Goal: Task Accomplishment & Management: Use online tool/utility

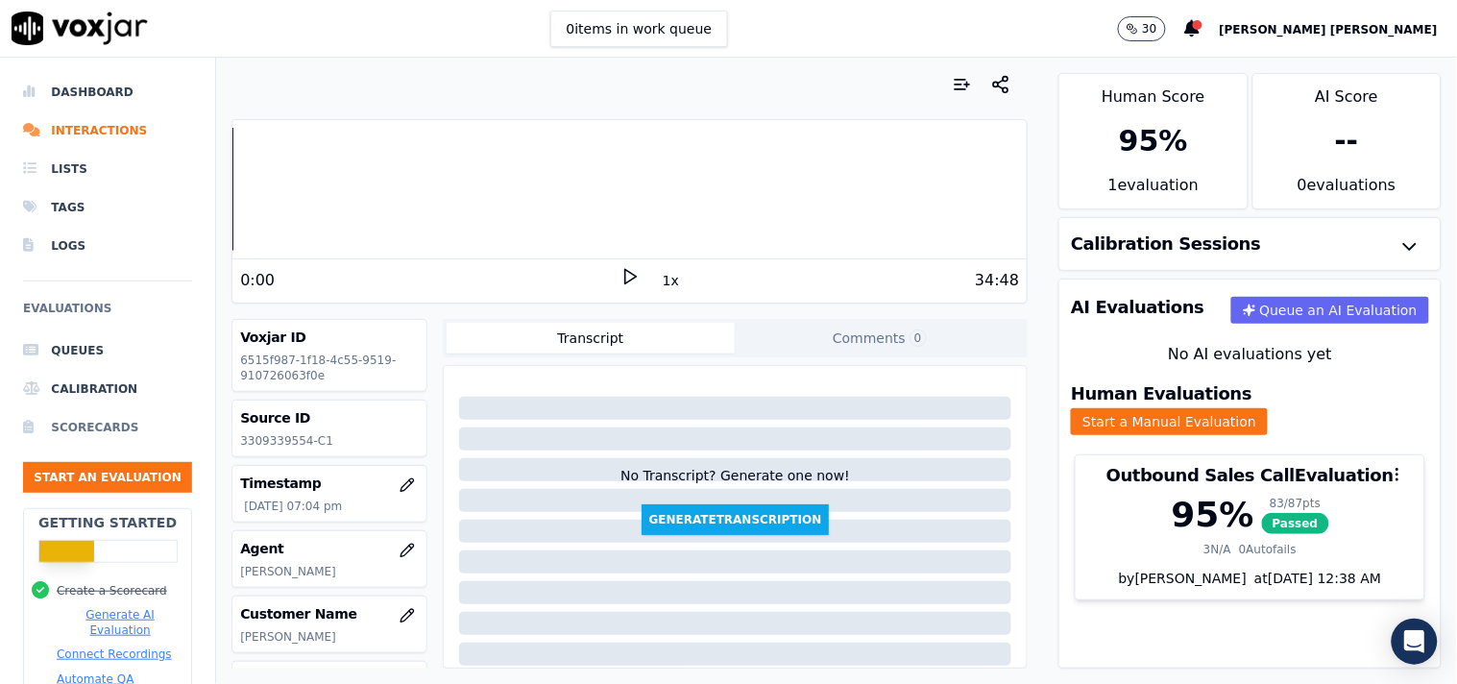
scroll to position [322, 0]
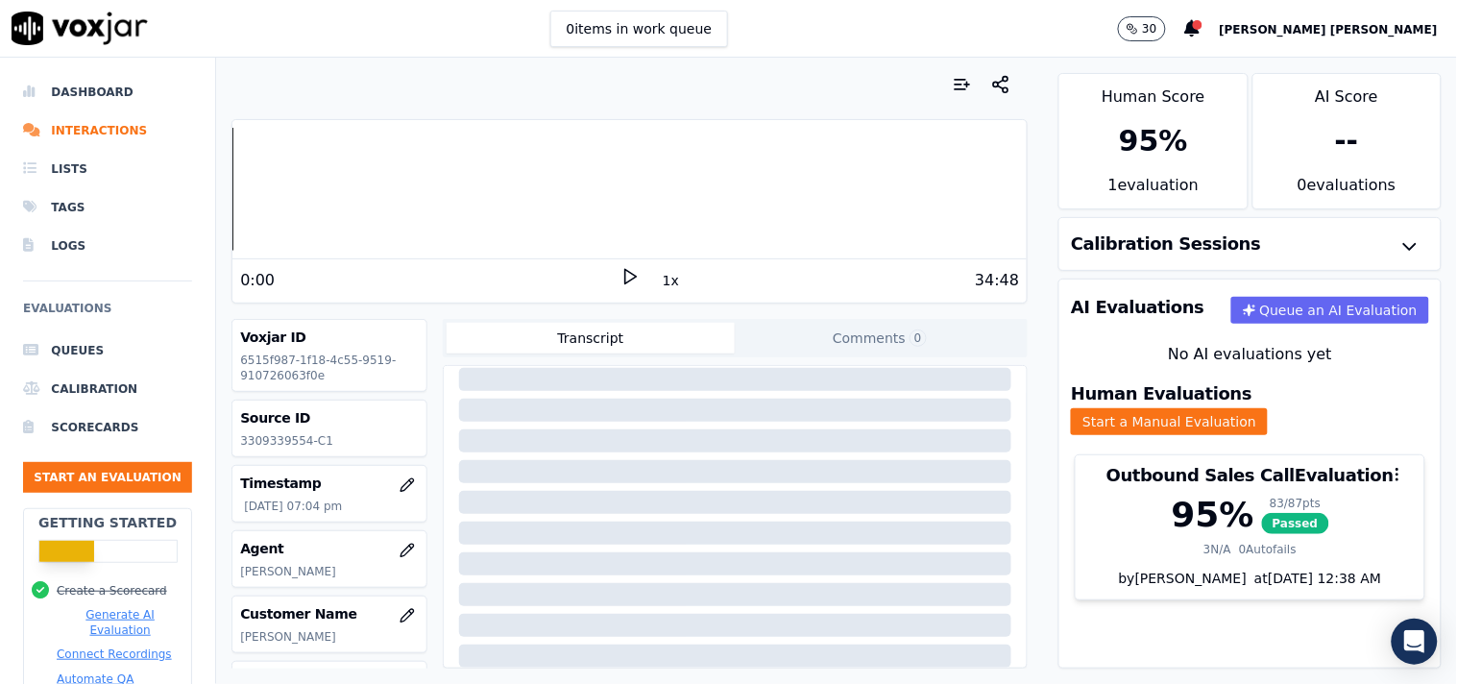
click at [147, 457] on ul "Queues Calibration Scorecards Start an Evaluation" at bounding box center [107, 419] width 169 height 177
click at [141, 469] on button "Start an Evaluation" at bounding box center [107, 477] width 169 height 31
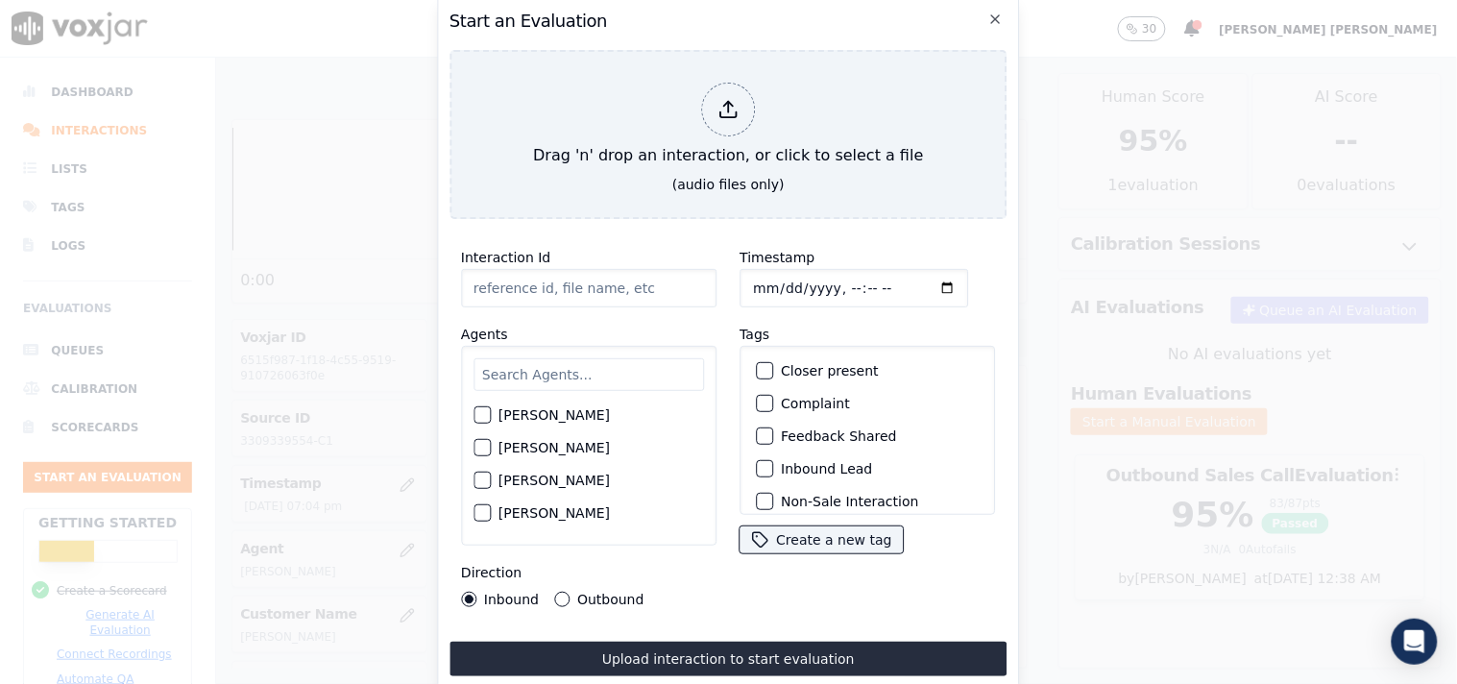
click at [740, 290] on input "Timestamp" at bounding box center [853, 288] width 229 height 38
type input "[DATE]T19:41"
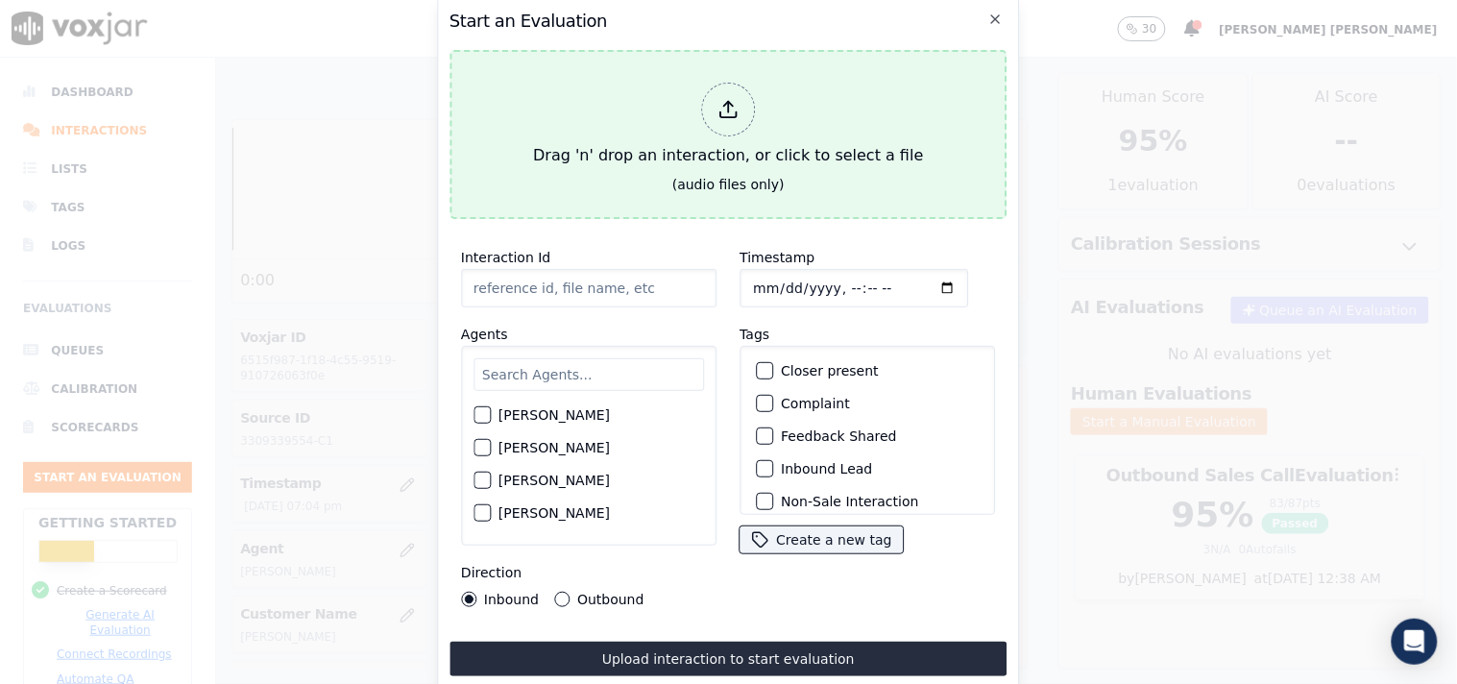
click at [686, 104] on div "Drag 'n' drop an interaction, or click to select a file" at bounding box center [727, 125] width 405 height 100
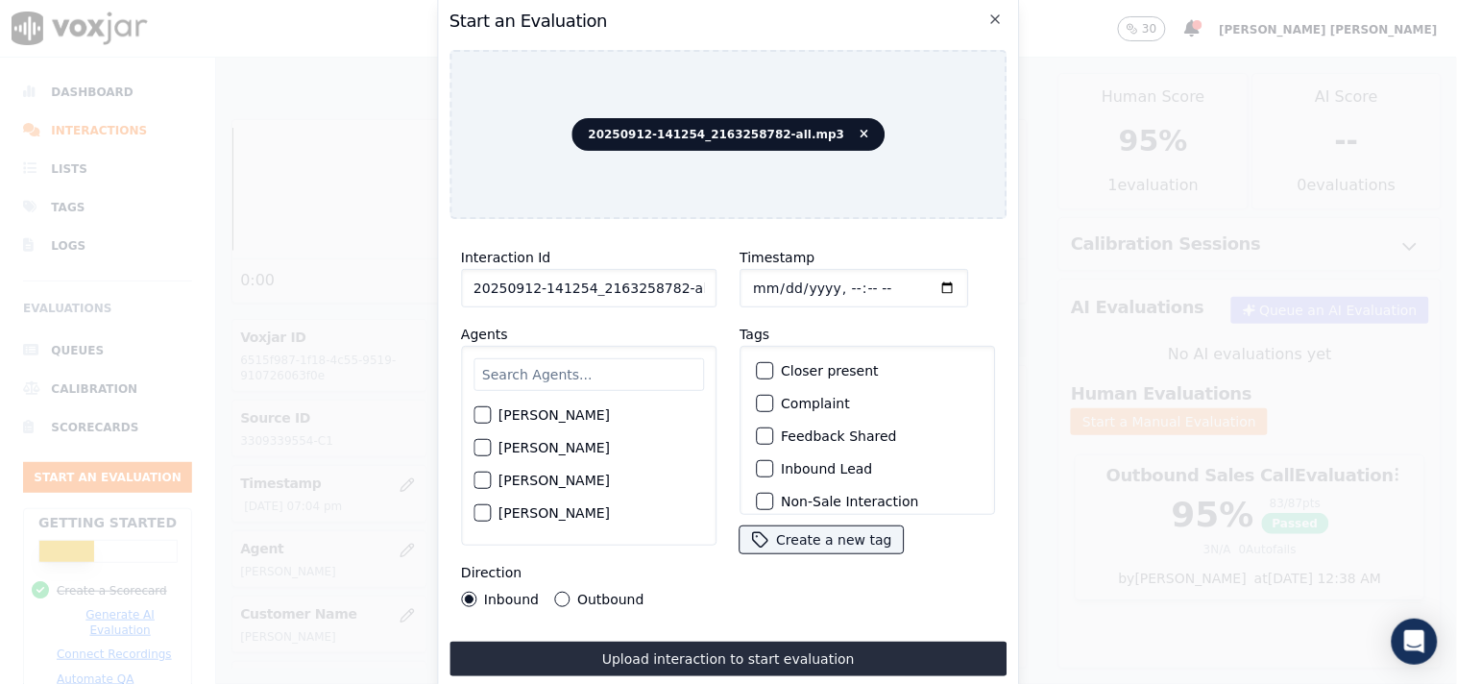
scroll to position [0, 11]
drag, startPoint x: 666, startPoint y: 284, endPoint x: 787, endPoint y: 304, distance: 122.7
click at [787, 304] on div "Interaction Id 20250912-141254_2163258782-all.mp3 Agents [PERSON_NAME] [PERSON_…" at bounding box center [728, 426] width 558 height 384
click at [672, 282] on input "20250912-141254_2163258782-c1" at bounding box center [588, 288] width 255 height 38
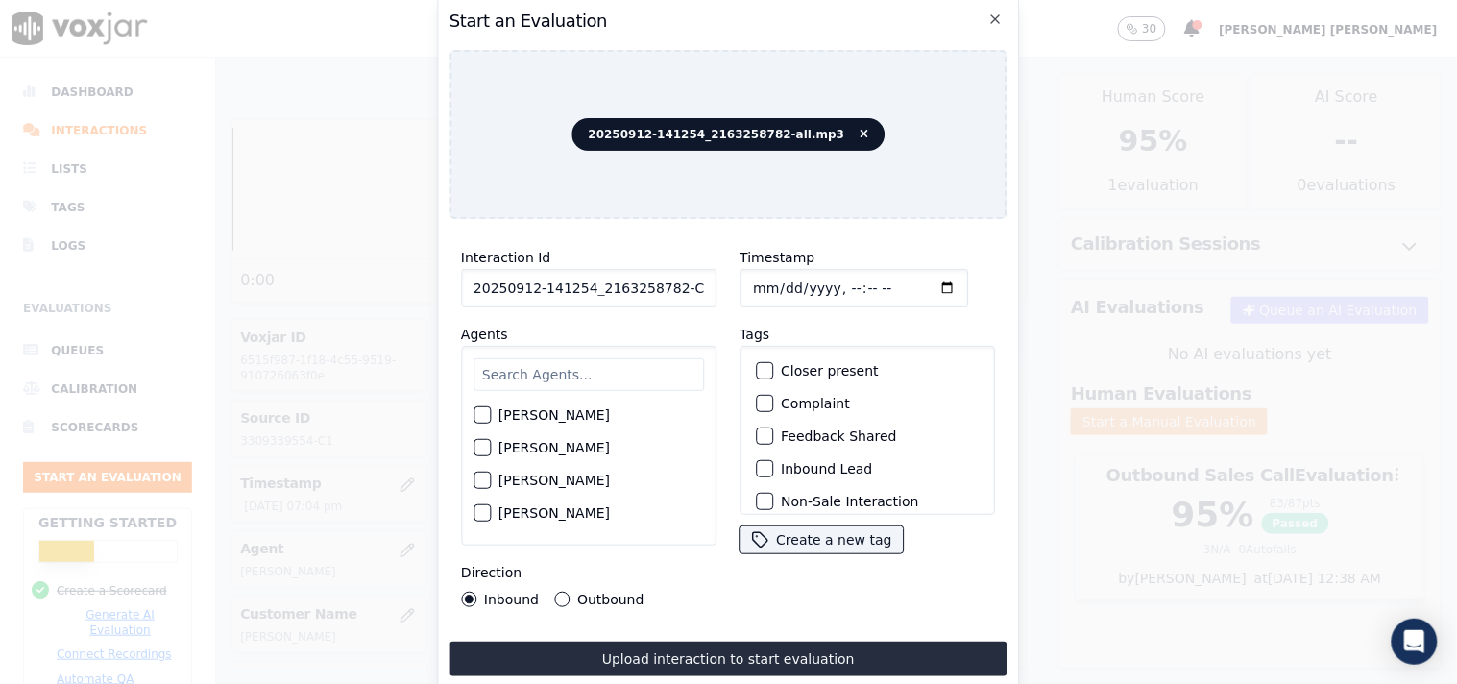
scroll to position [107, 0]
type input "20250912-141254_2163258782-C1"
click at [568, 371] on input "text" at bounding box center [588, 374] width 230 height 33
type input "marc"
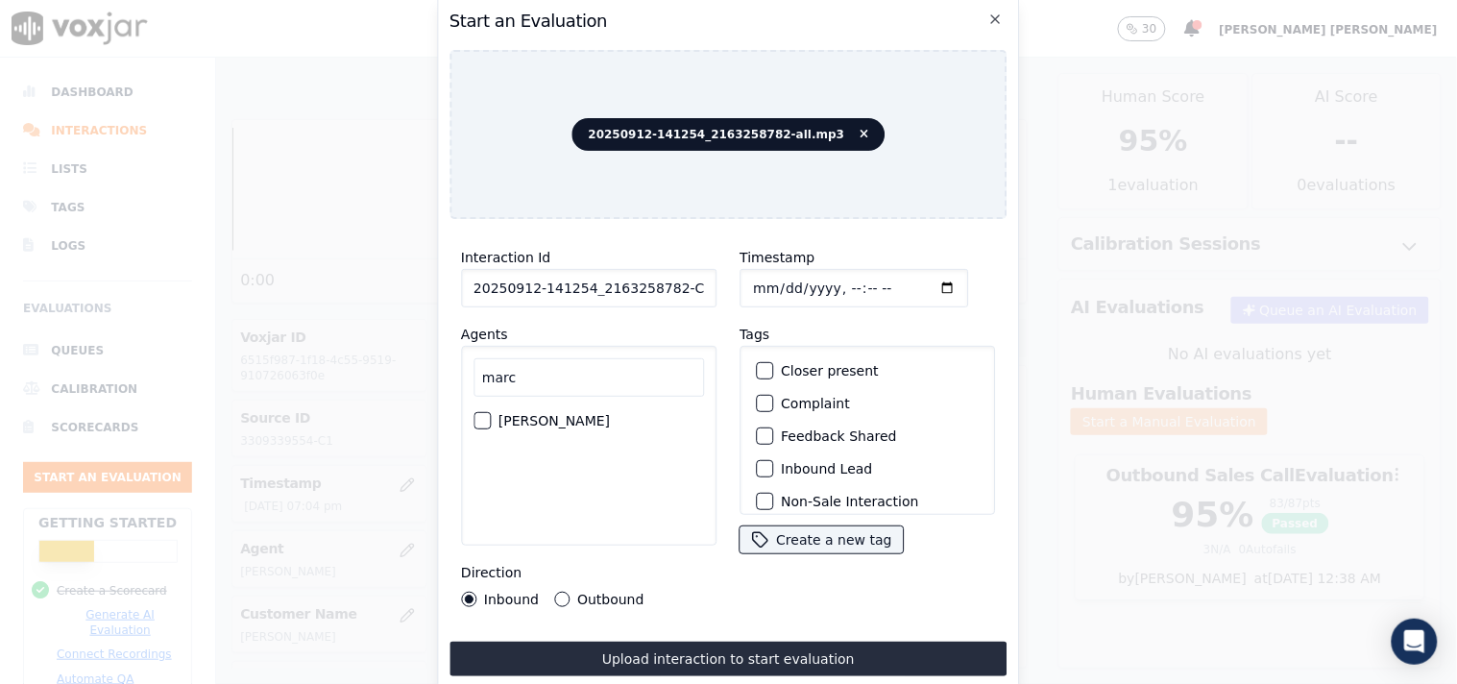
click at [499, 414] on label "[PERSON_NAME]" at bounding box center [553, 420] width 111 height 13
click at [491, 412] on button "[PERSON_NAME]" at bounding box center [481, 420] width 17 height 17
click at [770, 458] on div "Inbound Lead" at bounding box center [867, 468] width 238 height 33
click at [739, 465] on div "Closer present Complaint Feedback Shared Inbound Lead Non-Sale Interaction Outb…" at bounding box center [866, 430] width 255 height 169
click at [763, 464] on button "Inbound Lead" at bounding box center [764, 468] width 17 height 17
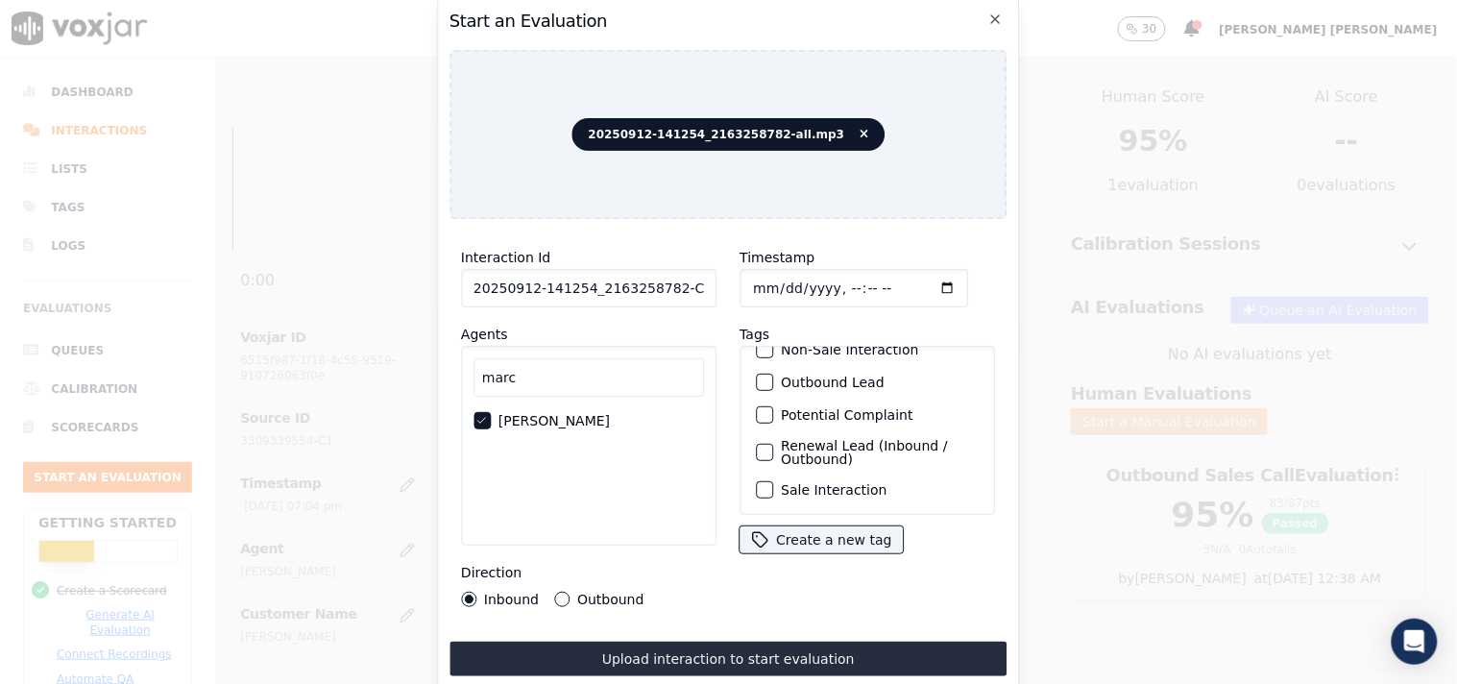
scroll to position [62, 0]
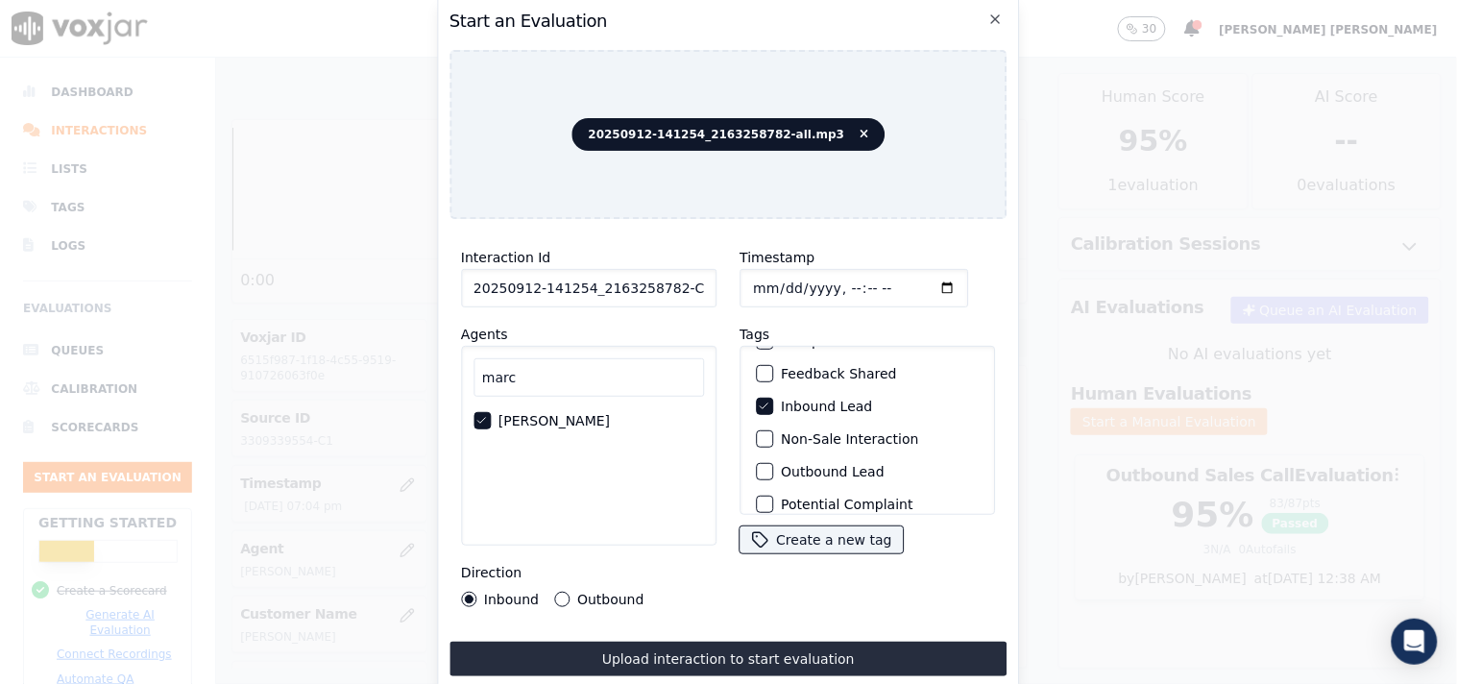
click at [759, 443] on div "Non-Sale Interaction" at bounding box center [867, 439] width 238 height 33
click at [757, 432] on div "button" at bounding box center [763, 438] width 13 height 13
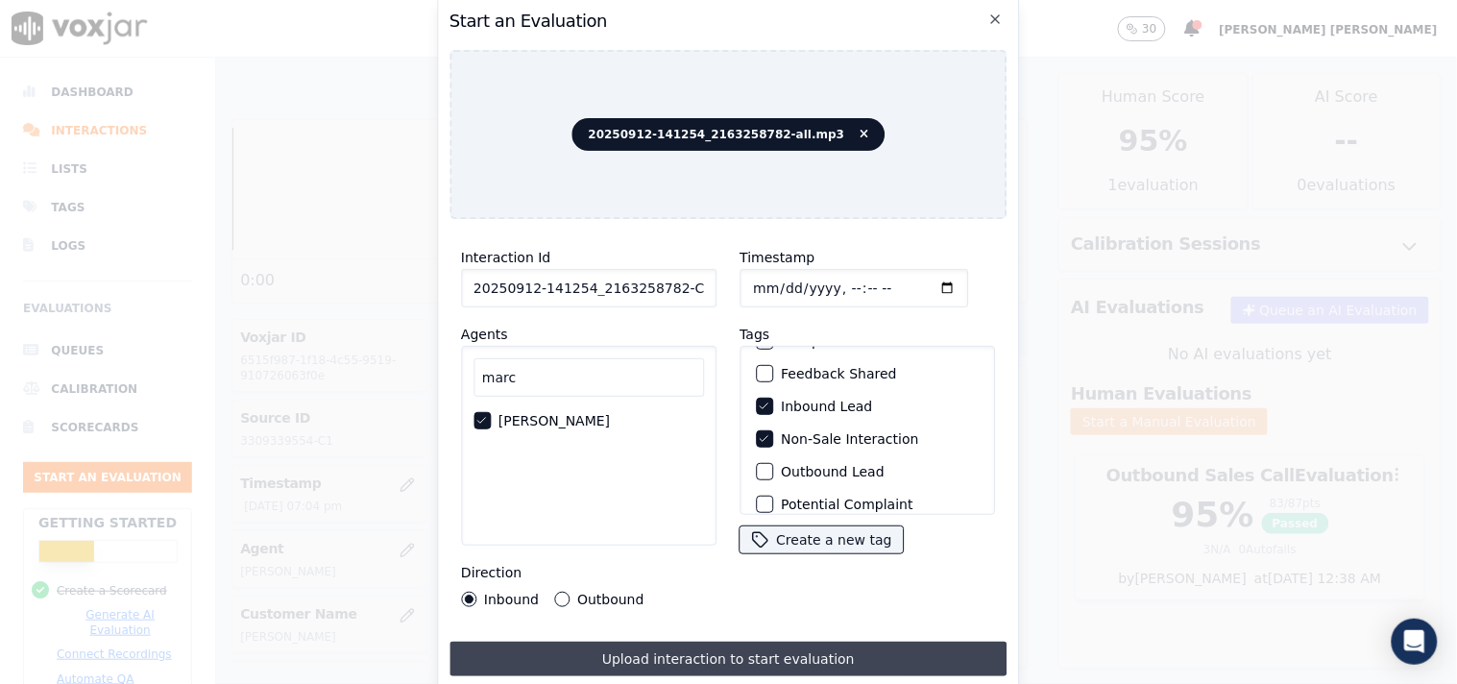
click at [707, 656] on button "Upload interaction to start evaluation" at bounding box center [728, 658] width 558 height 35
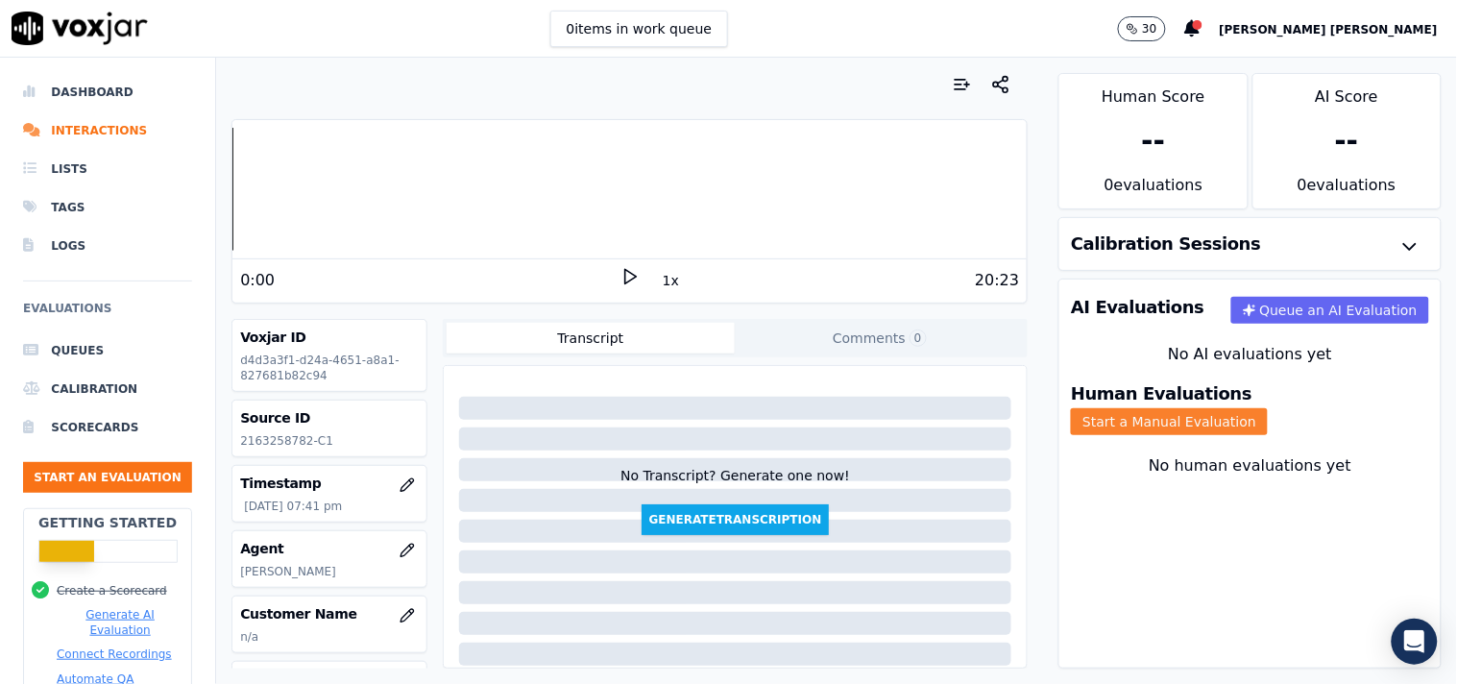
click at [1268, 416] on button "Start a Manual Evaluation" at bounding box center [1169, 421] width 197 height 27
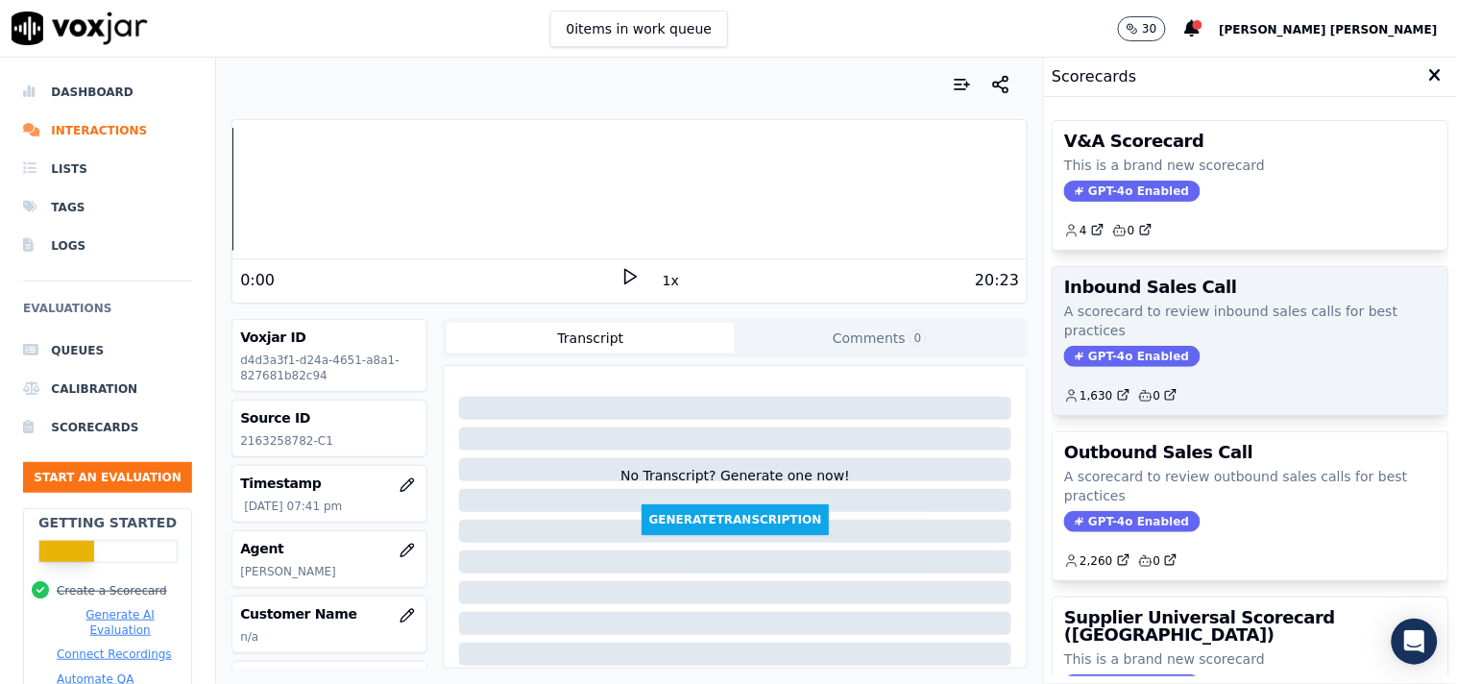
click at [1126, 357] on span "GPT-4o Enabled" at bounding box center [1131, 356] width 135 height 21
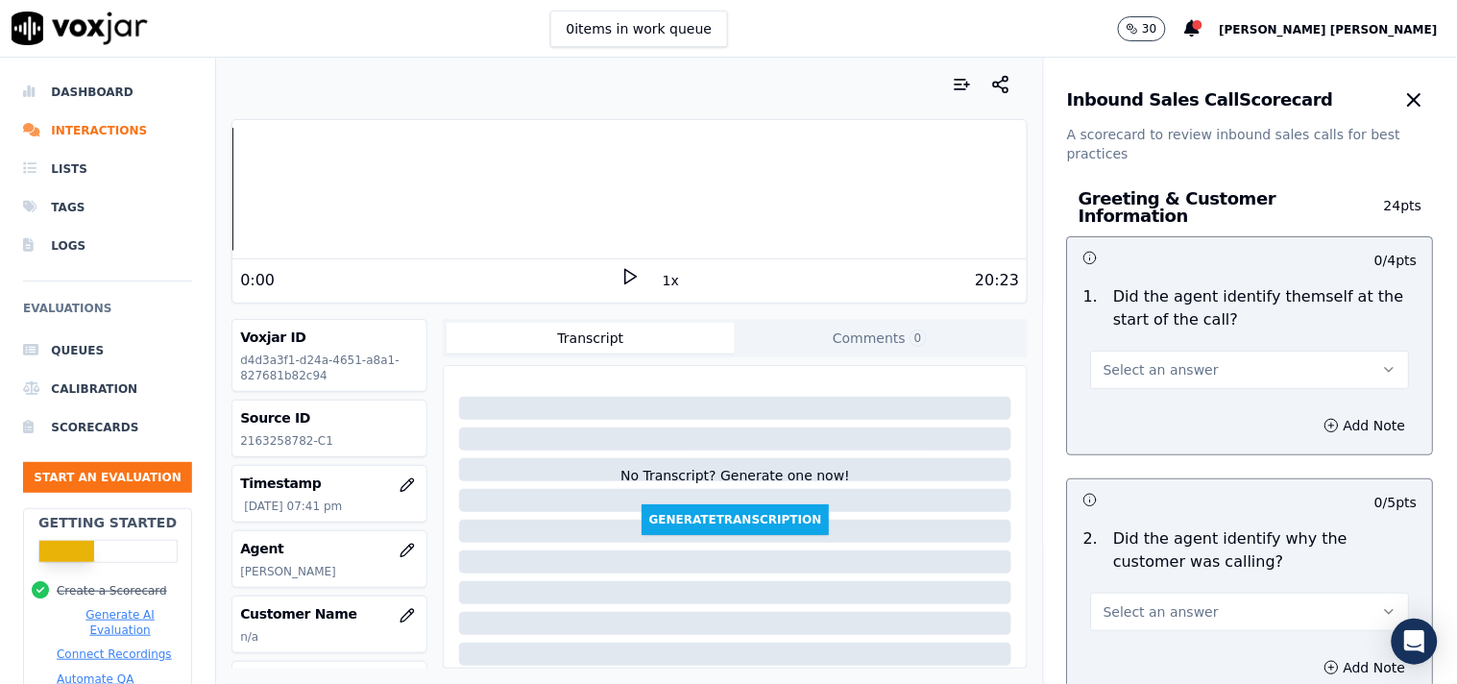
click at [1203, 331] on div "Select an answer" at bounding box center [1250, 360] width 350 height 58
click at [1196, 350] on button "Select an answer" at bounding box center [1250, 369] width 319 height 38
click at [1134, 409] on div "Yes" at bounding box center [1216, 403] width 282 height 31
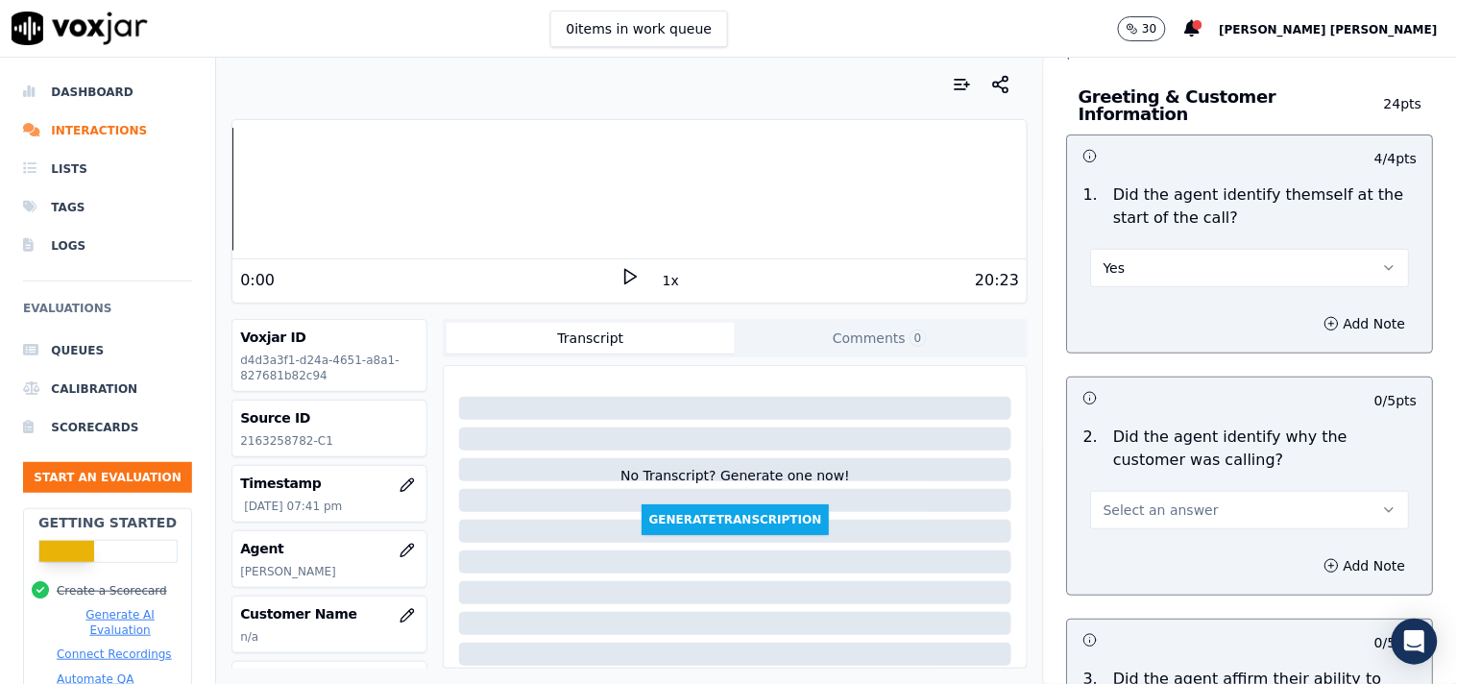
scroll to position [213, 0]
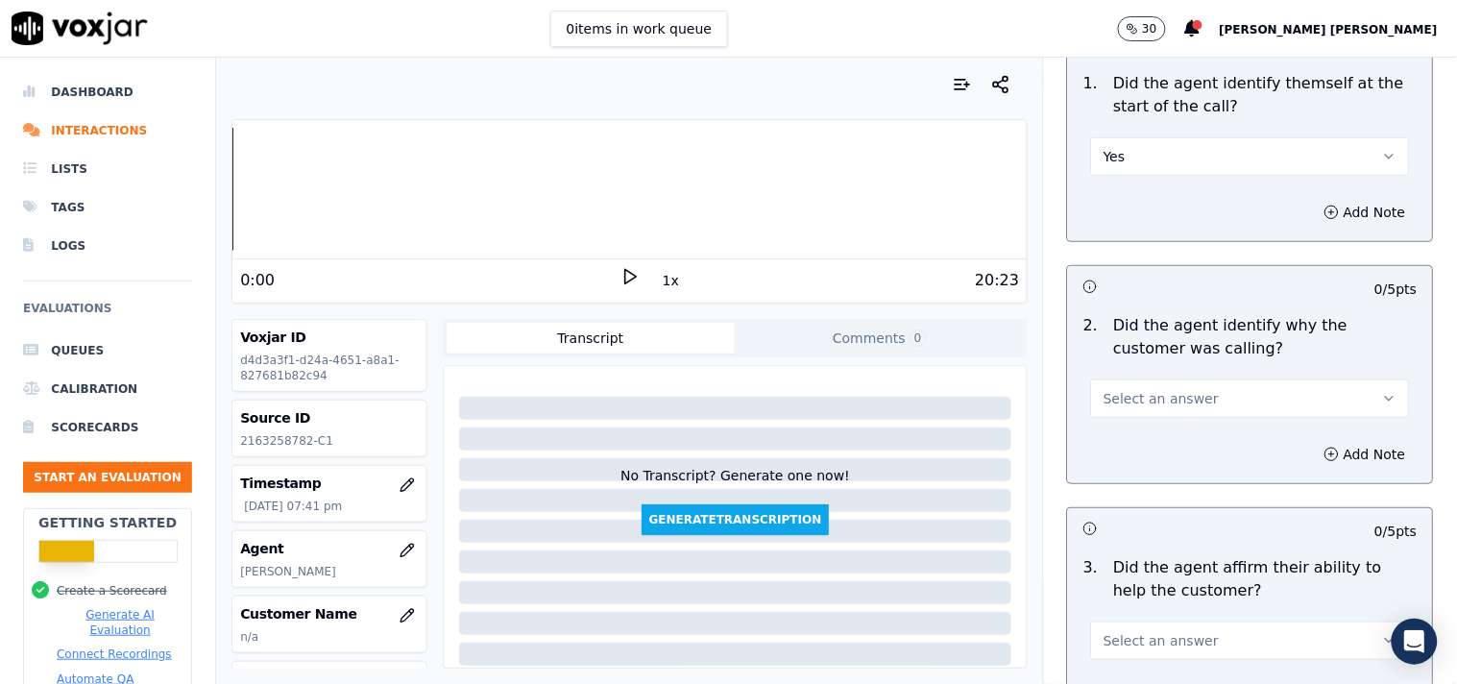
click at [1154, 398] on span "Select an answer" at bounding box center [1160, 398] width 115 height 19
click at [1148, 433] on div "Yes" at bounding box center [1216, 432] width 282 height 31
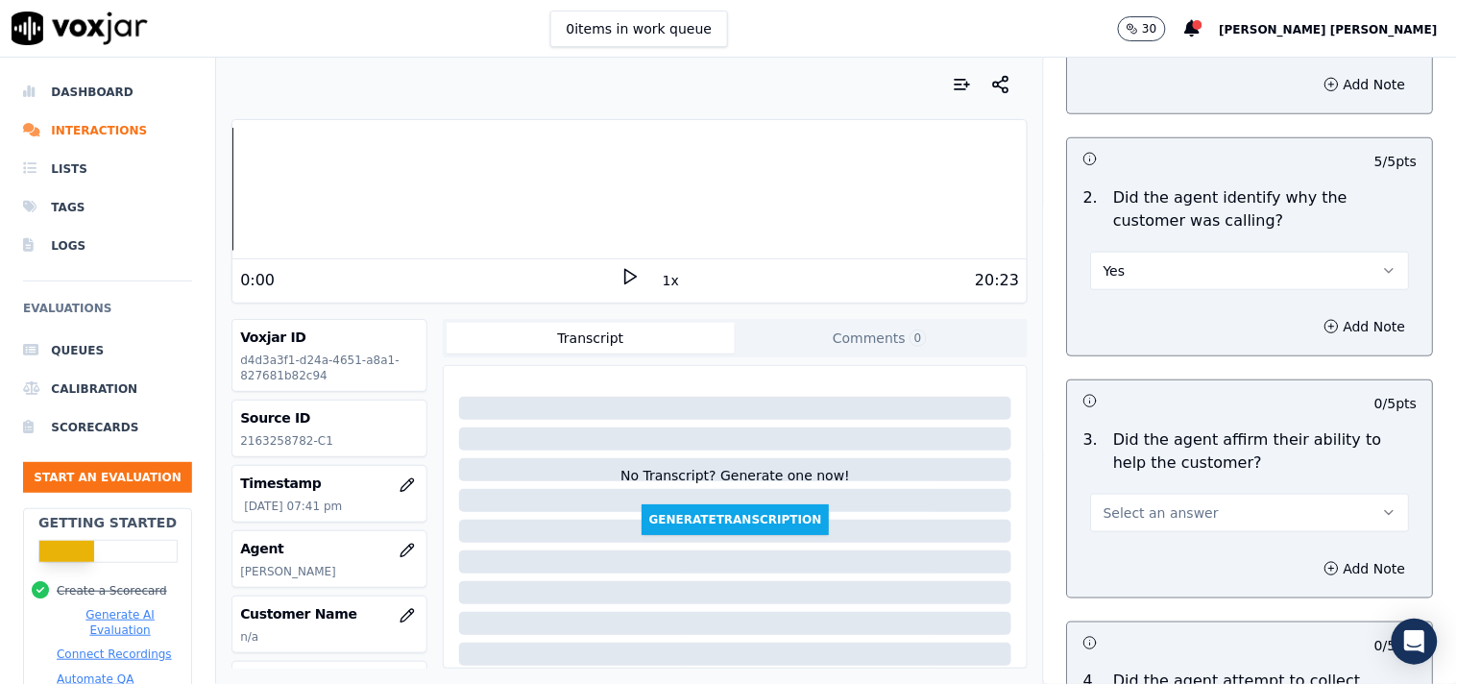
scroll to position [426, 0]
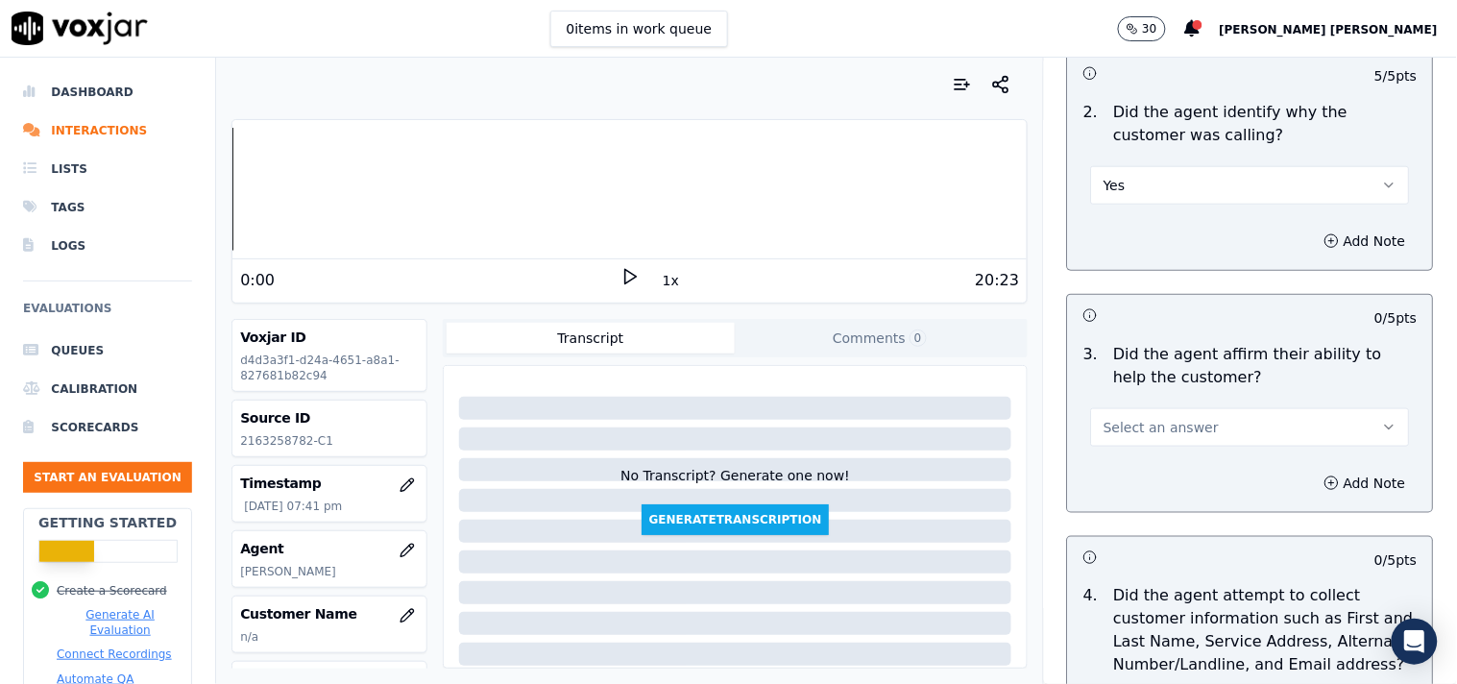
click at [1152, 432] on button "Select an answer" at bounding box center [1250, 427] width 319 height 38
click at [1131, 468] on div "Yes" at bounding box center [1216, 461] width 282 height 31
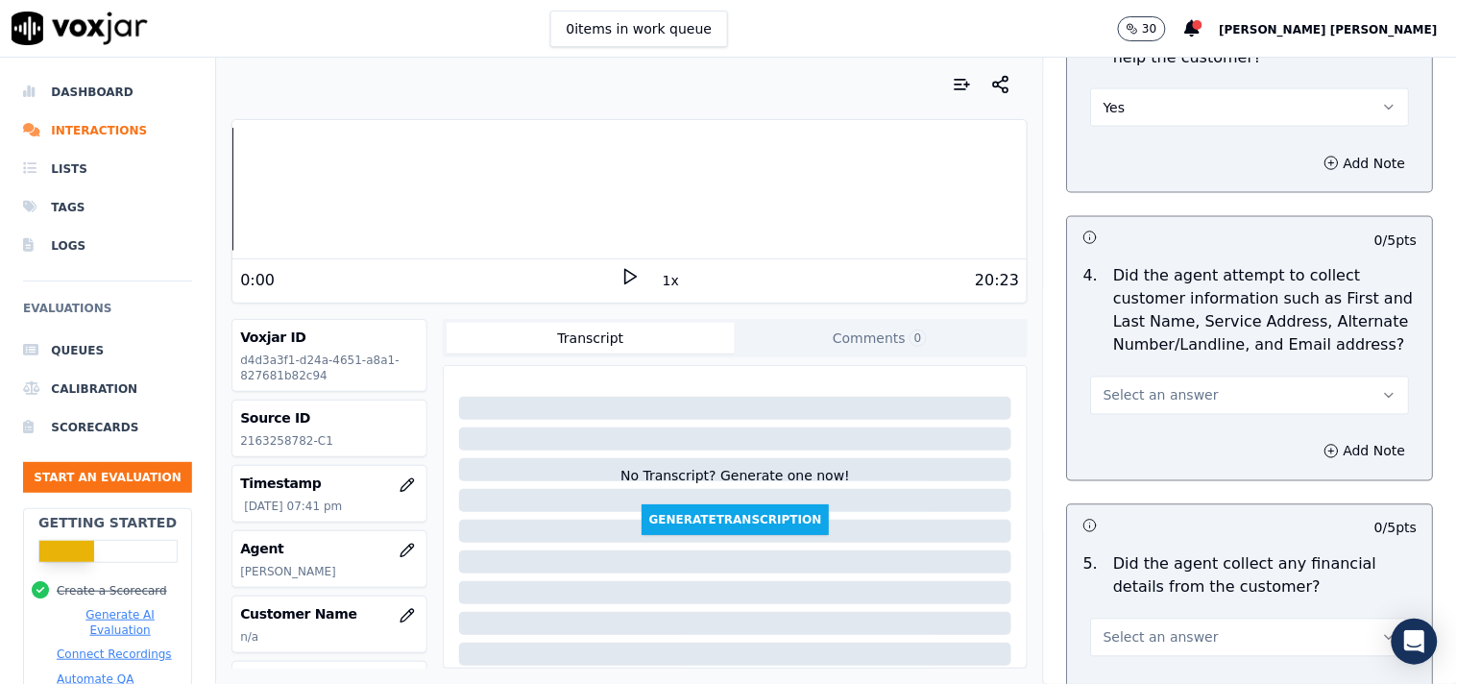
click at [1155, 386] on span "Select an answer" at bounding box center [1160, 395] width 115 height 19
click at [1148, 435] on div "Yes" at bounding box center [1216, 429] width 282 height 31
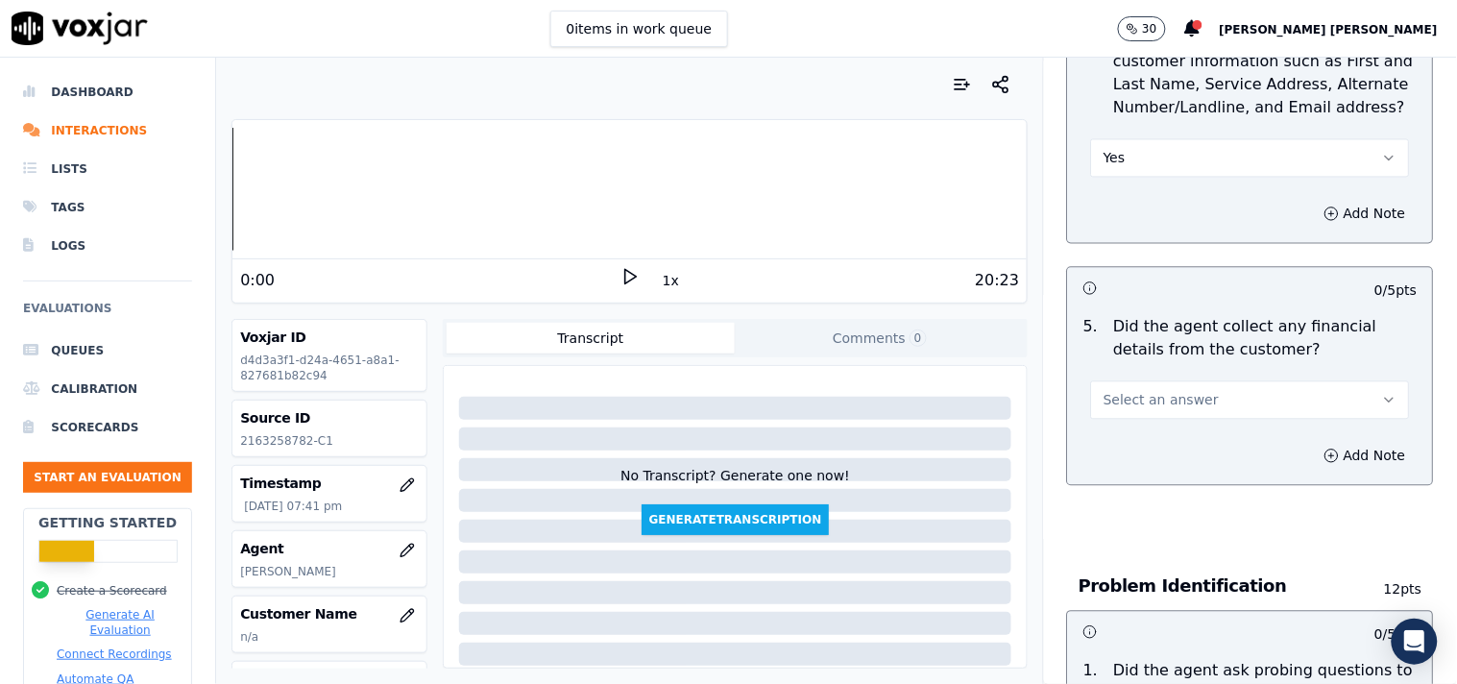
scroll to position [1173, 0]
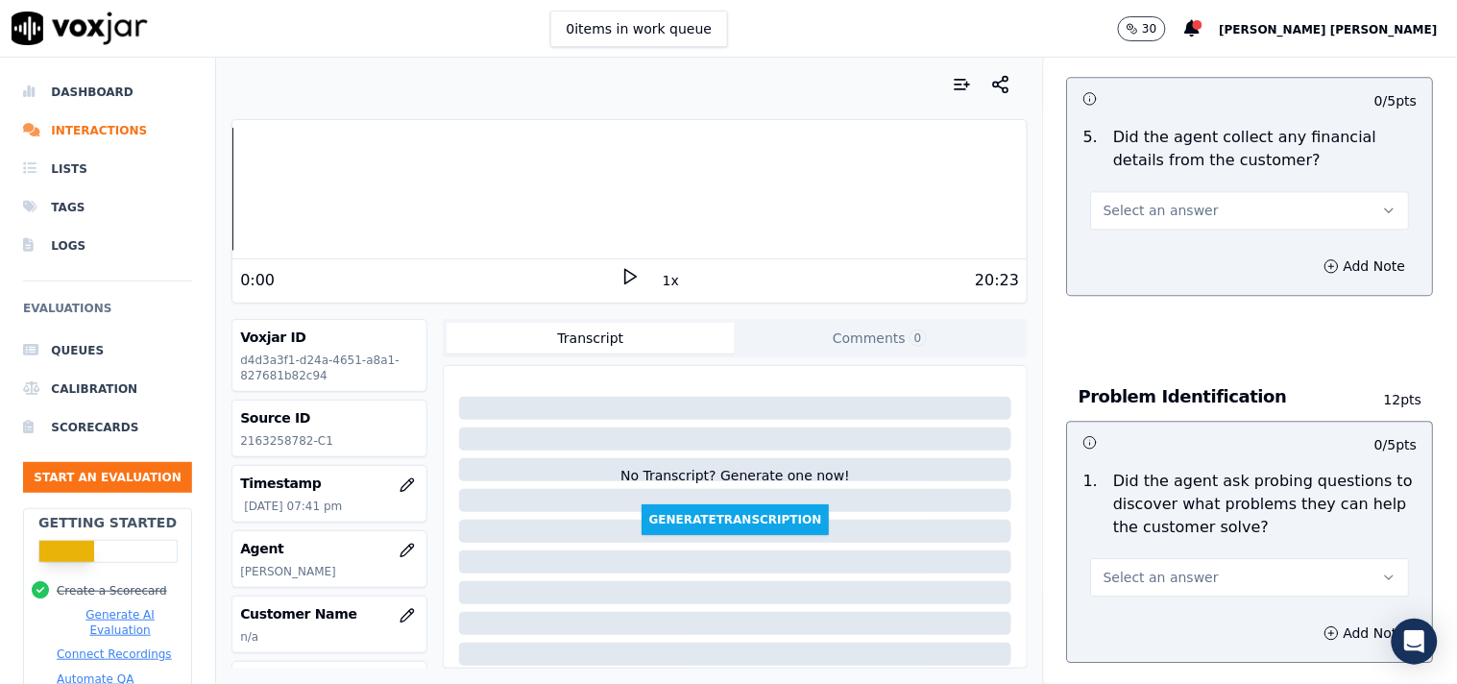
click at [1144, 191] on button "Select an answer" at bounding box center [1250, 210] width 319 height 38
drag, startPoint x: 1154, startPoint y: 285, endPoint x: 1156, endPoint y: 254, distance: 30.8
click at [1156, 254] on div "Yes No N/A" at bounding box center [1217, 275] width 290 height 100
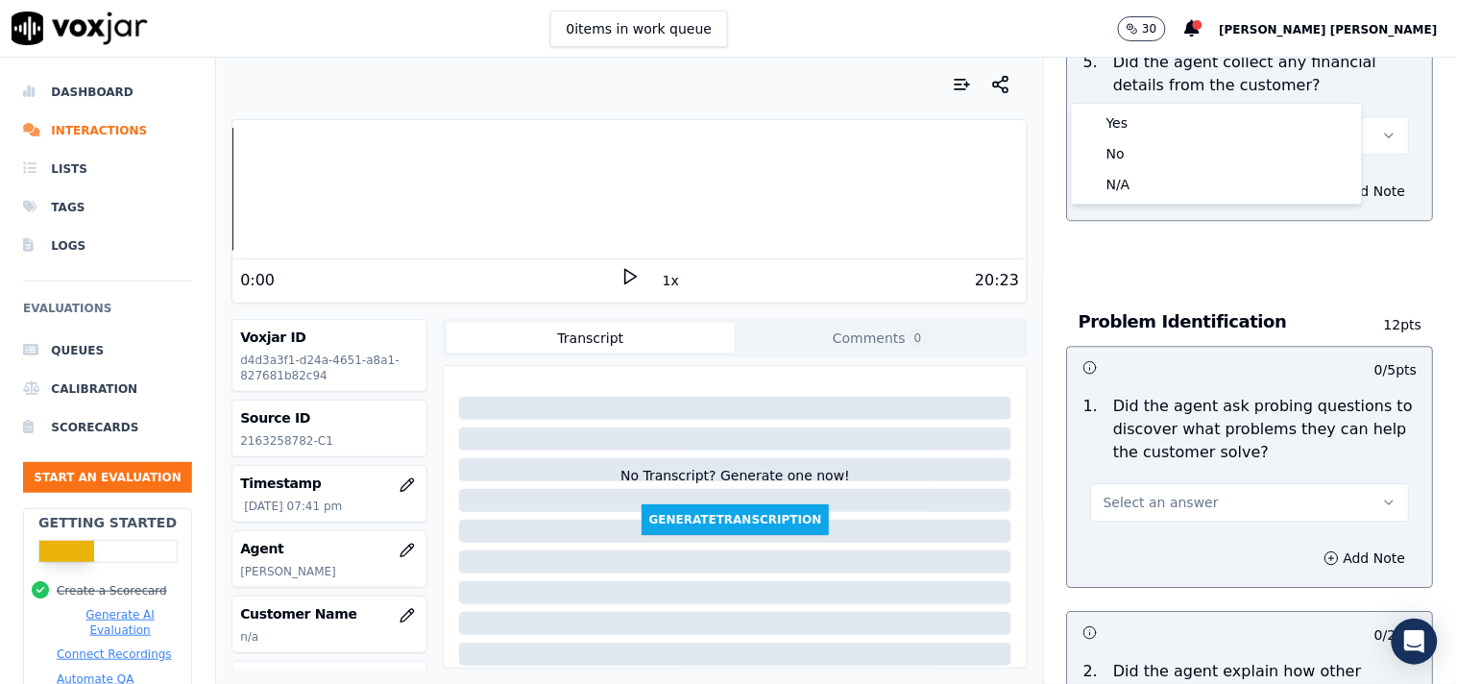
scroll to position [1387, 0]
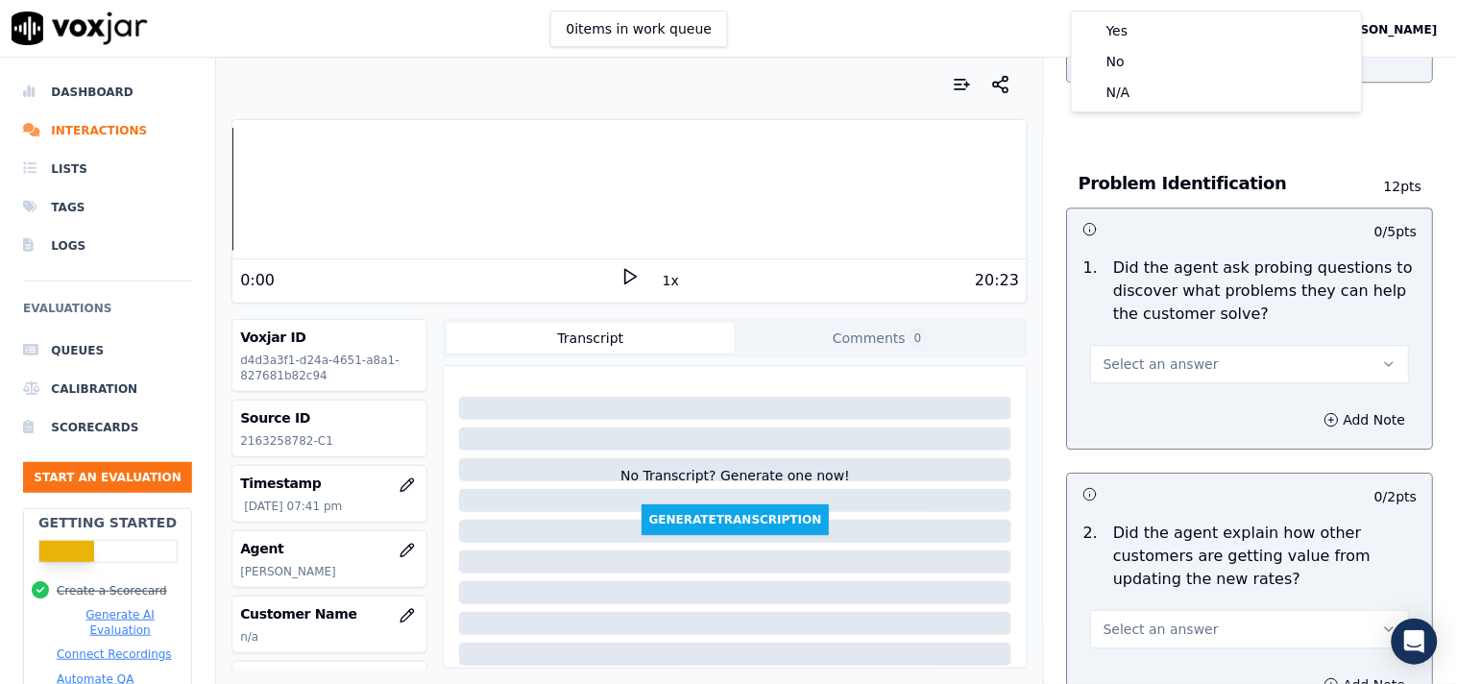
click at [1166, 391] on div "Add Note" at bounding box center [1250, 420] width 365 height 58
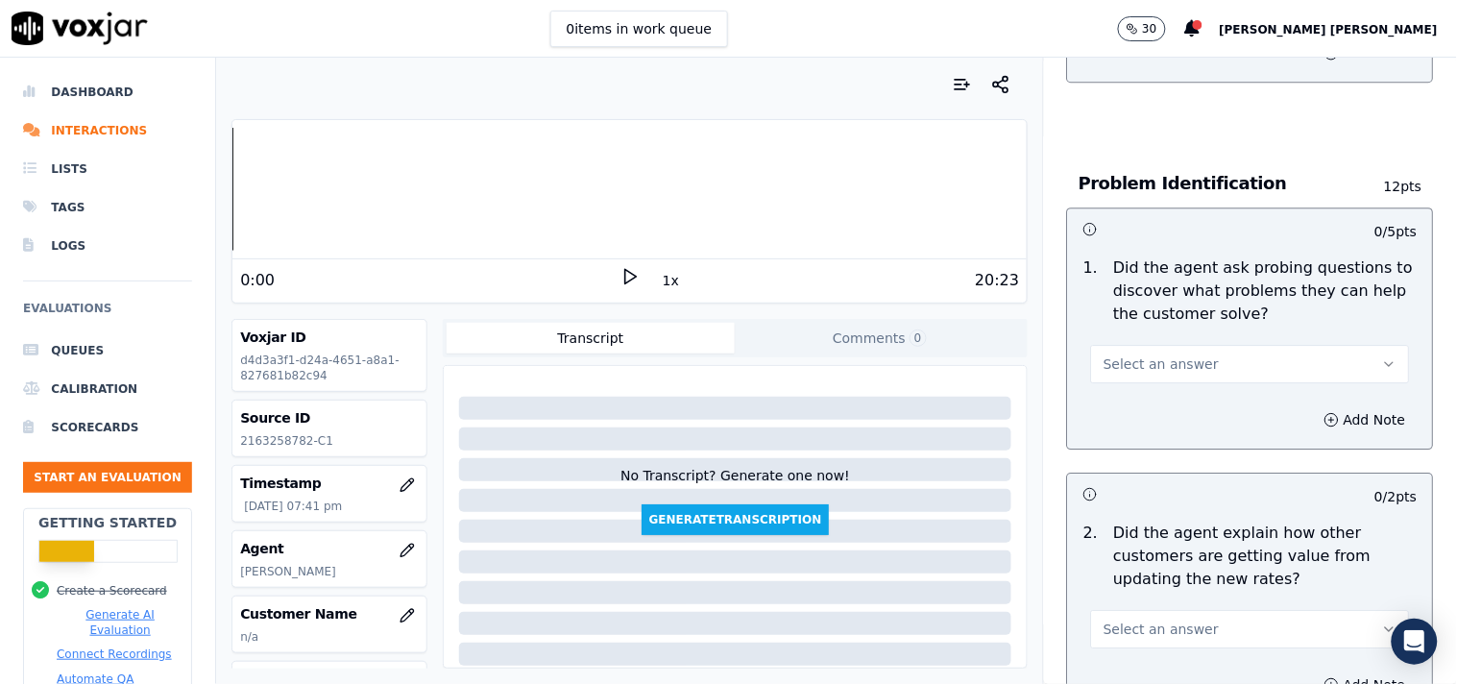
click at [1166, 378] on div "1 . Did the agent ask probing questions to discover what problems they can help…" at bounding box center [1250, 320] width 365 height 142
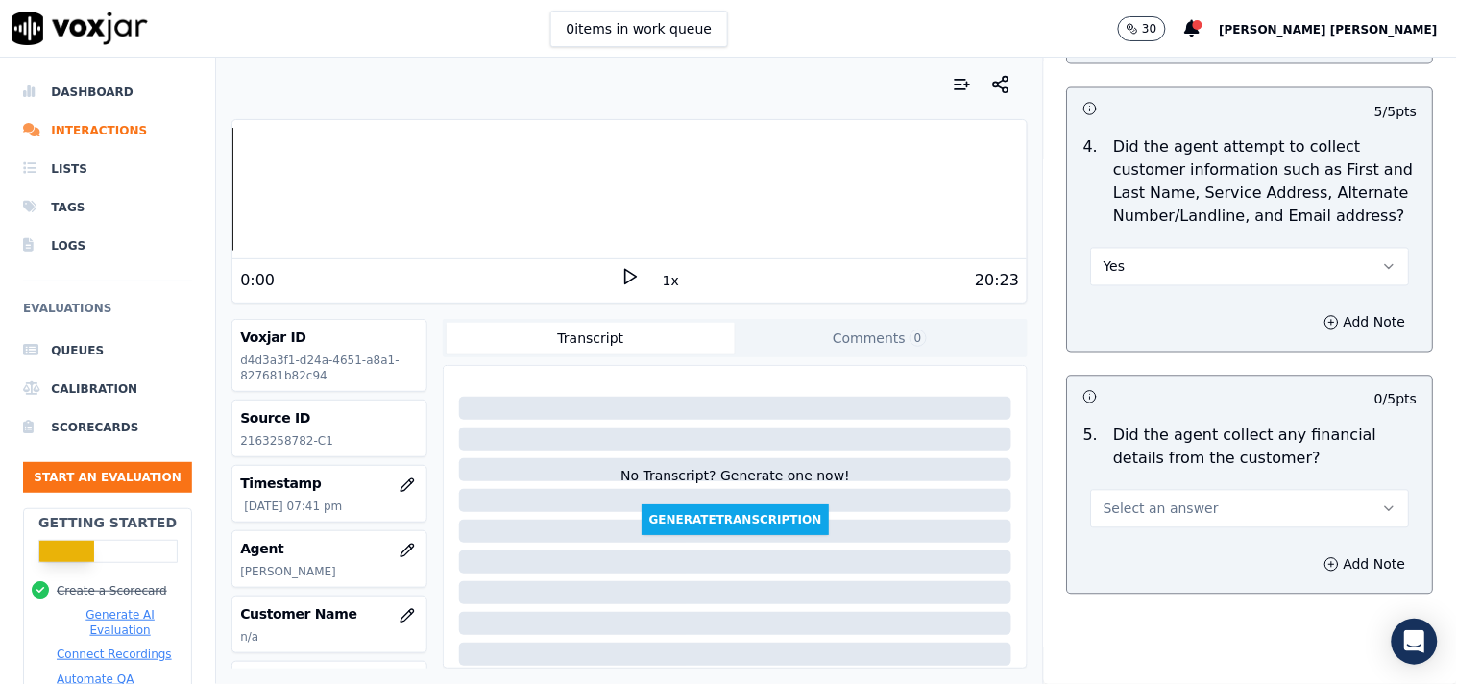
scroll to position [899, 0]
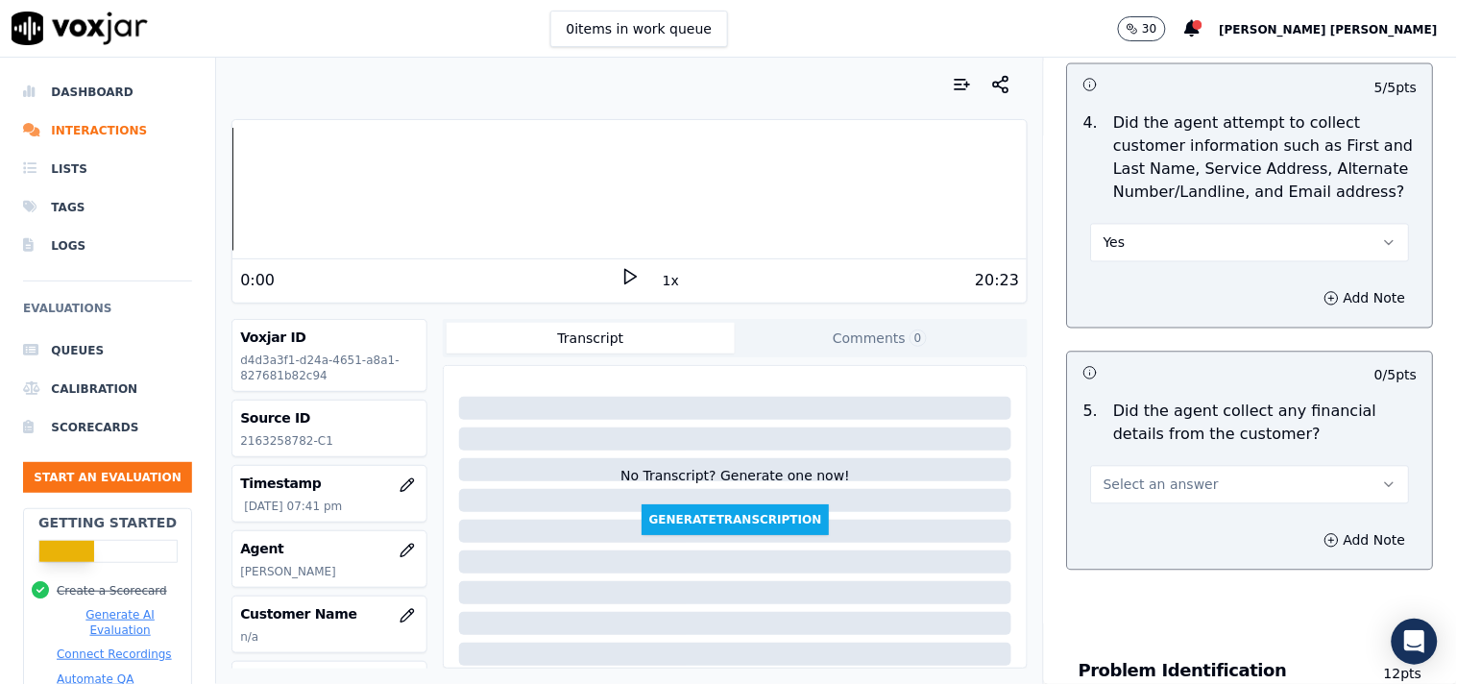
click at [1187, 468] on button "Select an answer" at bounding box center [1250, 485] width 319 height 38
click at [1141, 551] on div "No" at bounding box center [1216, 549] width 282 height 31
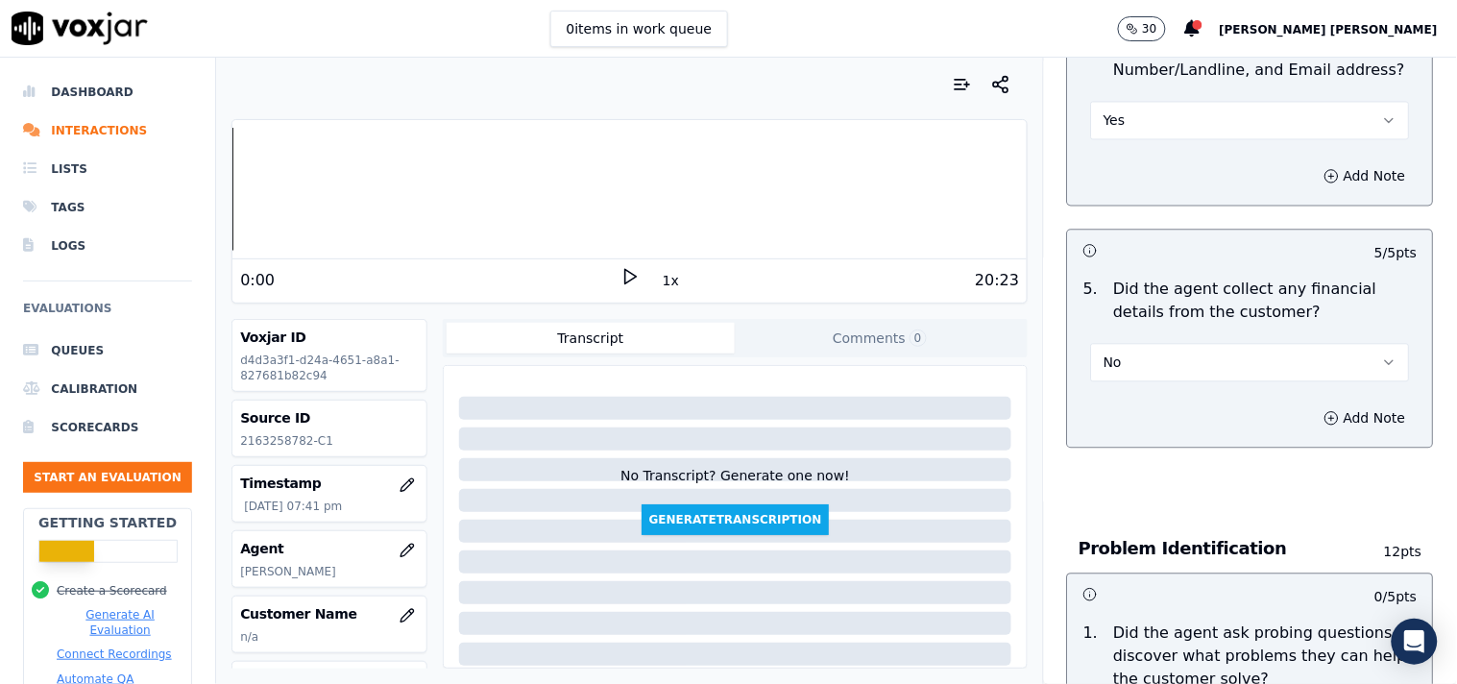
scroll to position [1220, 0]
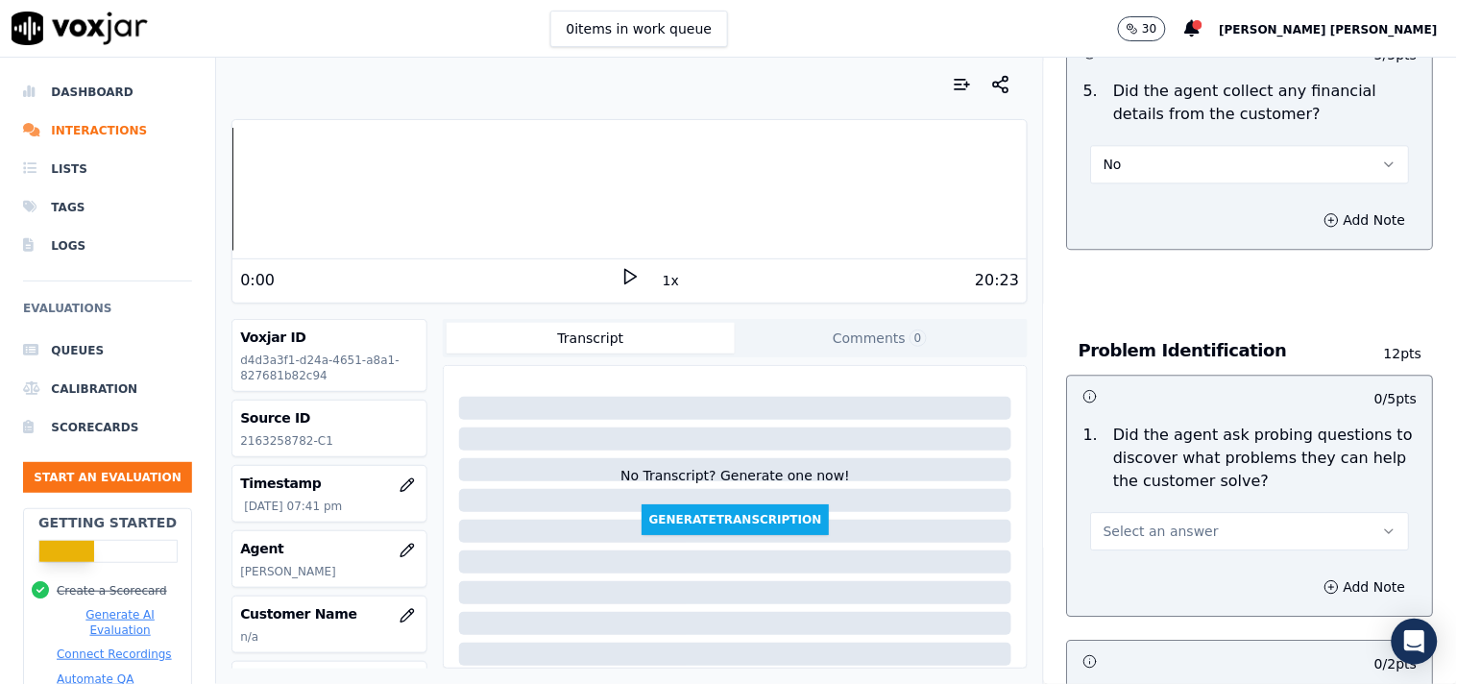
click at [1157, 521] on span "Select an answer" at bounding box center [1160, 530] width 115 height 19
click at [1146, 561] on div "Yes" at bounding box center [1216, 565] width 282 height 31
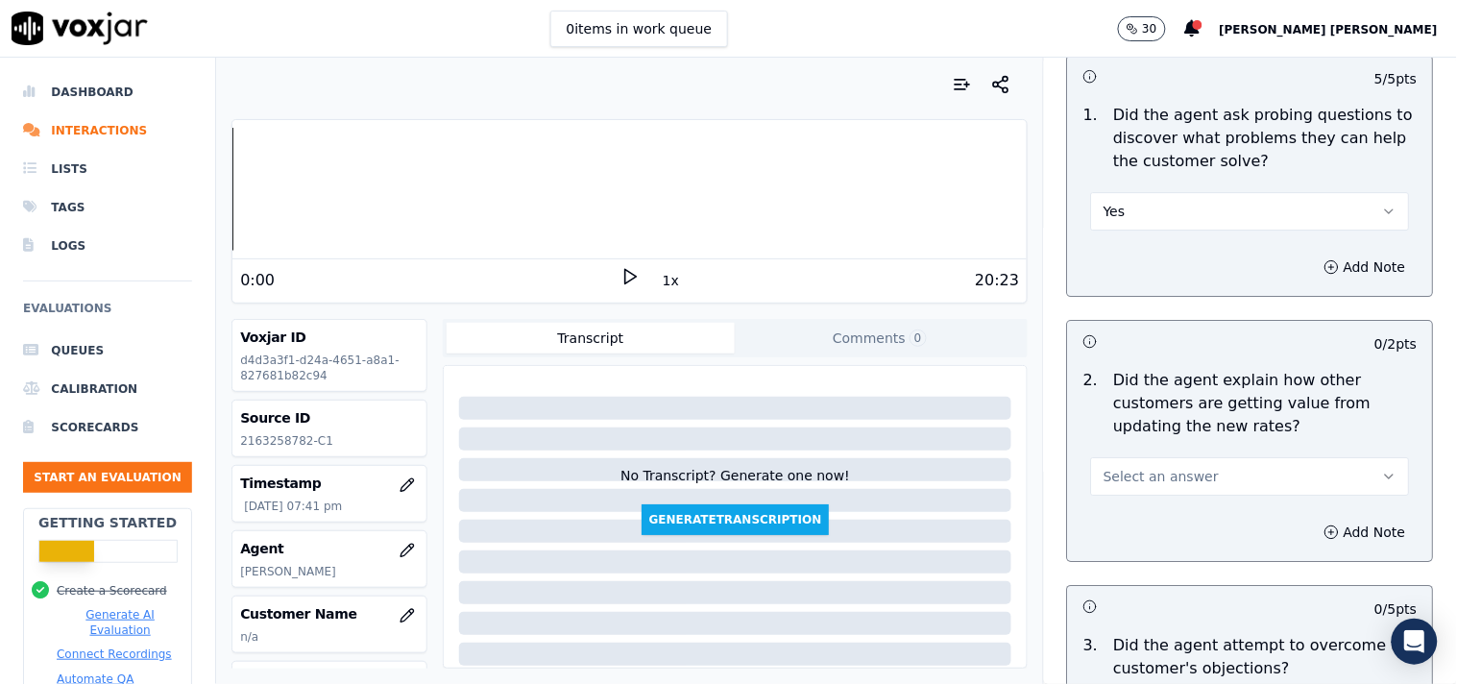
click at [1156, 457] on button "Select an answer" at bounding box center [1250, 476] width 319 height 38
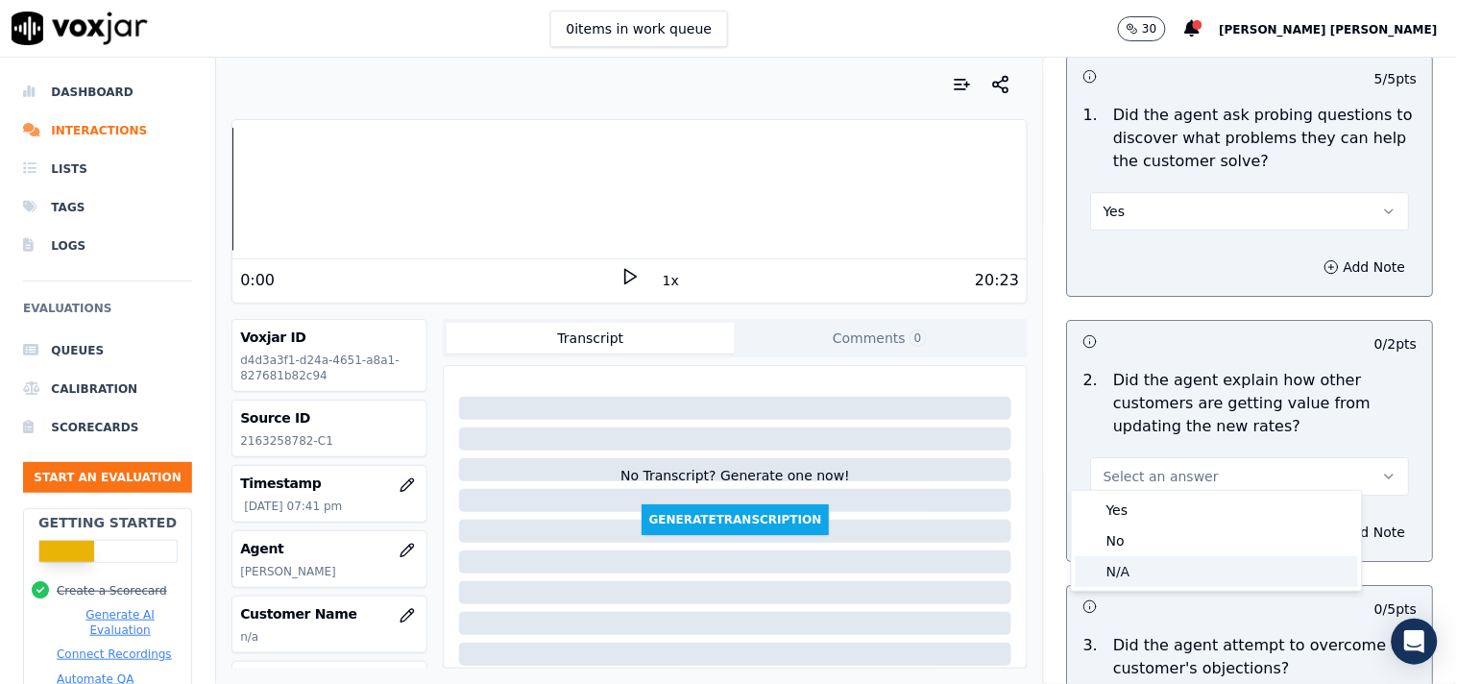
drag, startPoint x: 1149, startPoint y: 502, endPoint x: 1148, endPoint y: 578, distance: 75.9
click at [1148, 578] on div "Yes No N/A" at bounding box center [1217, 541] width 290 height 100
click at [1148, 578] on div "N/A" at bounding box center [1216, 571] width 282 height 31
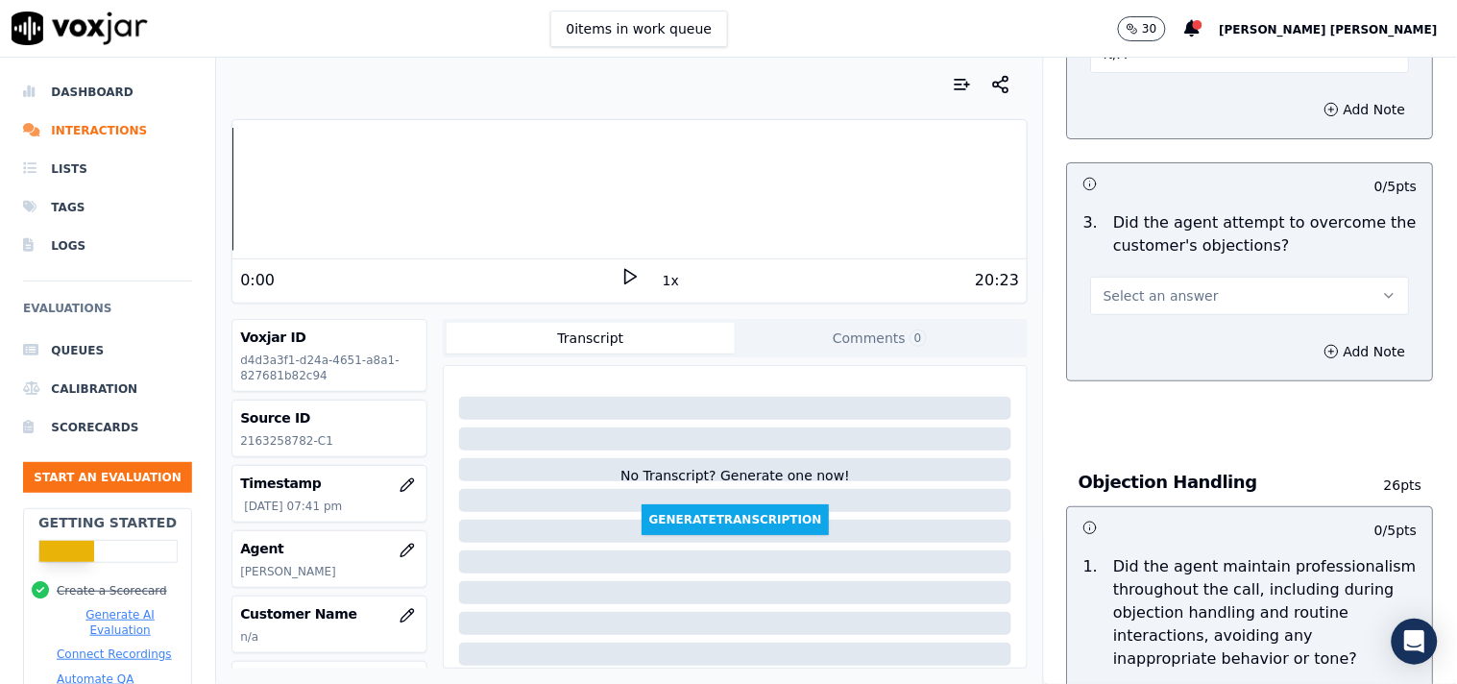
scroll to position [1966, 0]
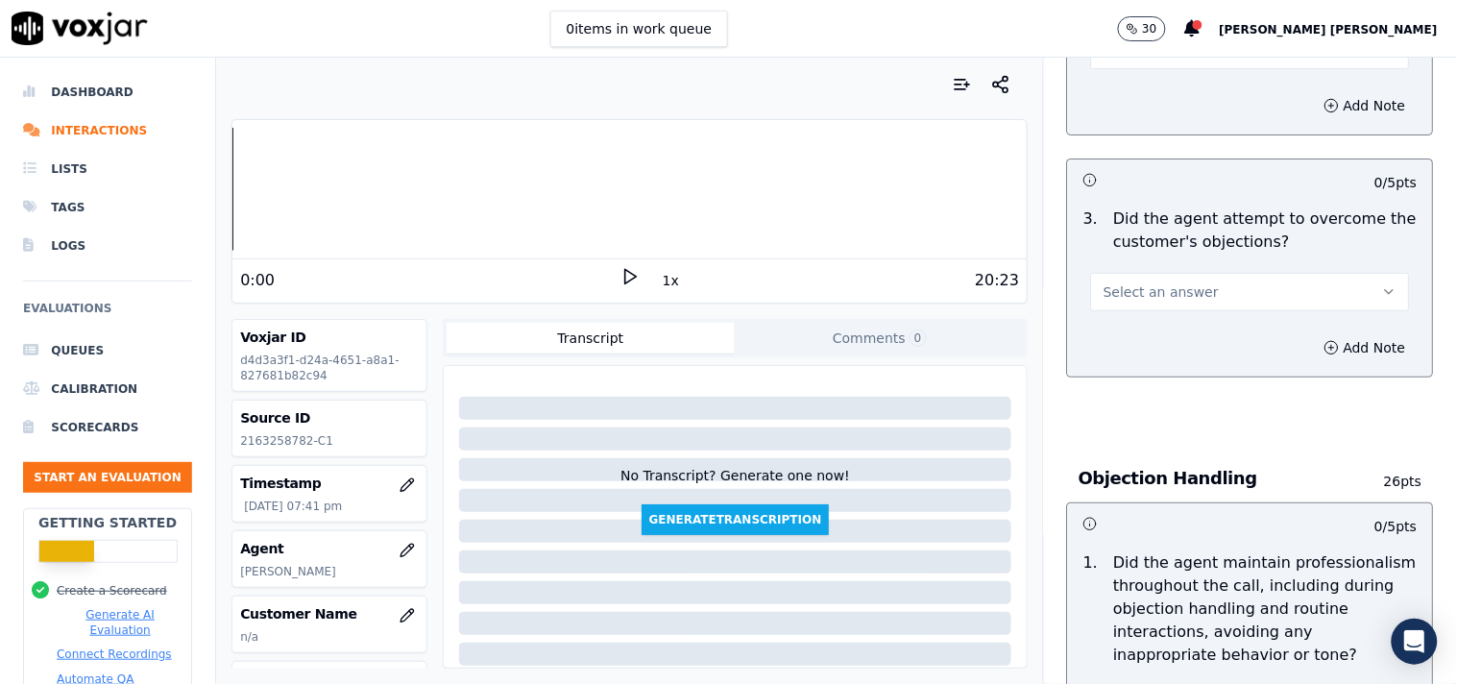
click at [1167, 282] on span "Select an answer" at bounding box center [1160, 291] width 115 height 19
click at [1155, 318] on div "Yes" at bounding box center [1216, 325] width 282 height 31
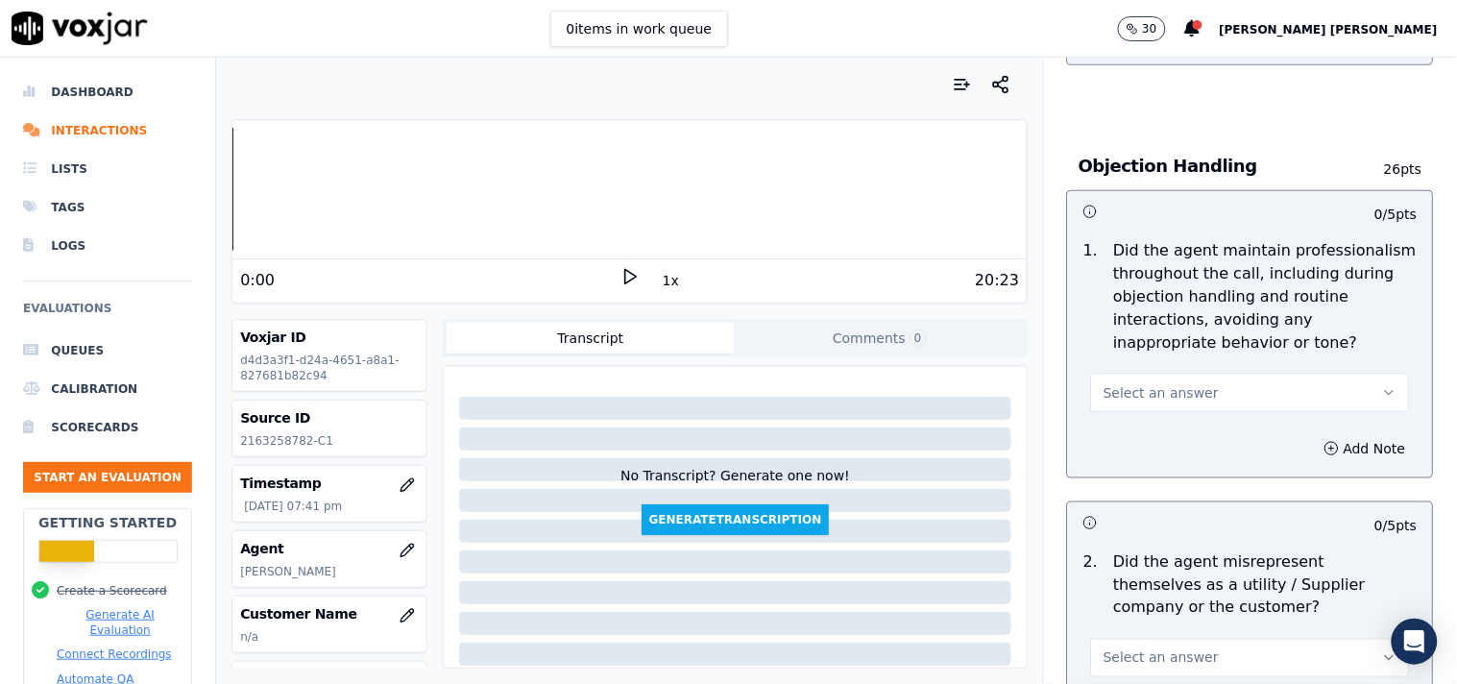
scroll to position [2286, 0]
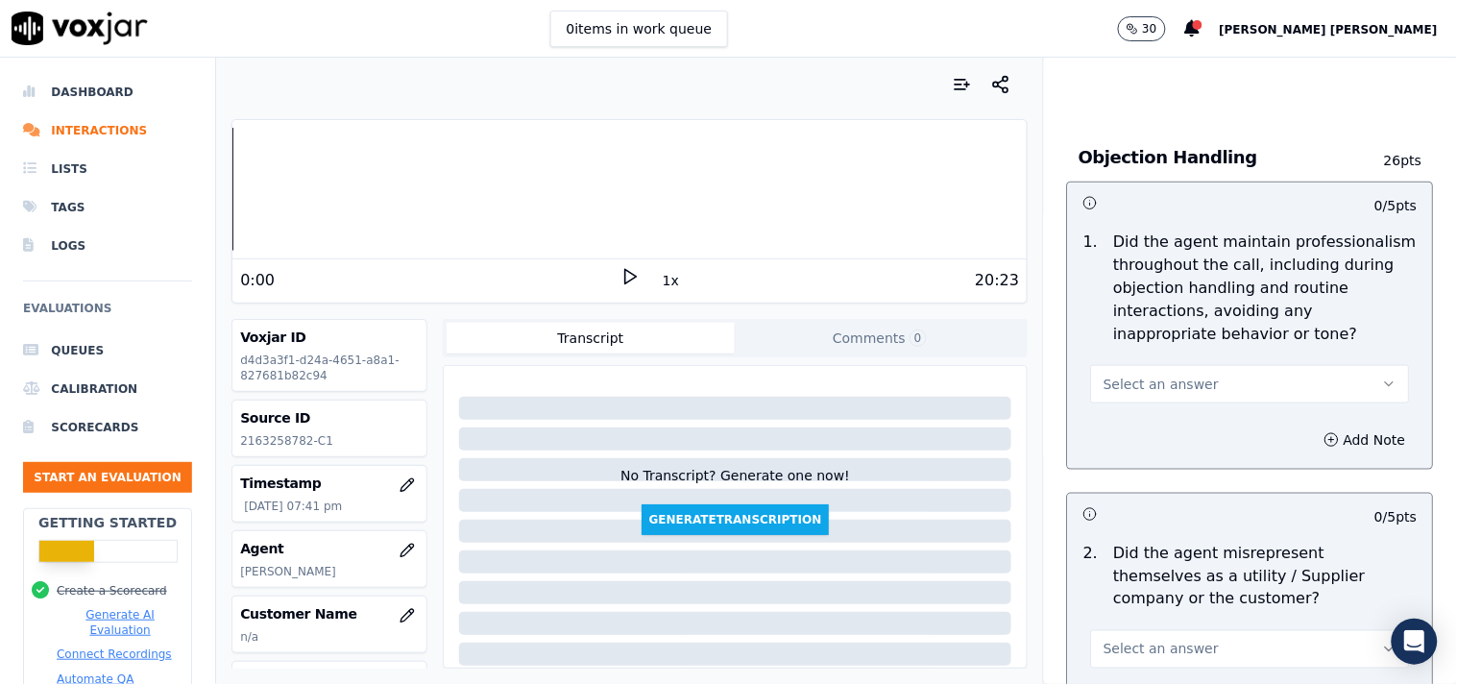
click at [1176, 380] on span "Select an answer" at bounding box center [1160, 384] width 115 height 19
click at [1166, 419] on div "Yes" at bounding box center [1216, 418] width 282 height 31
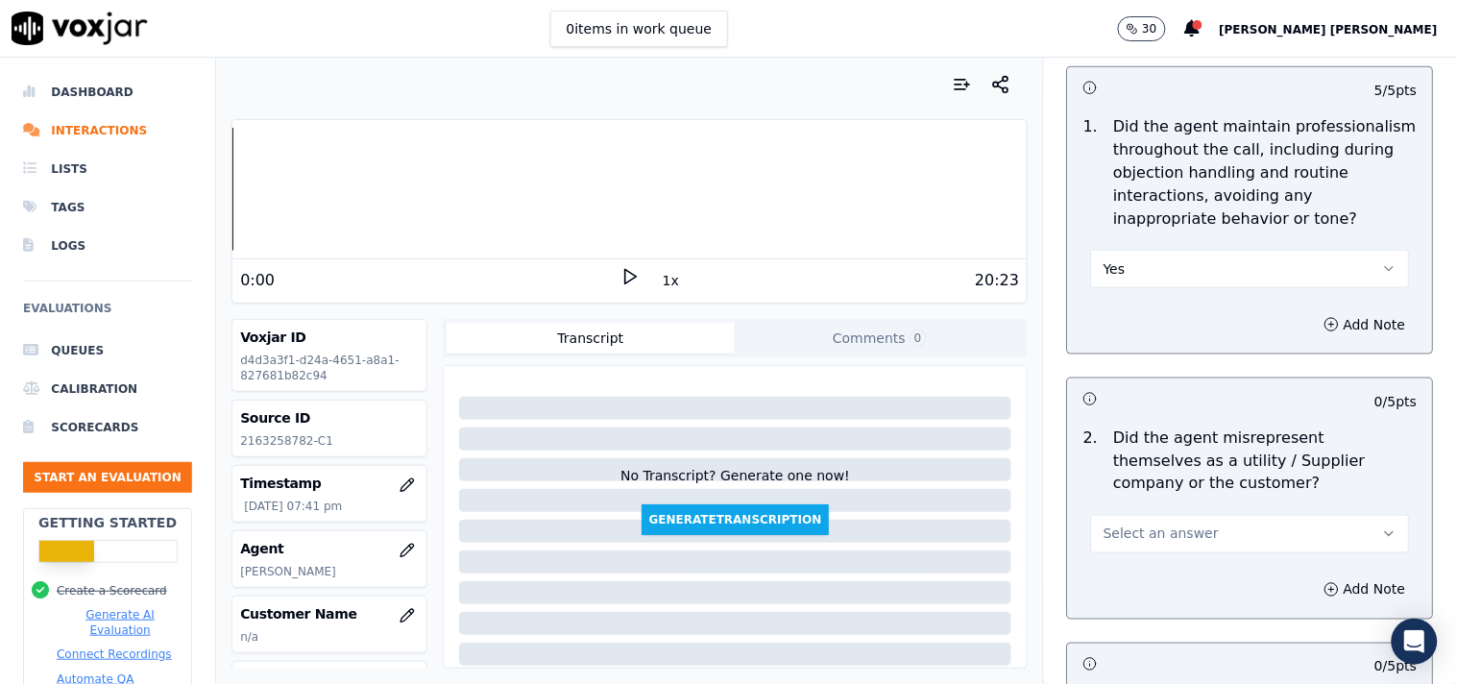
scroll to position [2420, 0]
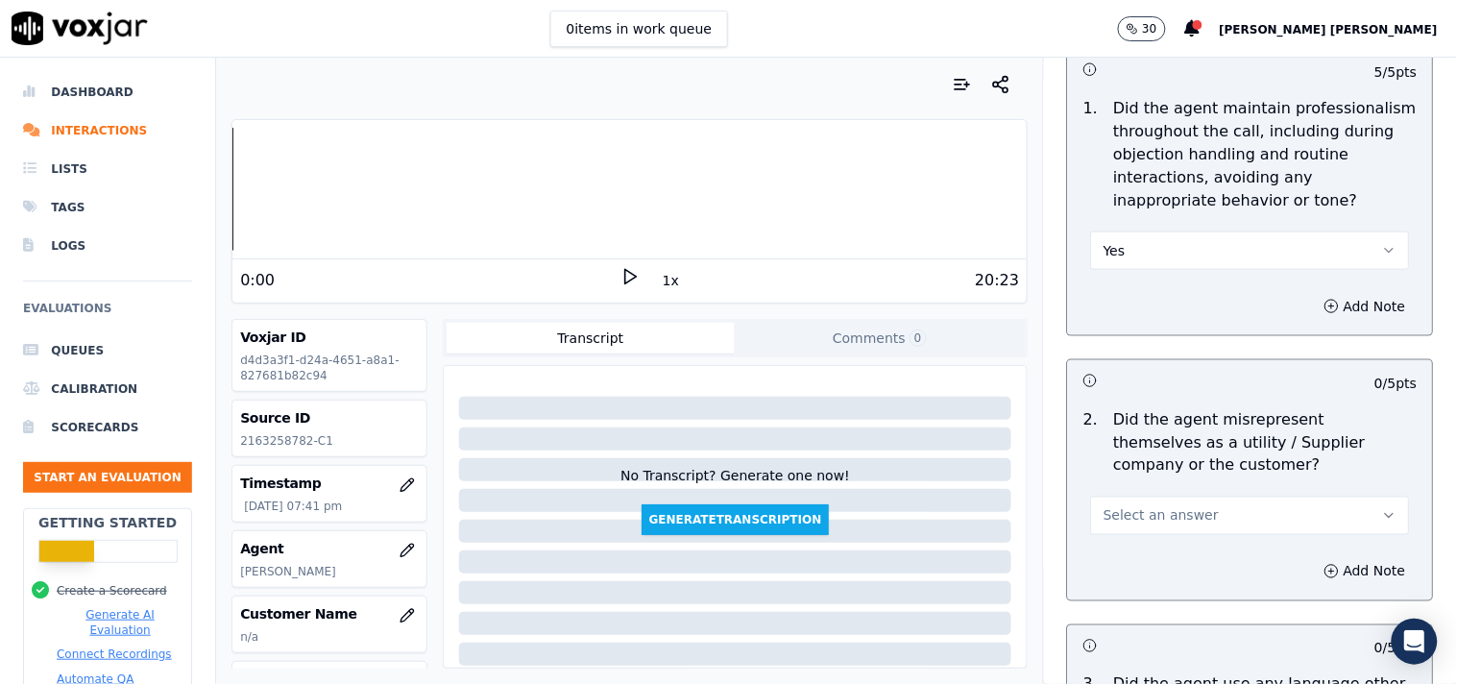
click at [1160, 506] on span "Select an answer" at bounding box center [1160, 515] width 115 height 19
click at [1155, 566] on div "No" at bounding box center [1216, 581] width 282 height 31
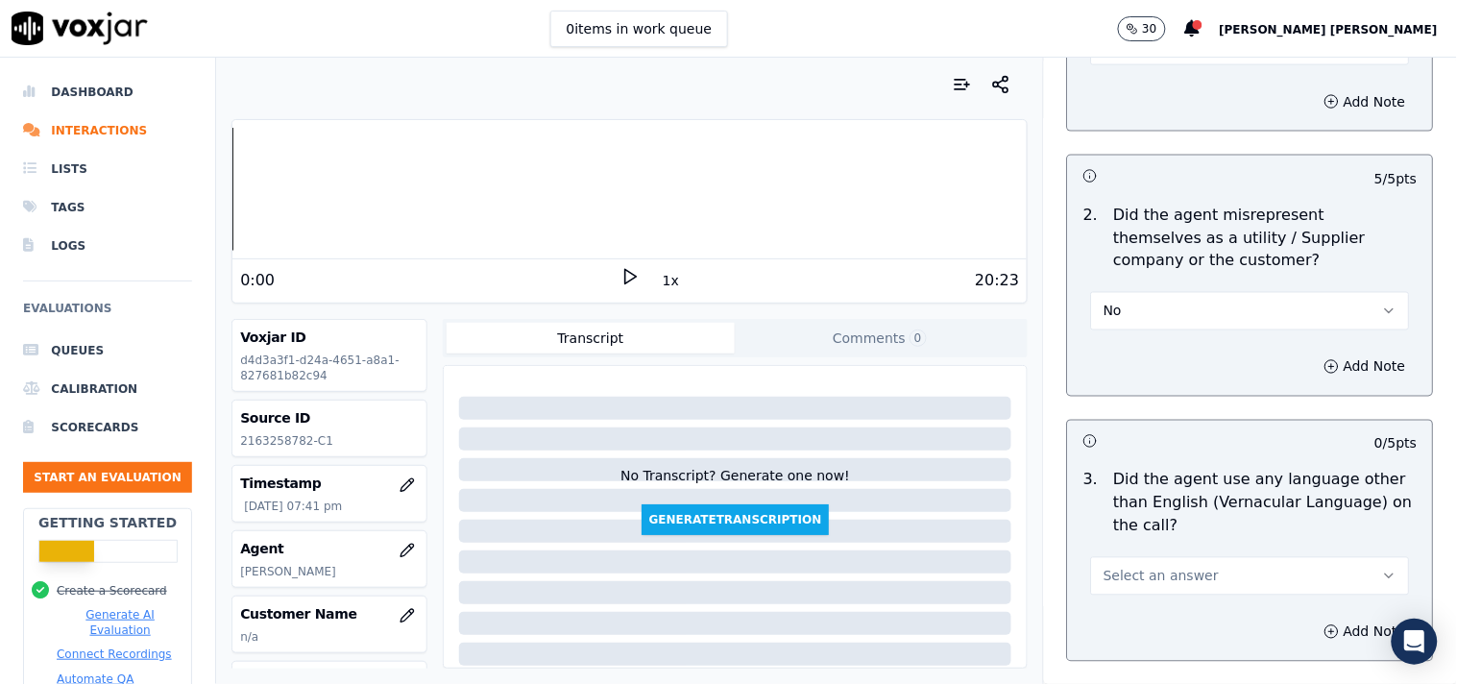
scroll to position [2633, 0]
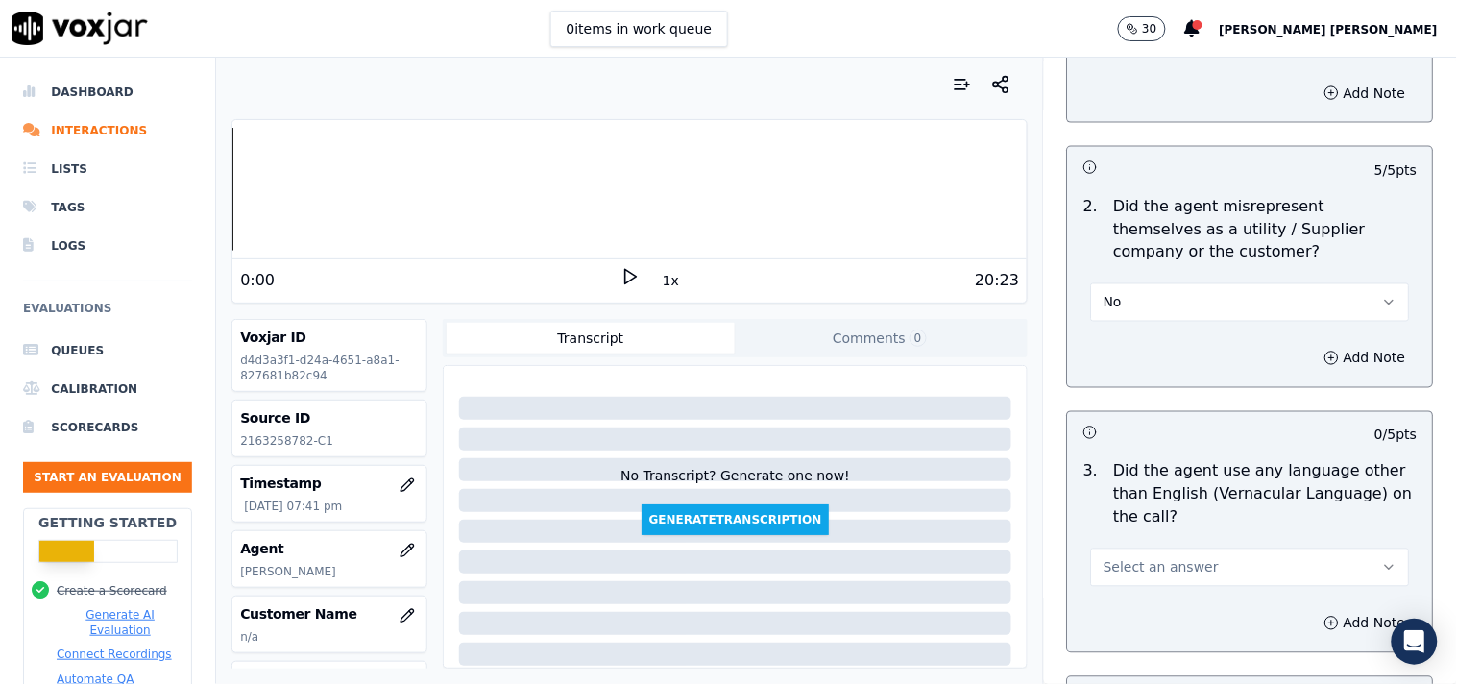
click at [1143, 558] on span "Select an answer" at bounding box center [1160, 567] width 115 height 19
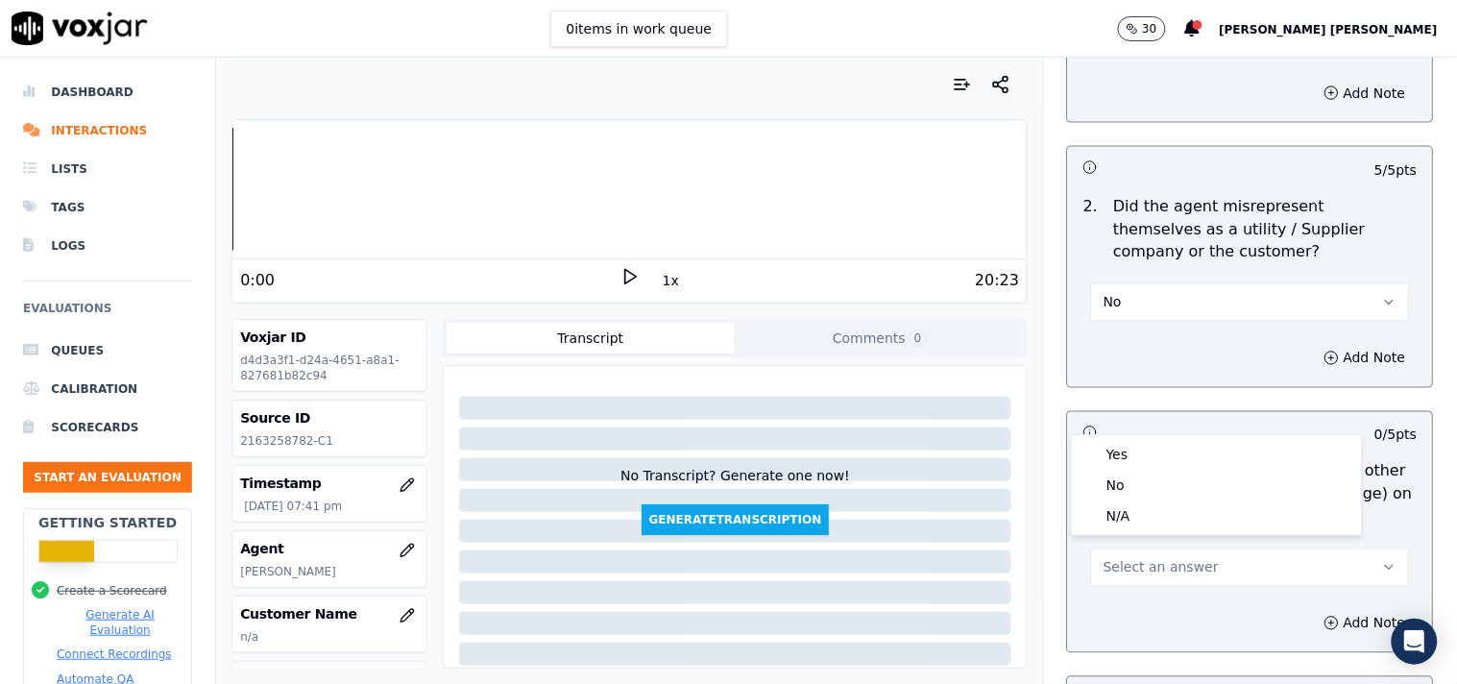
click at [1143, 570] on button "Select an answer" at bounding box center [1250, 567] width 319 height 38
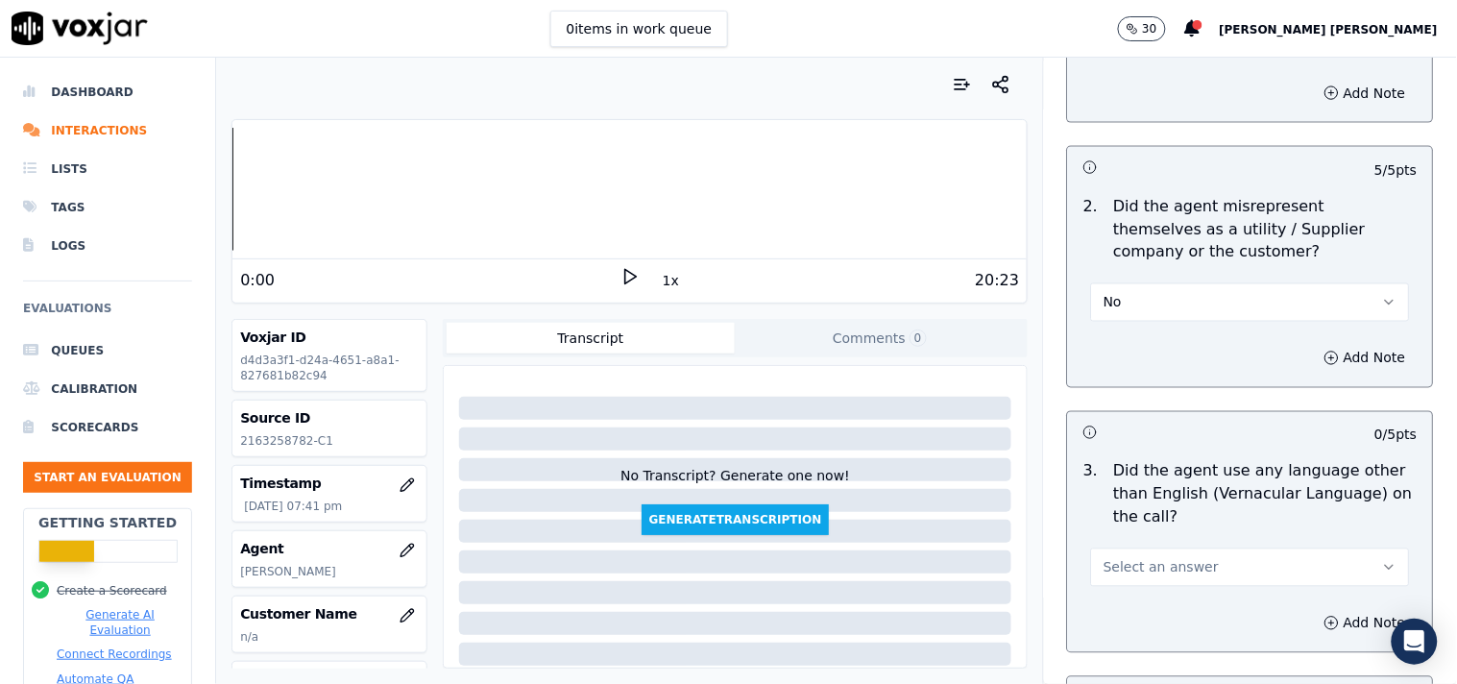
click at [1146, 568] on button "Select an answer" at bounding box center [1250, 567] width 319 height 38
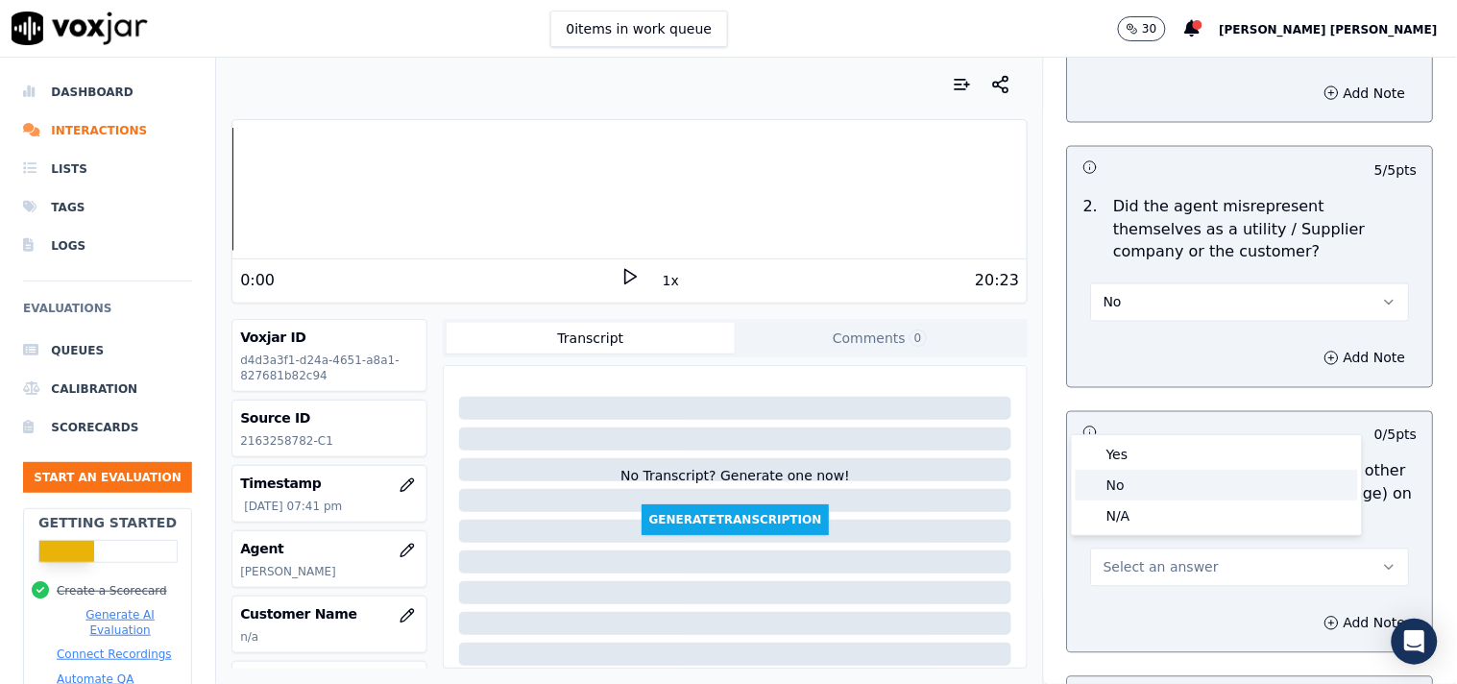
click at [1153, 484] on div "No" at bounding box center [1216, 485] width 282 height 31
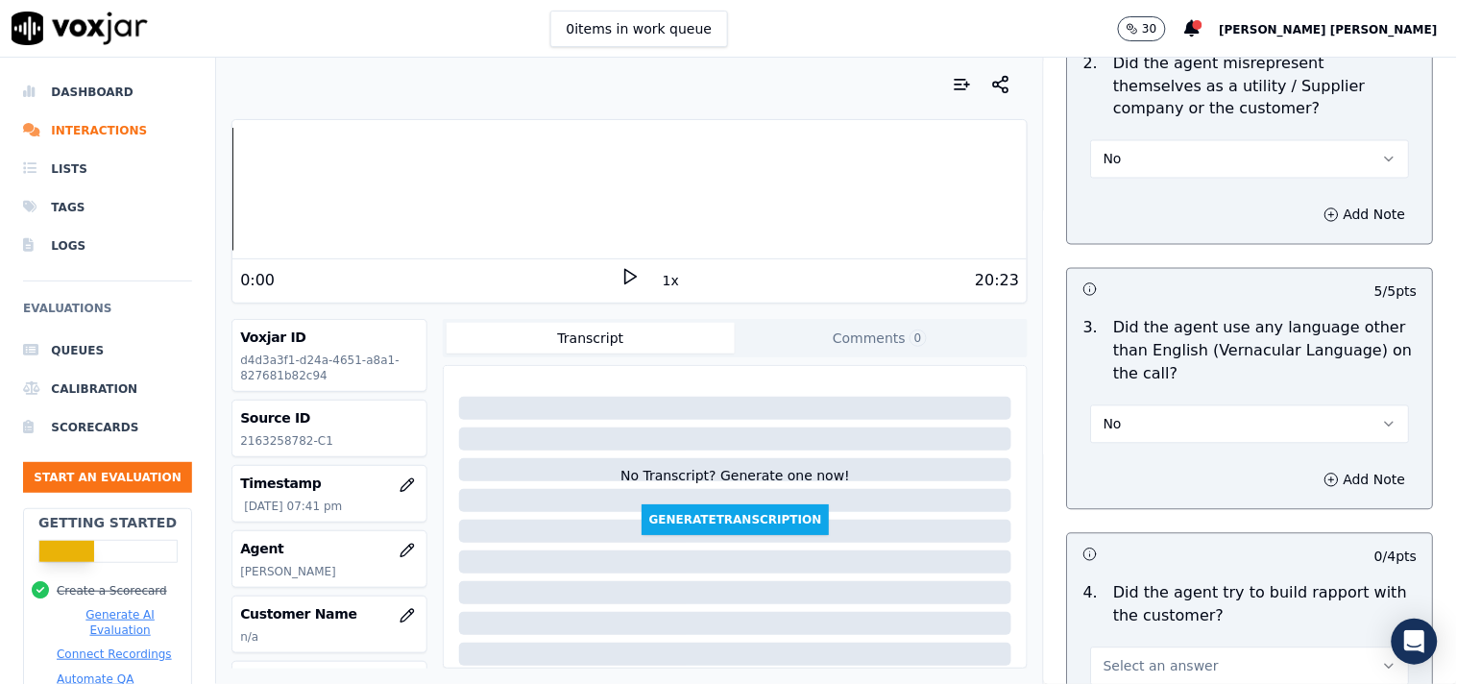
scroll to position [2953, 0]
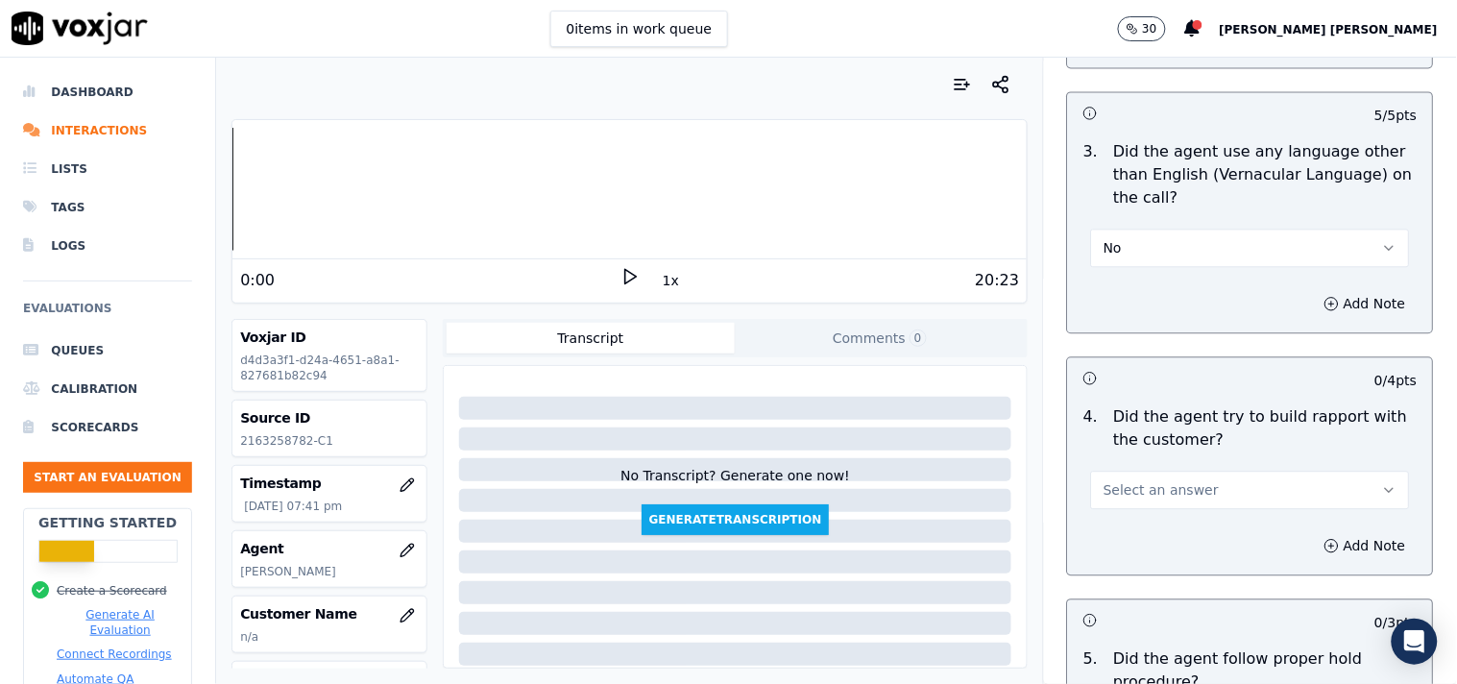
click at [1194, 454] on div "Select an answer" at bounding box center [1250, 480] width 350 height 58
click at [1188, 473] on button "Select an answer" at bounding box center [1250, 490] width 319 height 38
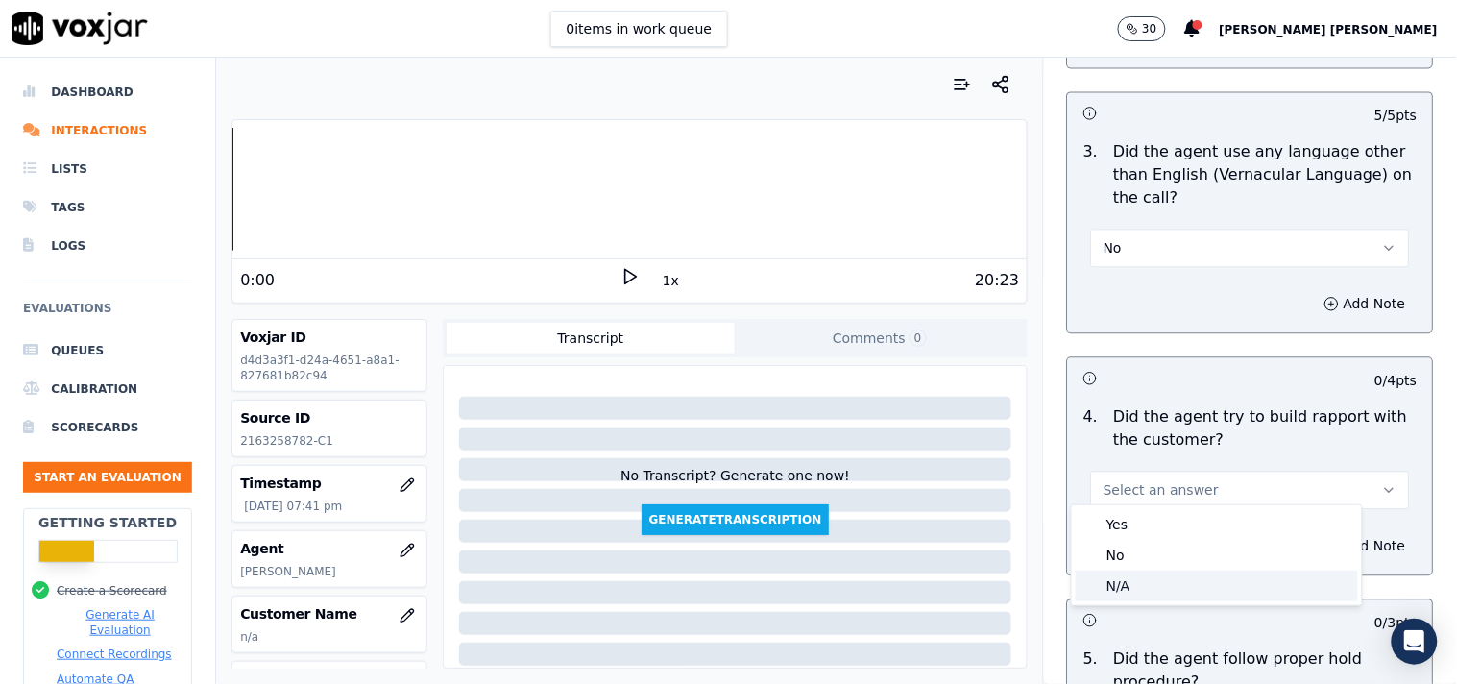
click at [1148, 581] on div "N/A" at bounding box center [1216, 585] width 282 height 31
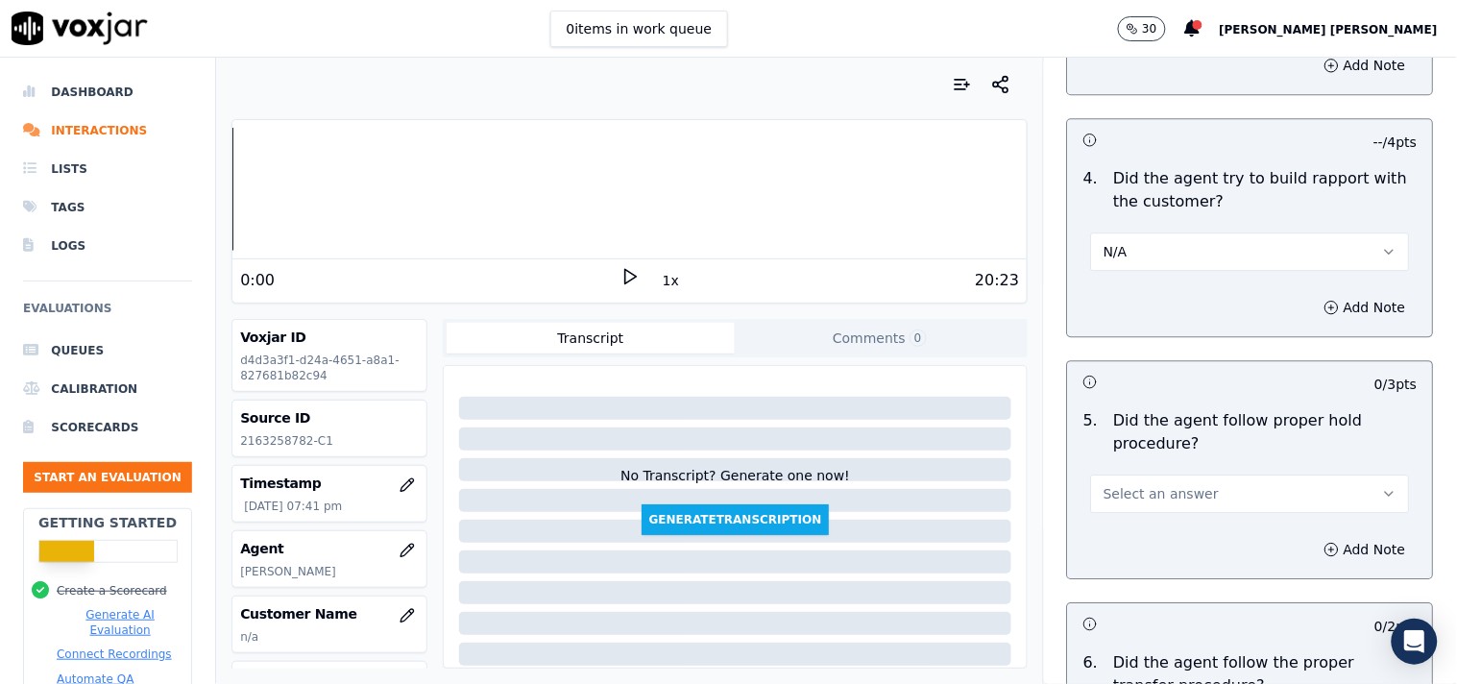
scroll to position [3273, 0]
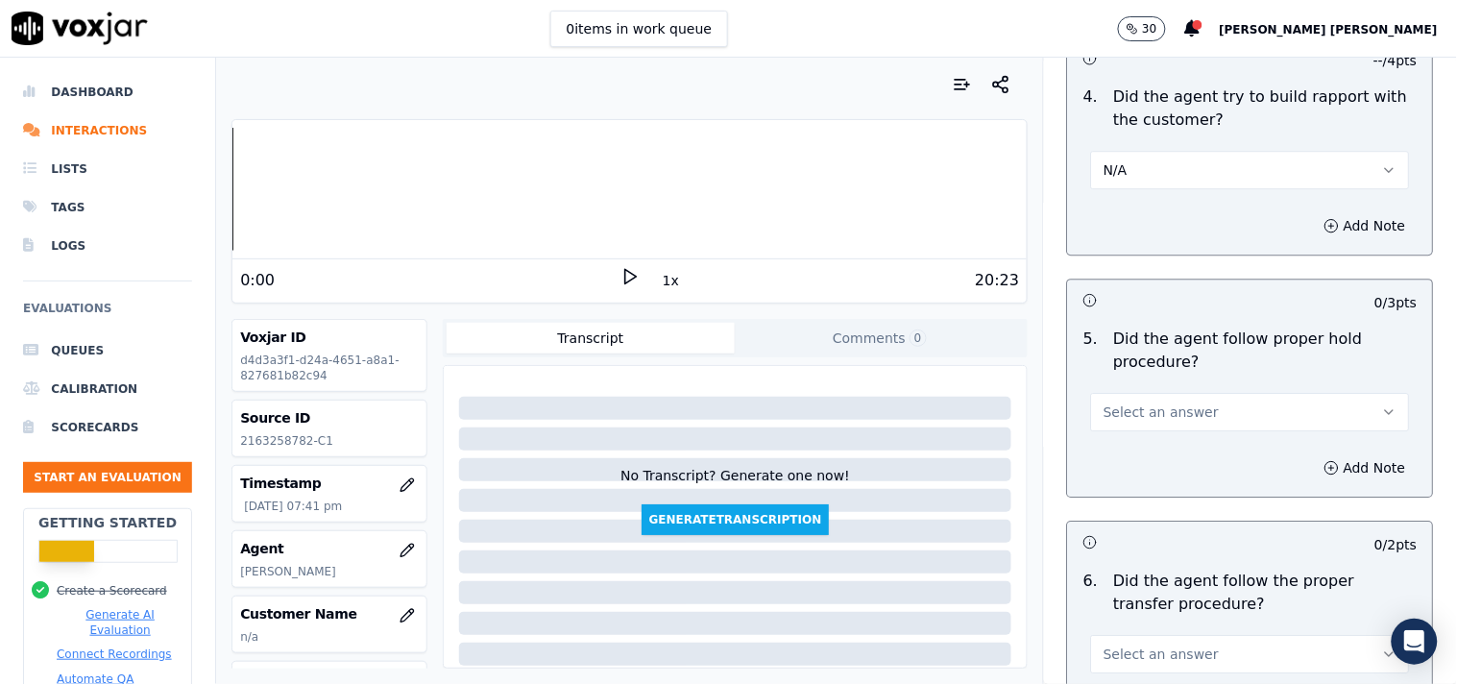
click at [1146, 425] on div "5 . Did the agent follow proper hold procedure? Select an answer" at bounding box center [1250, 379] width 365 height 119
click at [1153, 402] on span "Select an answer" at bounding box center [1160, 411] width 115 height 19
click at [1156, 439] on div "Yes" at bounding box center [1216, 446] width 282 height 31
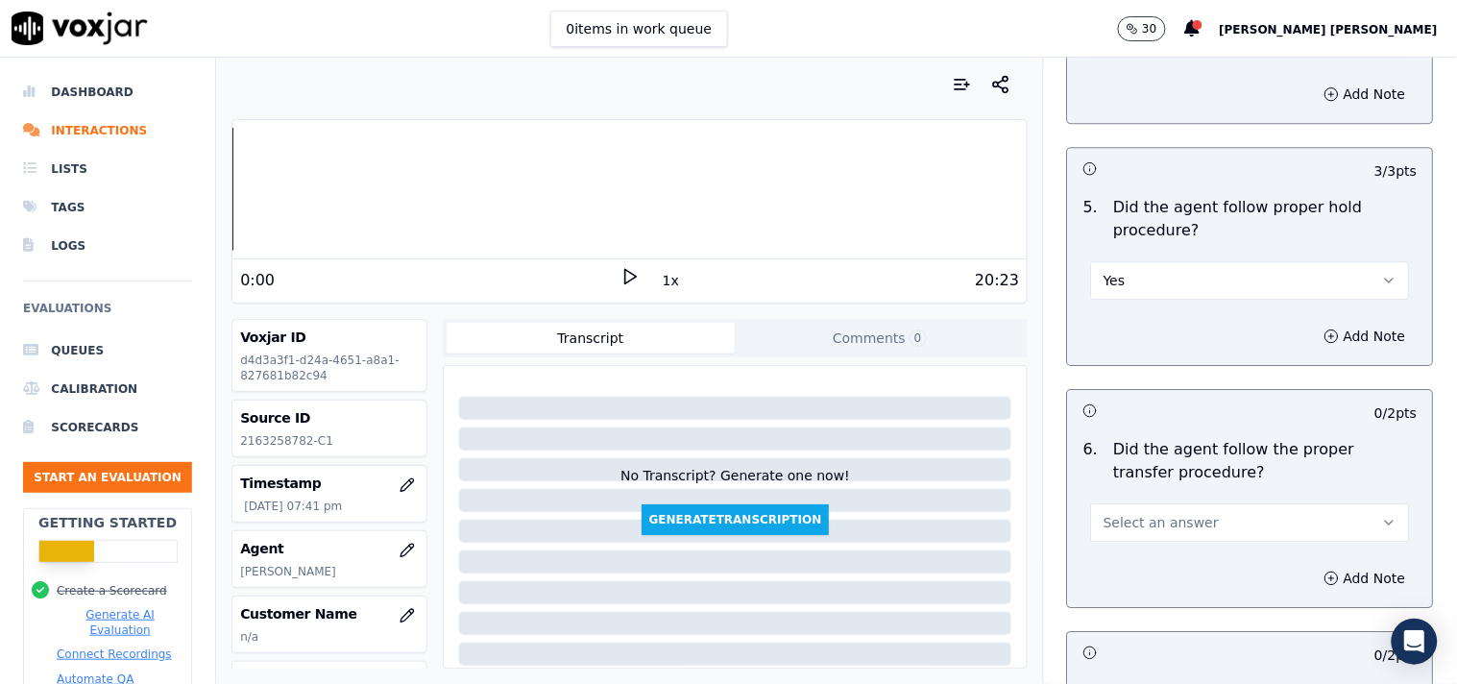
scroll to position [3593, 0]
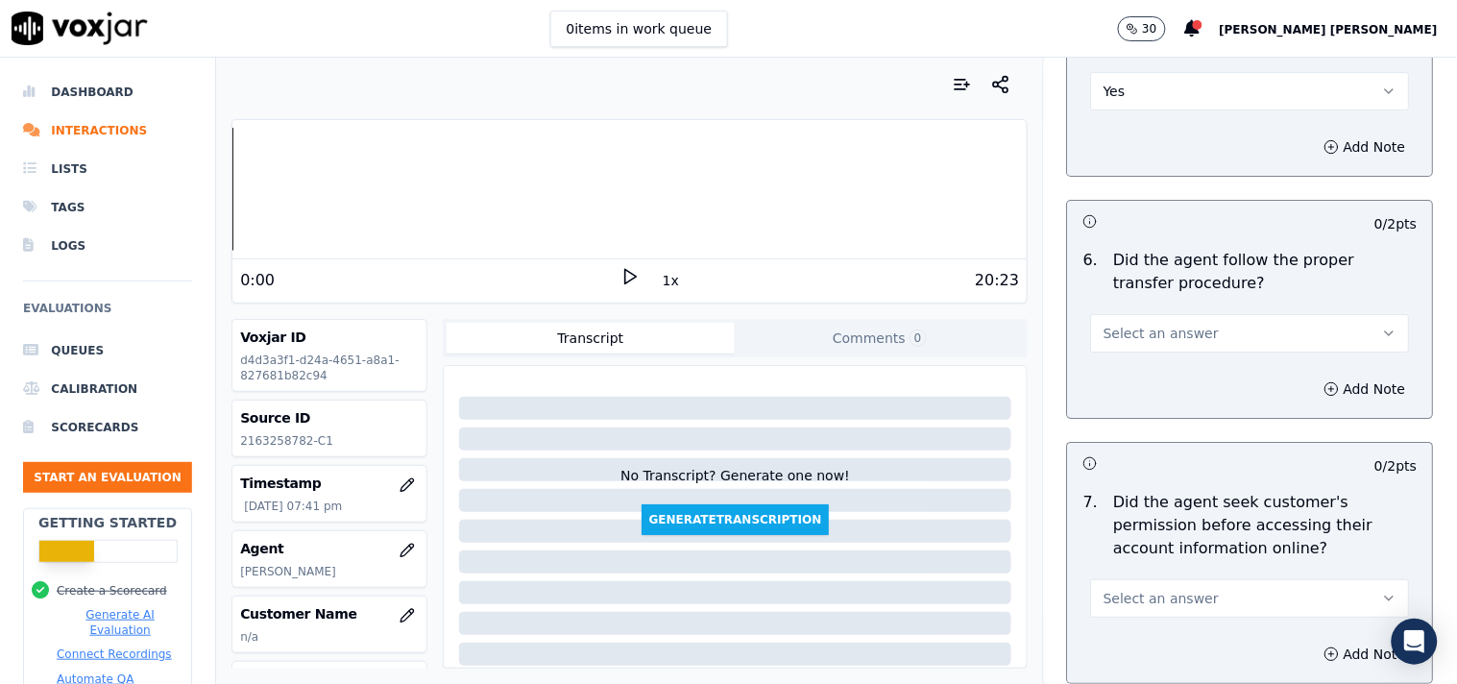
click at [1188, 324] on button "Select an answer" at bounding box center [1250, 333] width 319 height 38
click at [1183, 398] on div "No" at bounding box center [1216, 398] width 282 height 31
click at [1192, 295] on div "No" at bounding box center [1250, 324] width 350 height 58
click at [1185, 350] on div "6 . Did the agent follow the proper transfer procedure? No" at bounding box center [1250, 300] width 365 height 119
click at [1193, 332] on button "No" at bounding box center [1250, 333] width 319 height 38
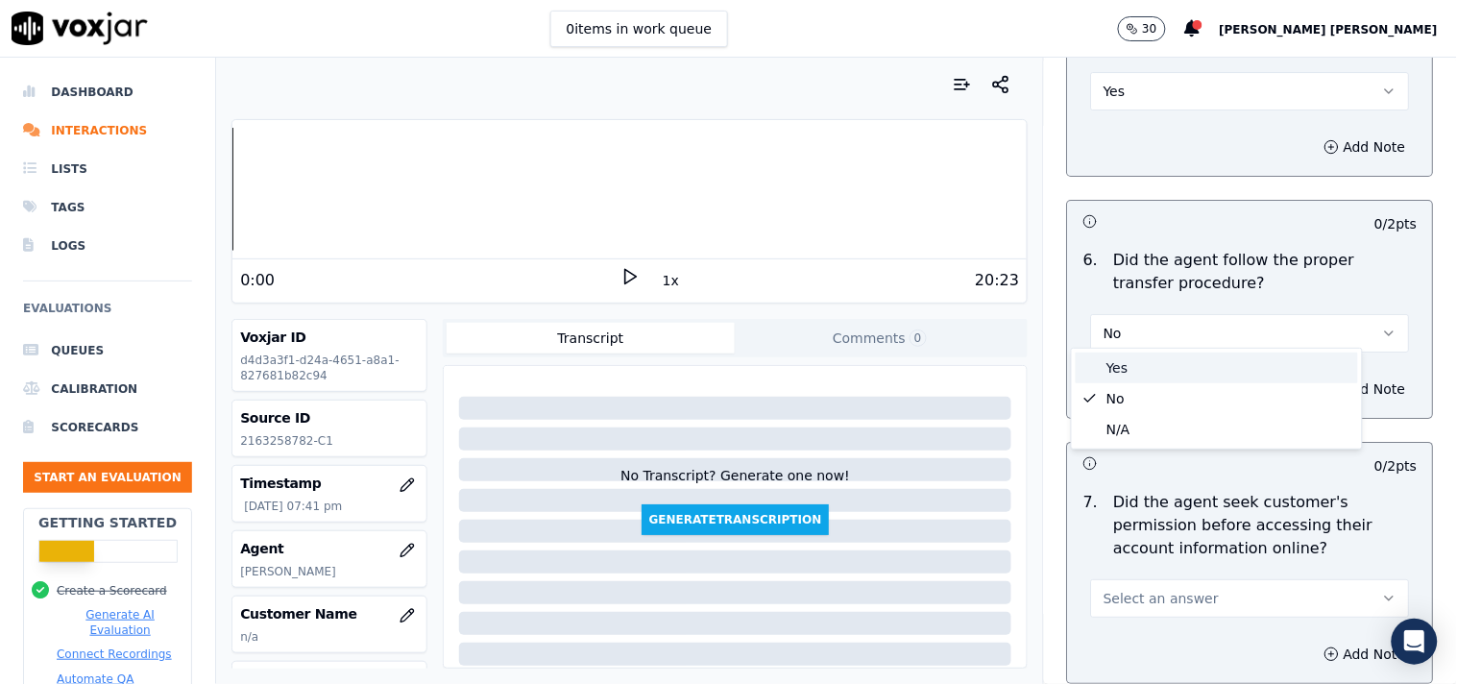
click at [1166, 363] on div "Yes" at bounding box center [1216, 367] width 282 height 31
click at [1178, 589] on span "Select an answer" at bounding box center [1160, 598] width 115 height 19
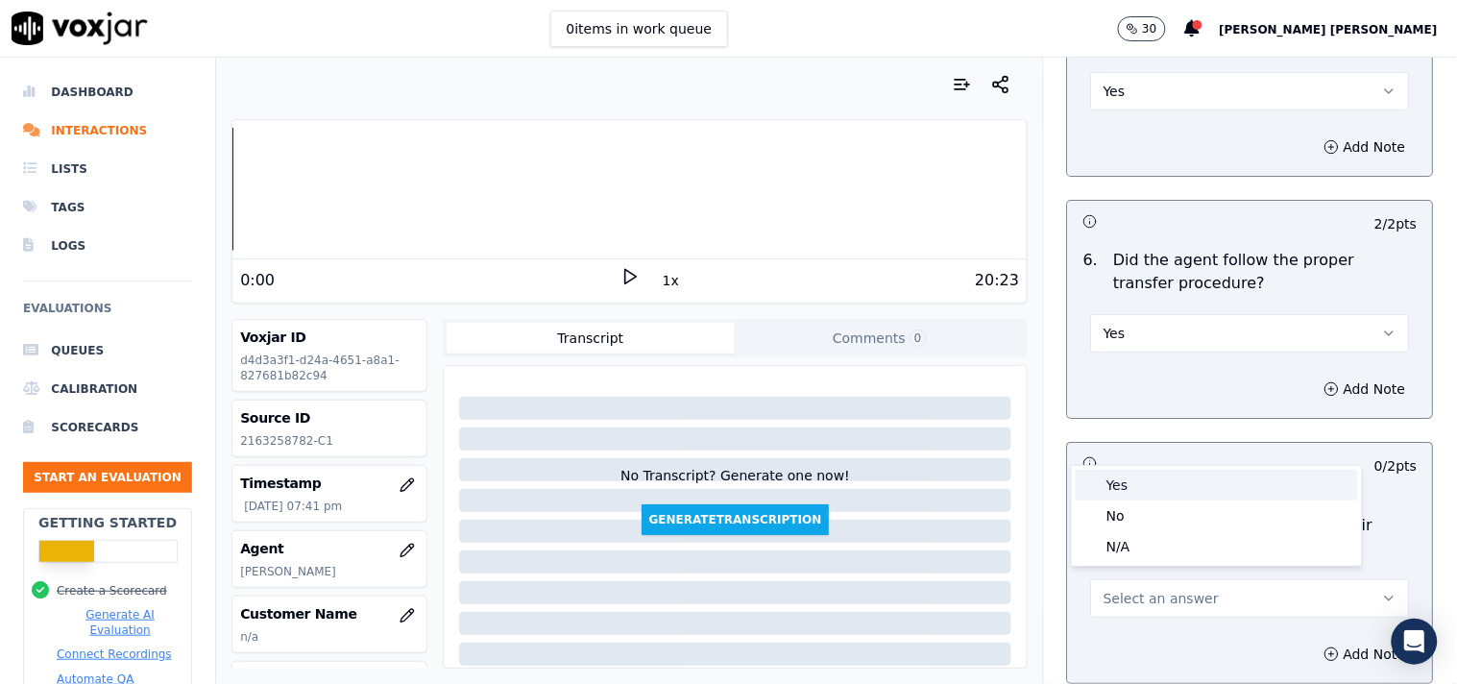
click at [1179, 492] on div "Yes" at bounding box center [1216, 485] width 282 height 31
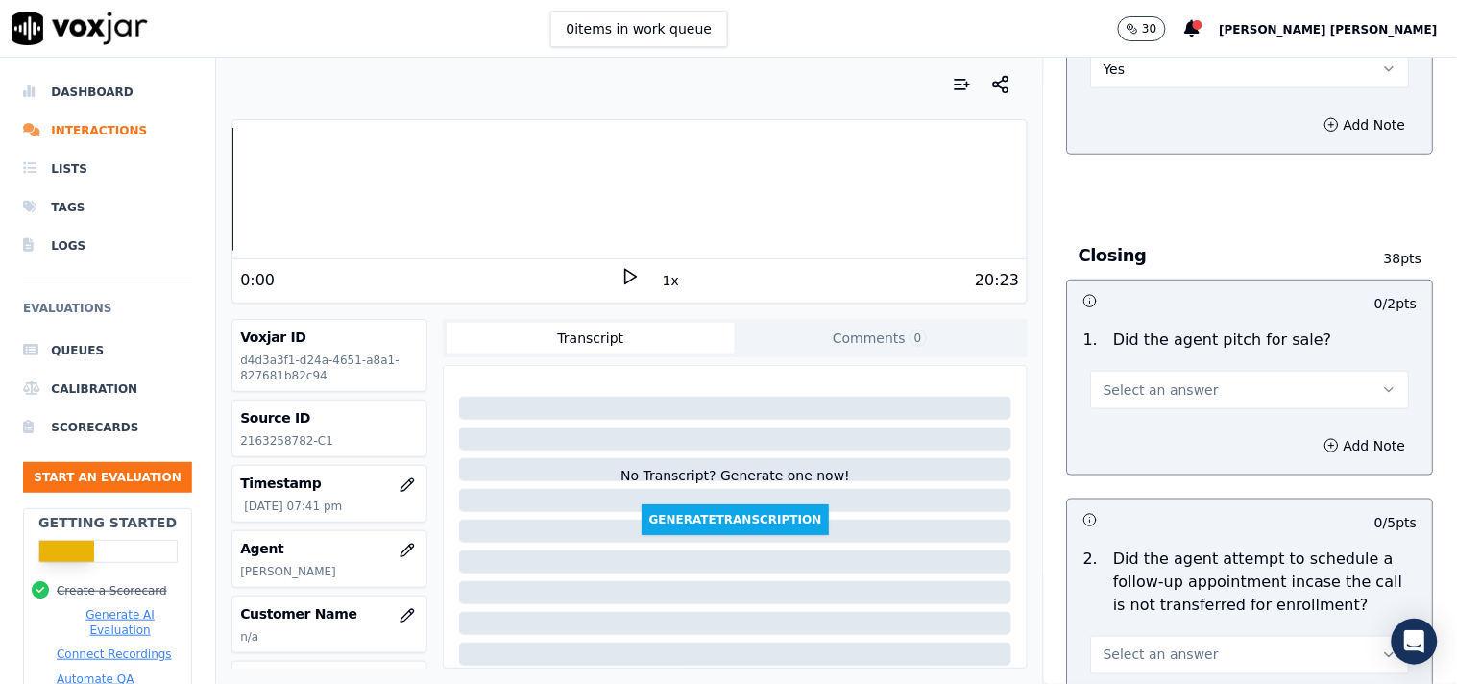
scroll to position [4126, 0]
click at [1206, 367] on button "Select an answer" at bounding box center [1250, 386] width 319 height 38
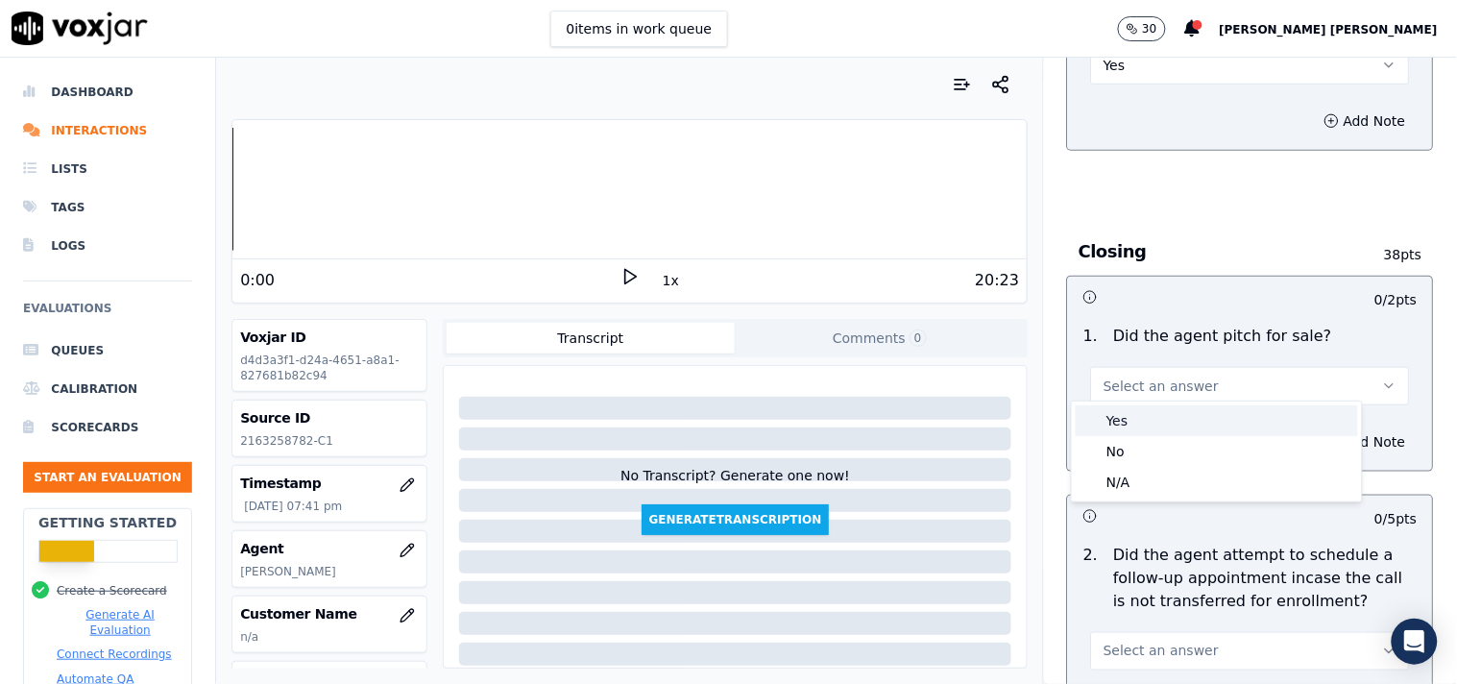
click at [1185, 427] on div "Yes" at bounding box center [1216, 420] width 282 height 31
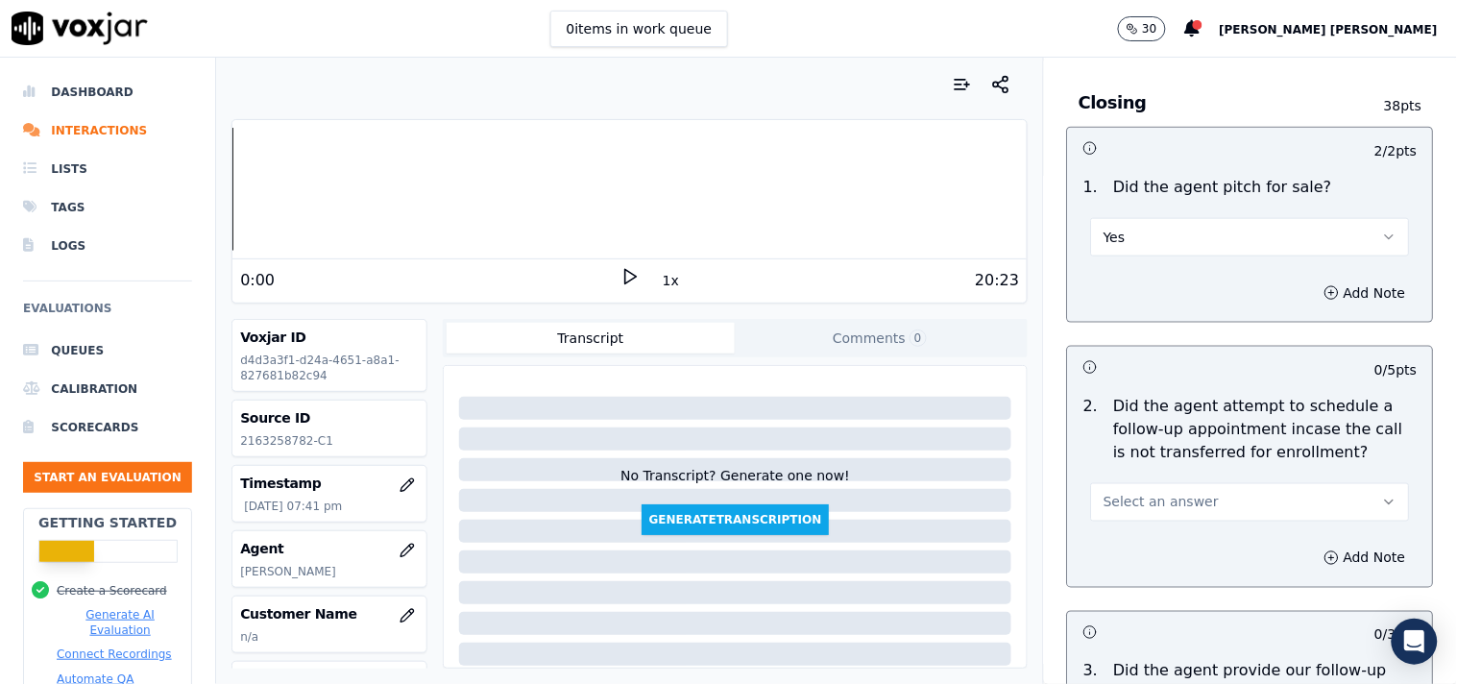
scroll to position [4340, 0]
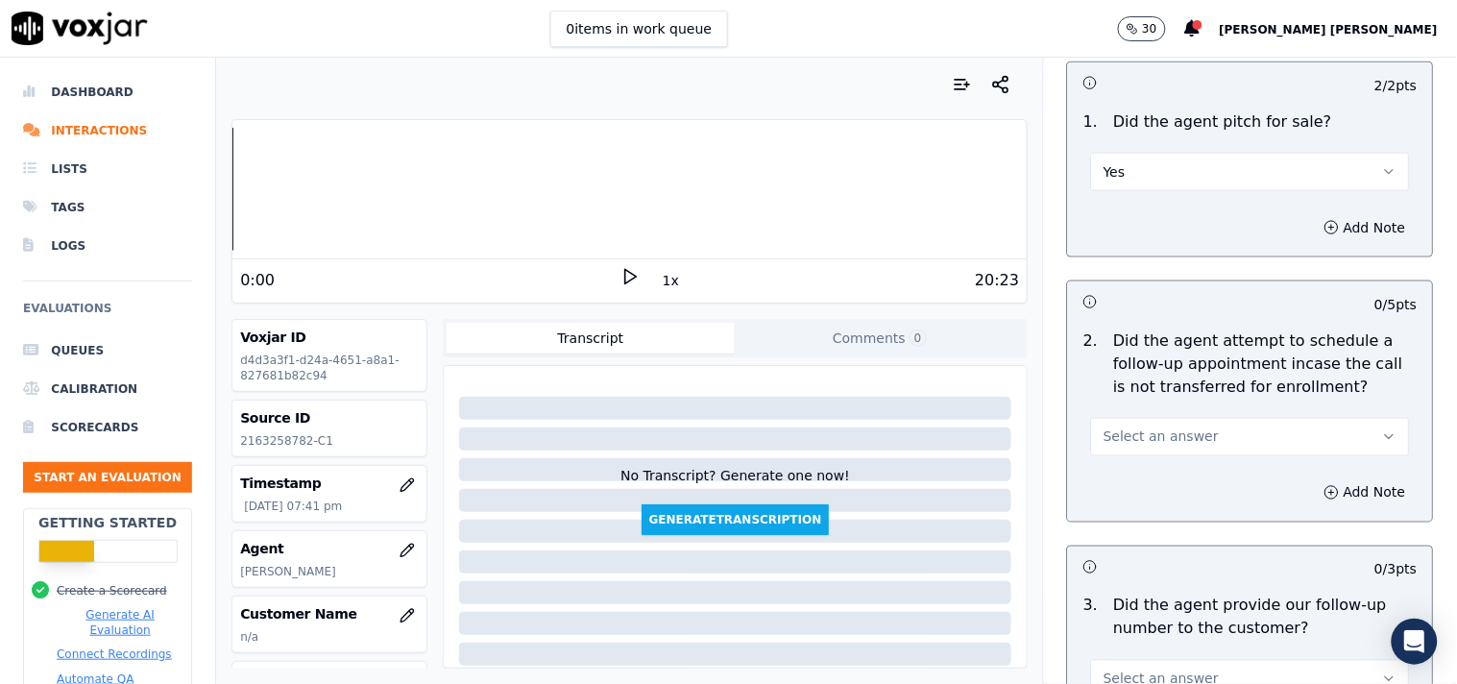
click at [1185, 429] on button "Select an answer" at bounding box center [1250, 437] width 319 height 38
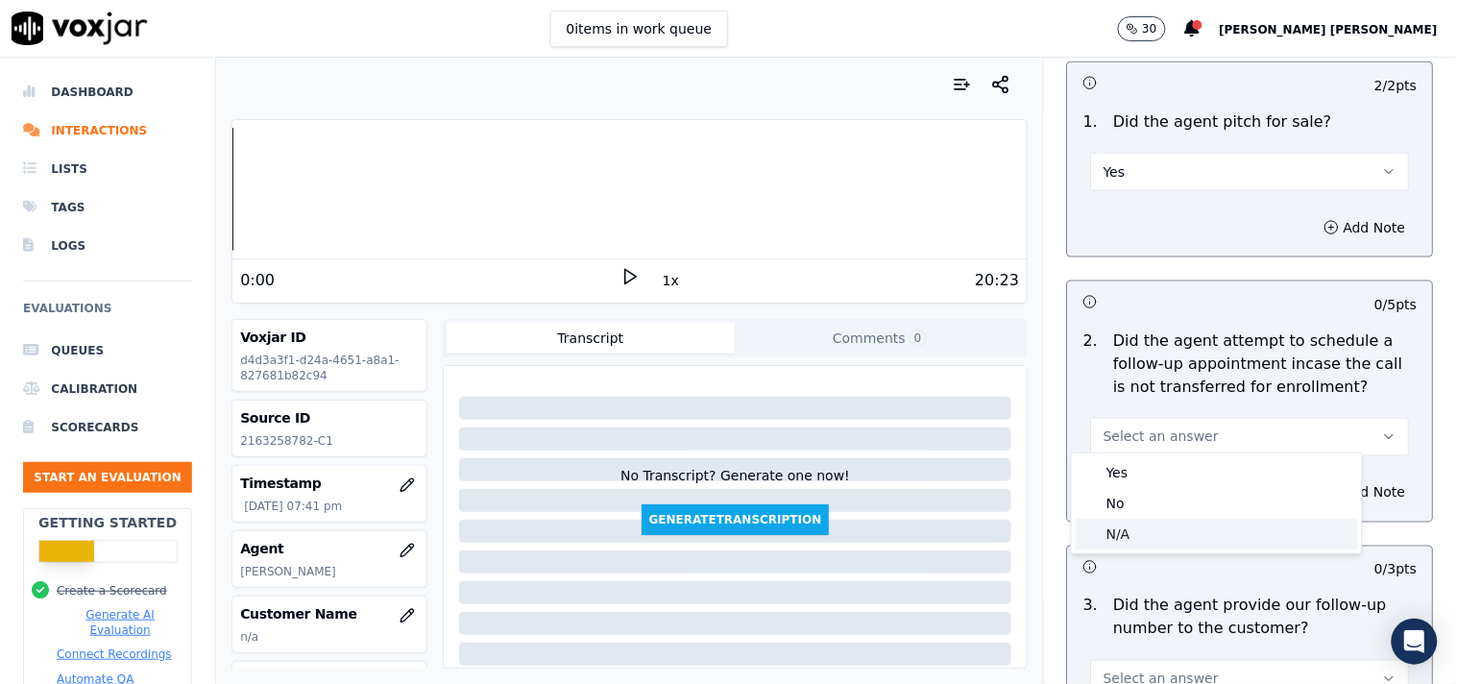
click at [1174, 535] on div "N/A" at bounding box center [1216, 534] width 282 height 31
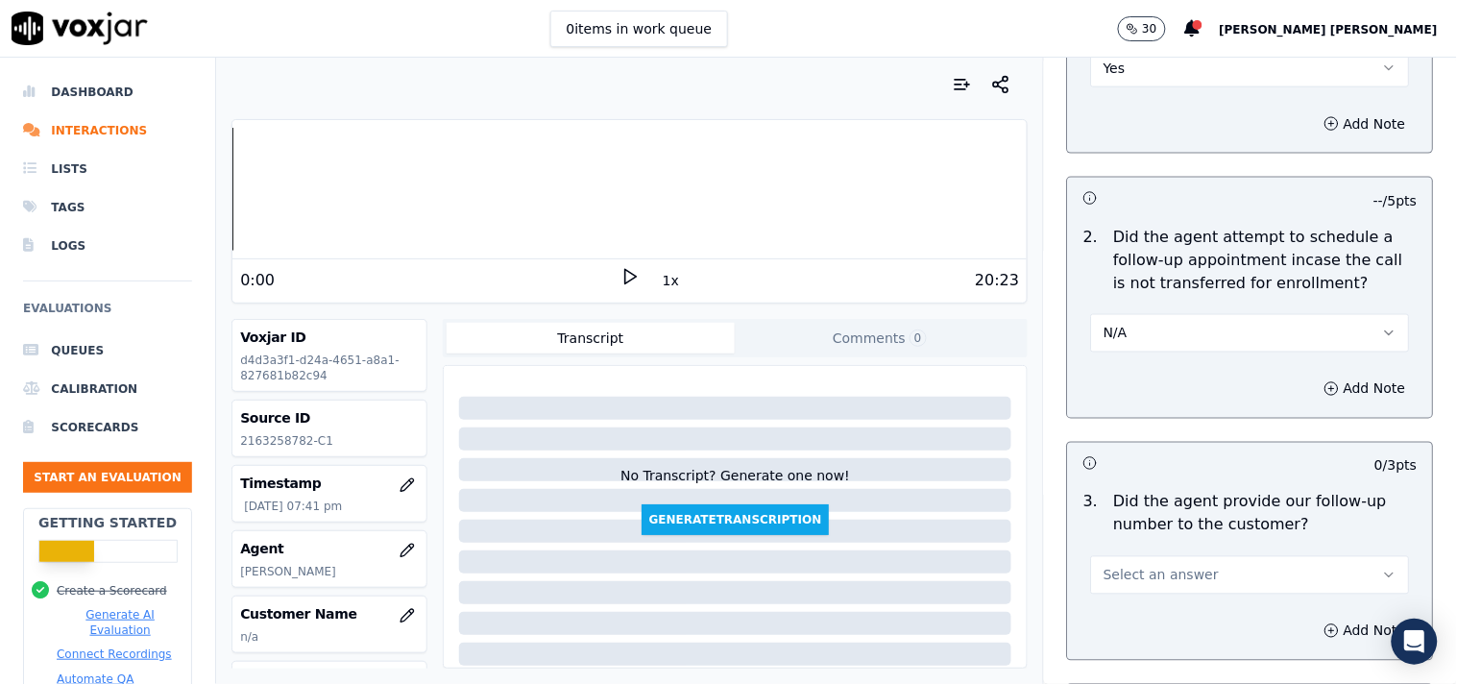
scroll to position [4554, 0]
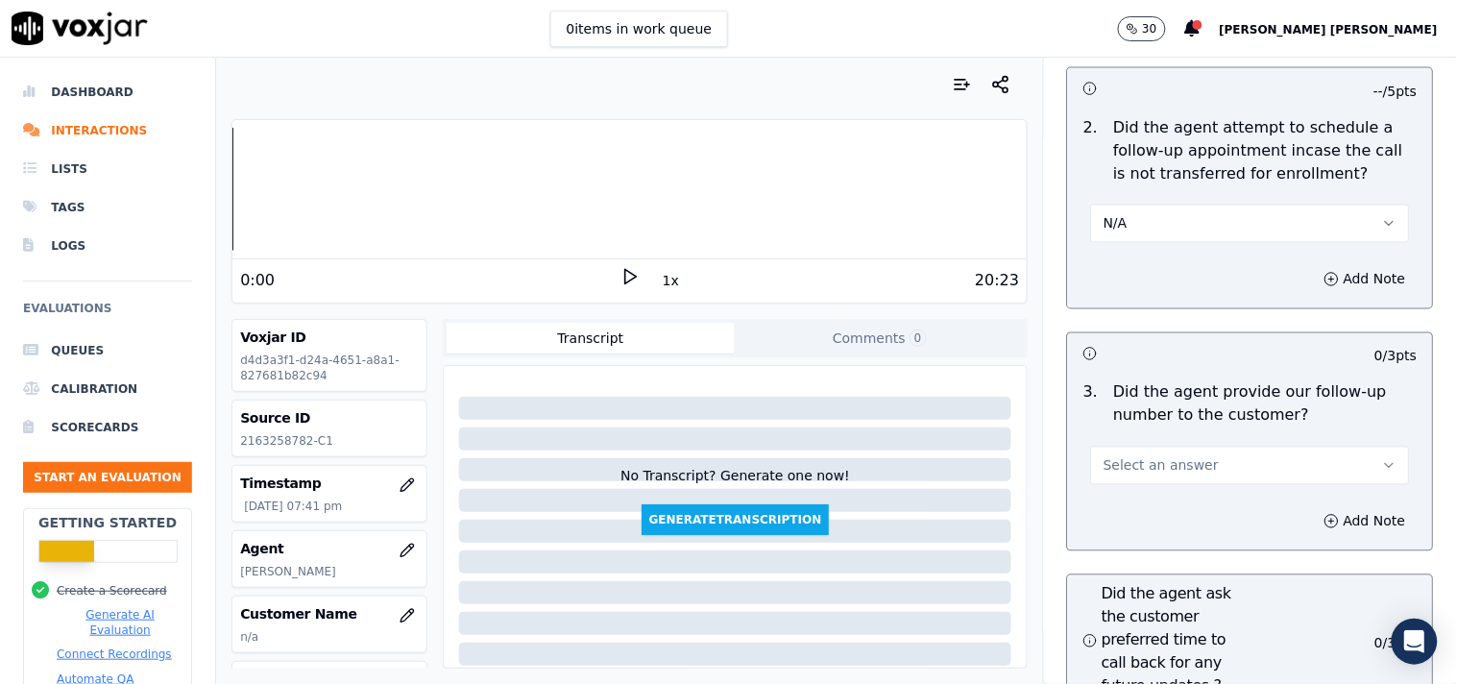
click at [1174, 474] on button "Select an answer" at bounding box center [1250, 466] width 319 height 38
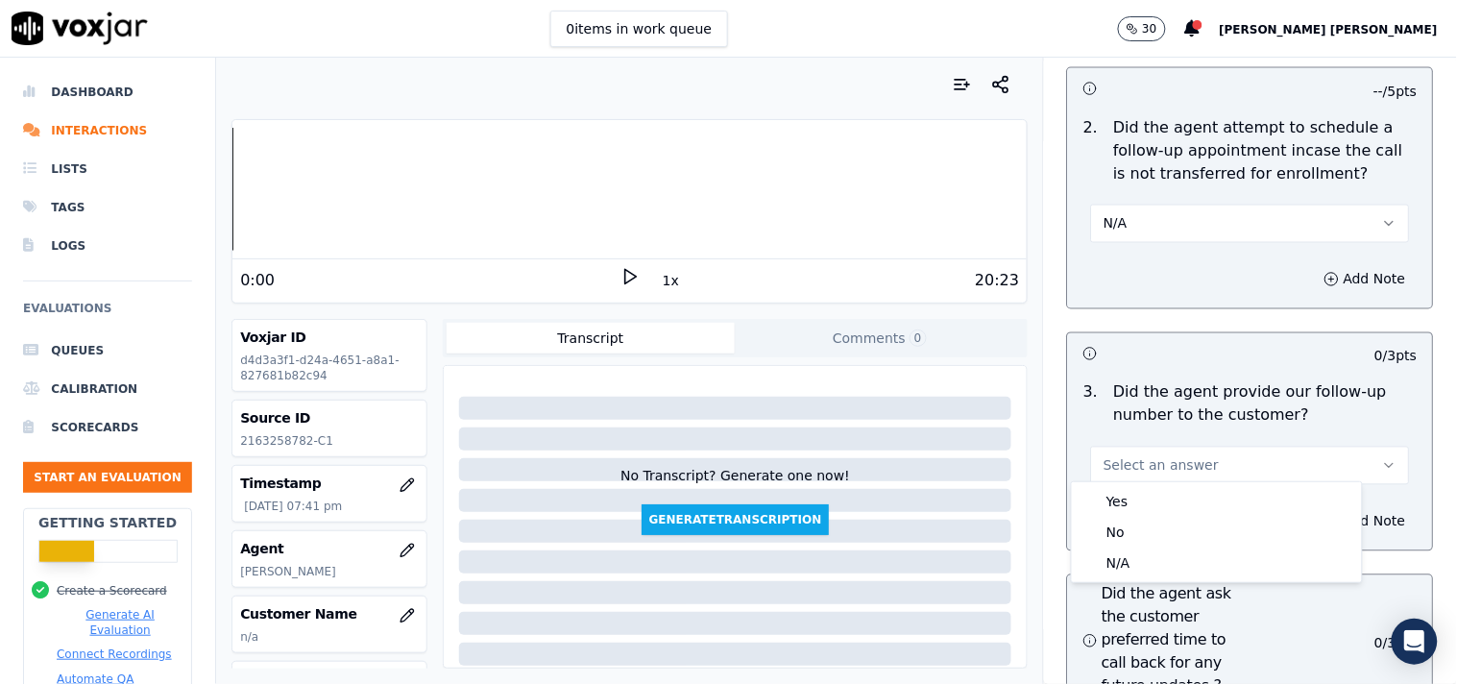
click at [1162, 494] on div "Yes" at bounding box center [1216, 501] width 282 height 31
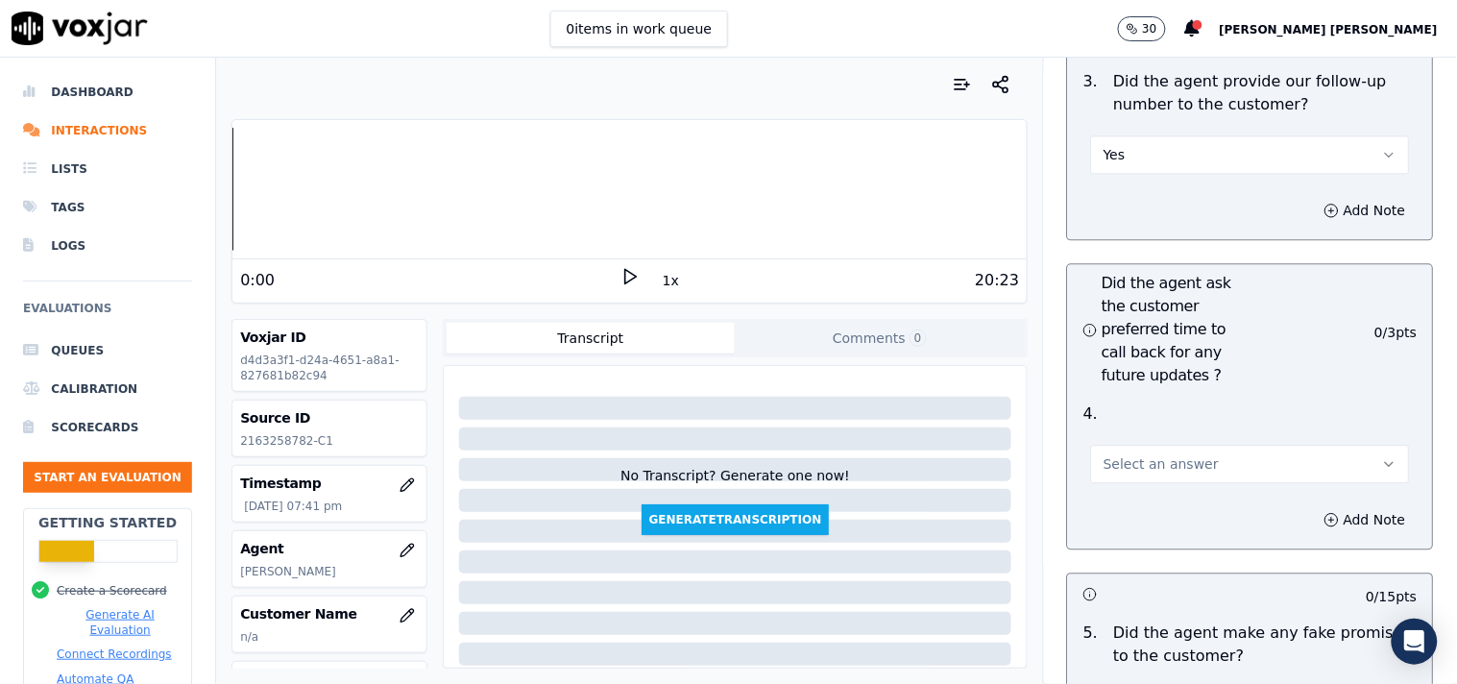
scroll to position [4873, 0]
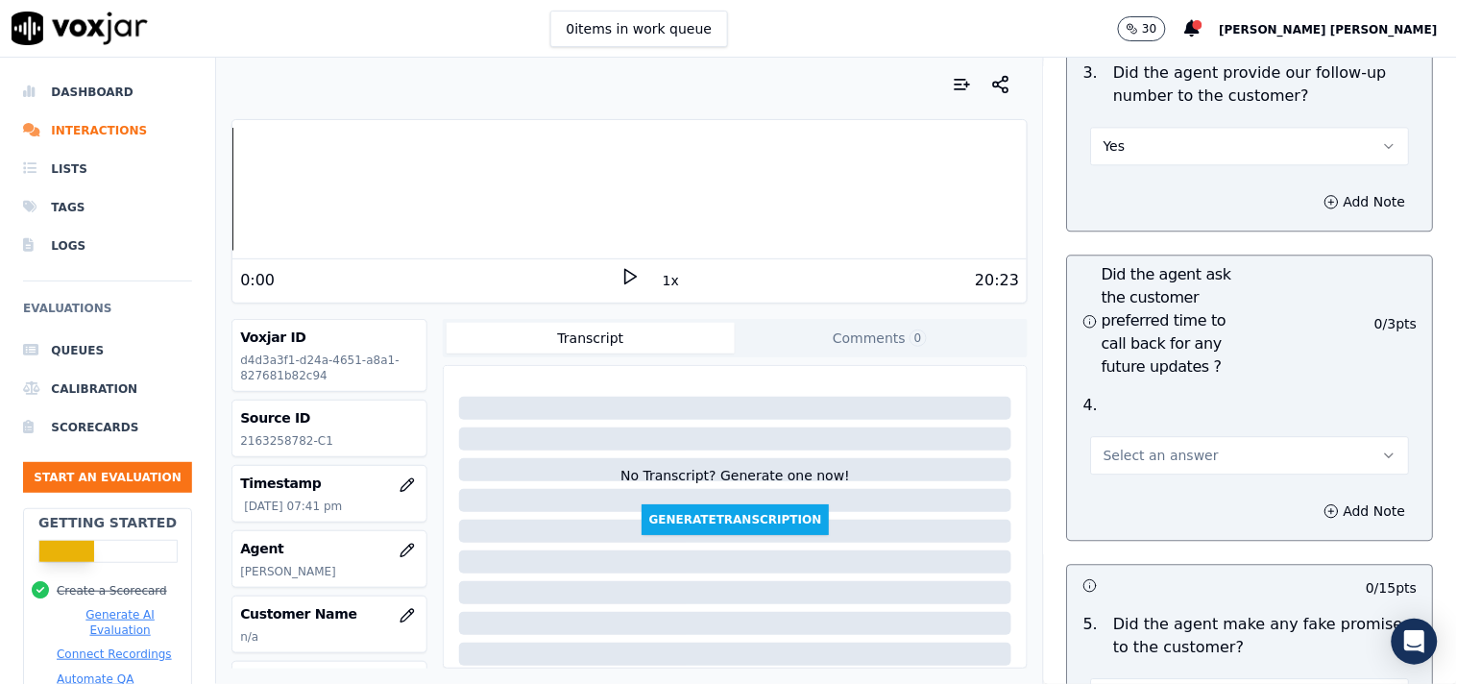
click at [1164, 436] on button "Select an answer" at bounding box center [1250, 455] width 319 height 38
click at [1148, 544] on div "N/A" at bounding box center [1216, 552] width 282 height 31
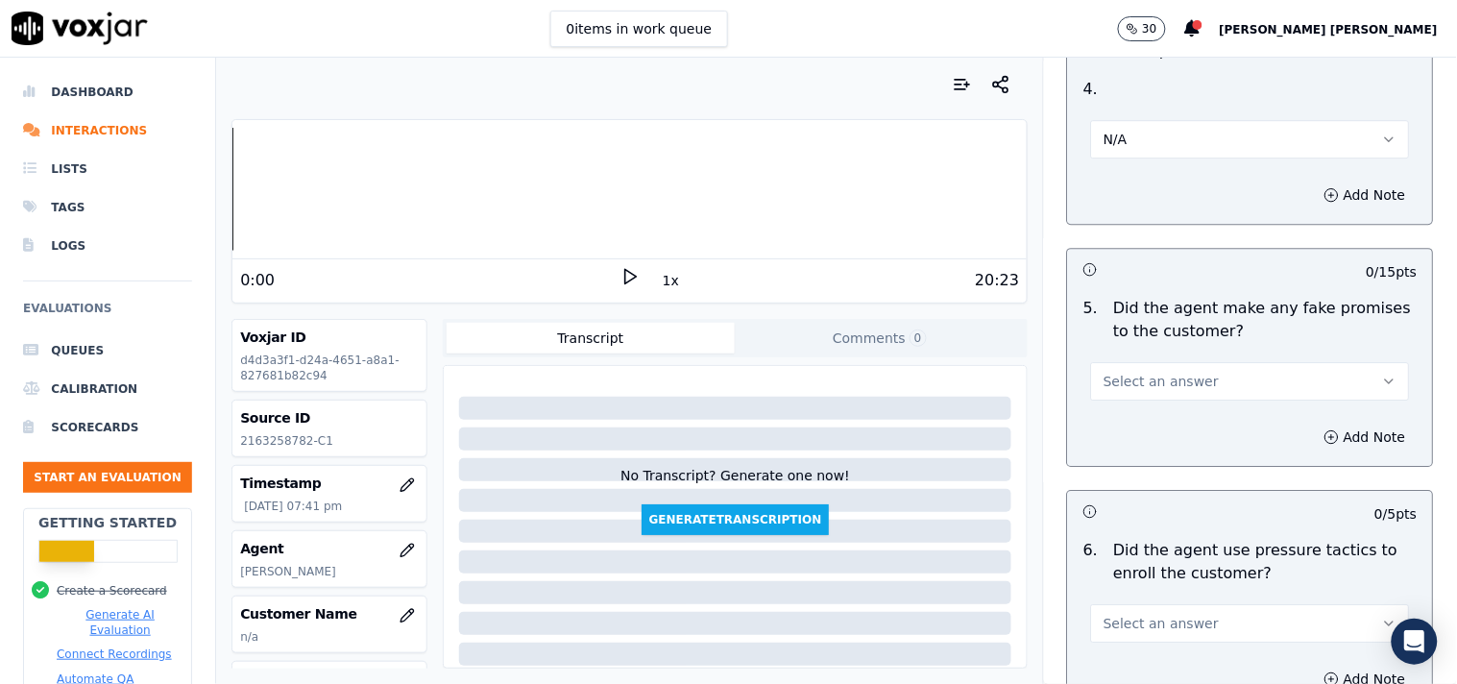
scroll to position [5193, 0]
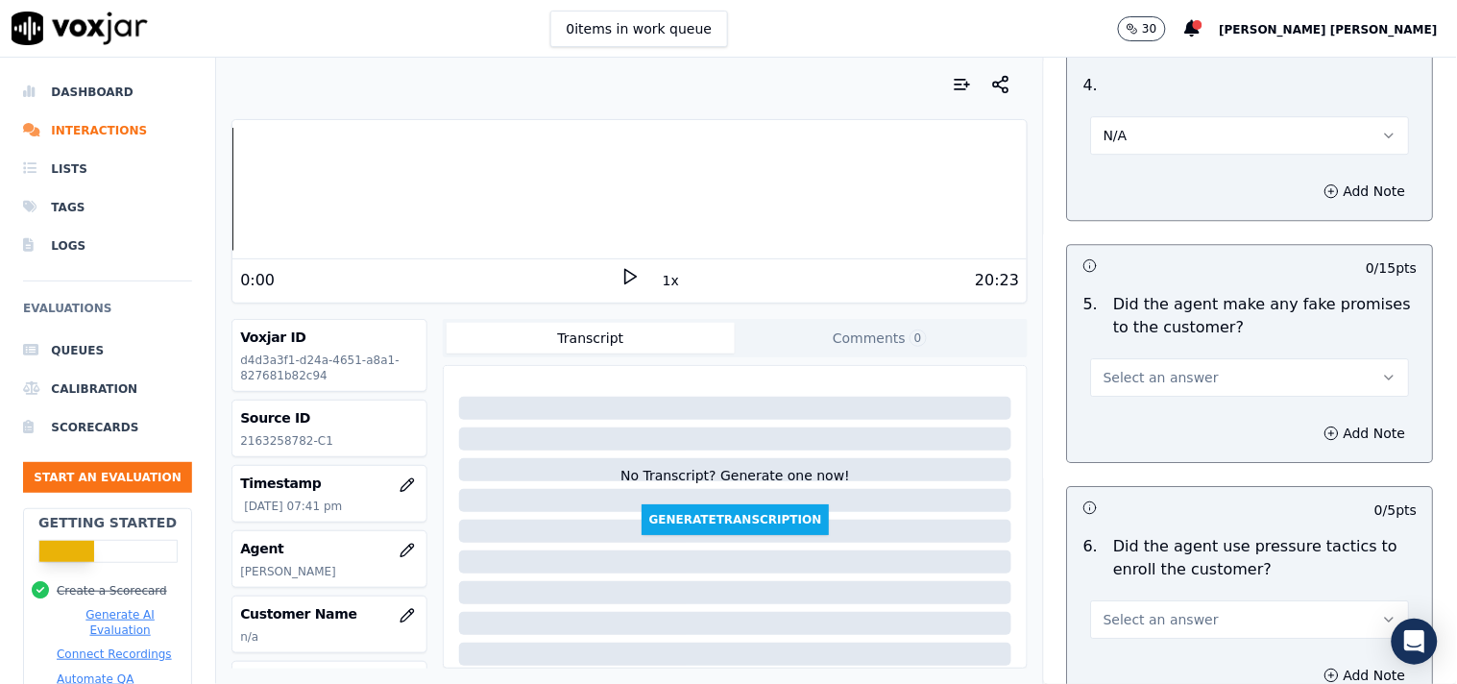
click at [1203, 369] on button "Select an answer" at bounding box center [1250, 377] width 319 height 38
click at [1188, 444] on div "No" at bounding box center [1216, 442] width 282 height 31
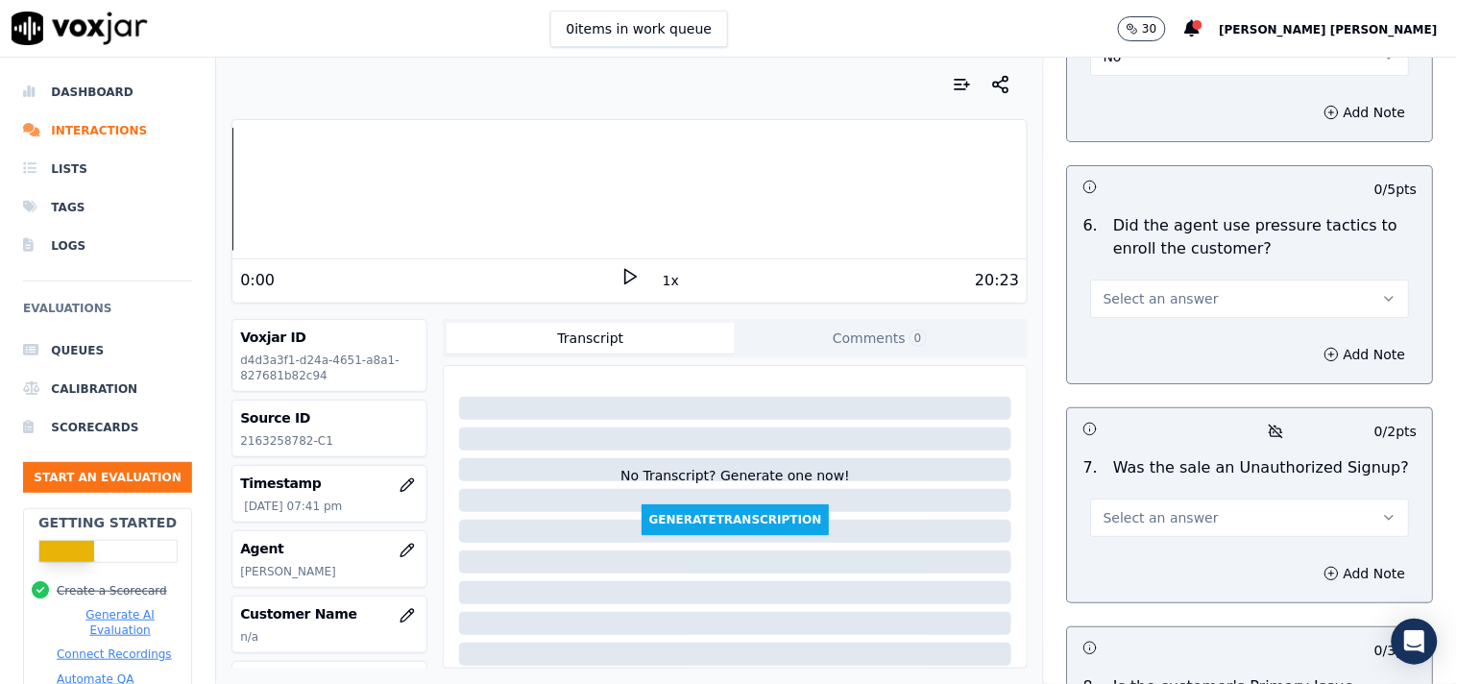
click at [1196, 288] on button "Select an answer" at bounding box center [1250, 298] width 319 height 38
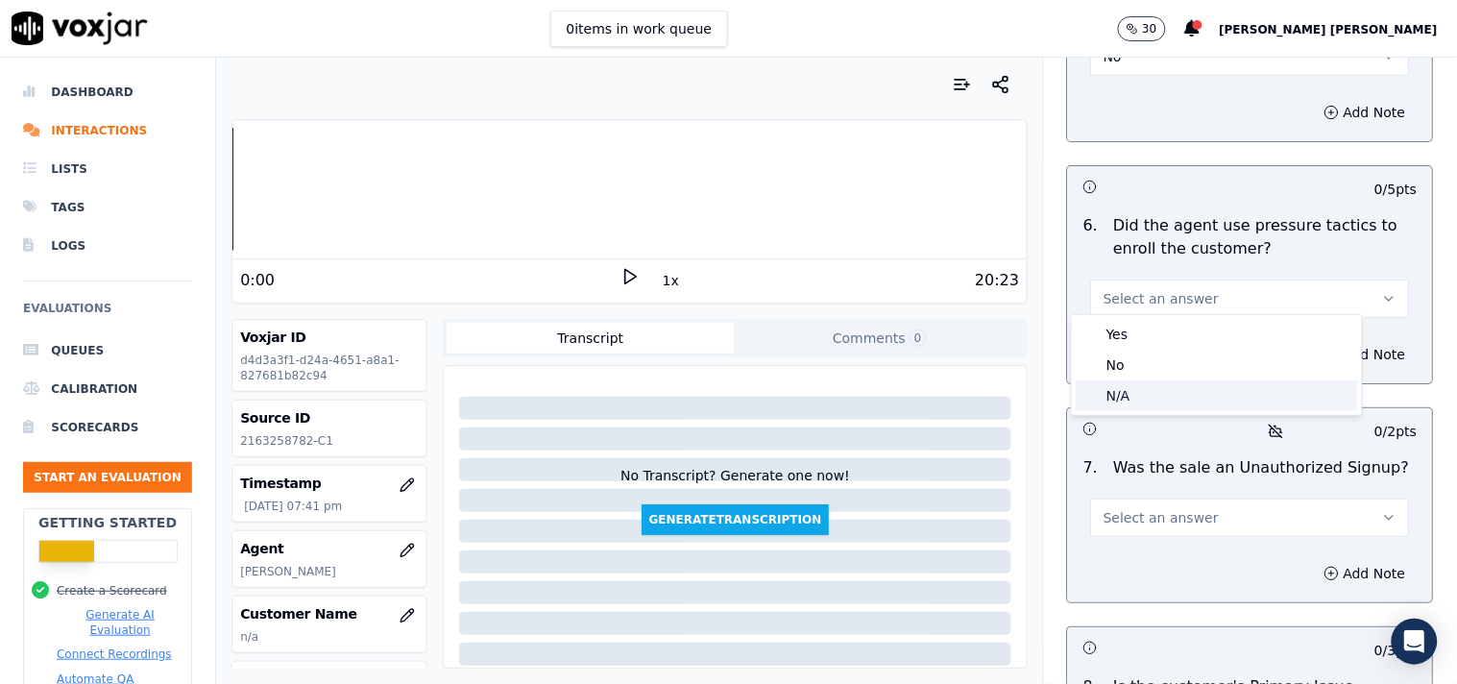
click at [1172, 385] on div "N/A" at bounding box center [1216, 395] width 282 height 31
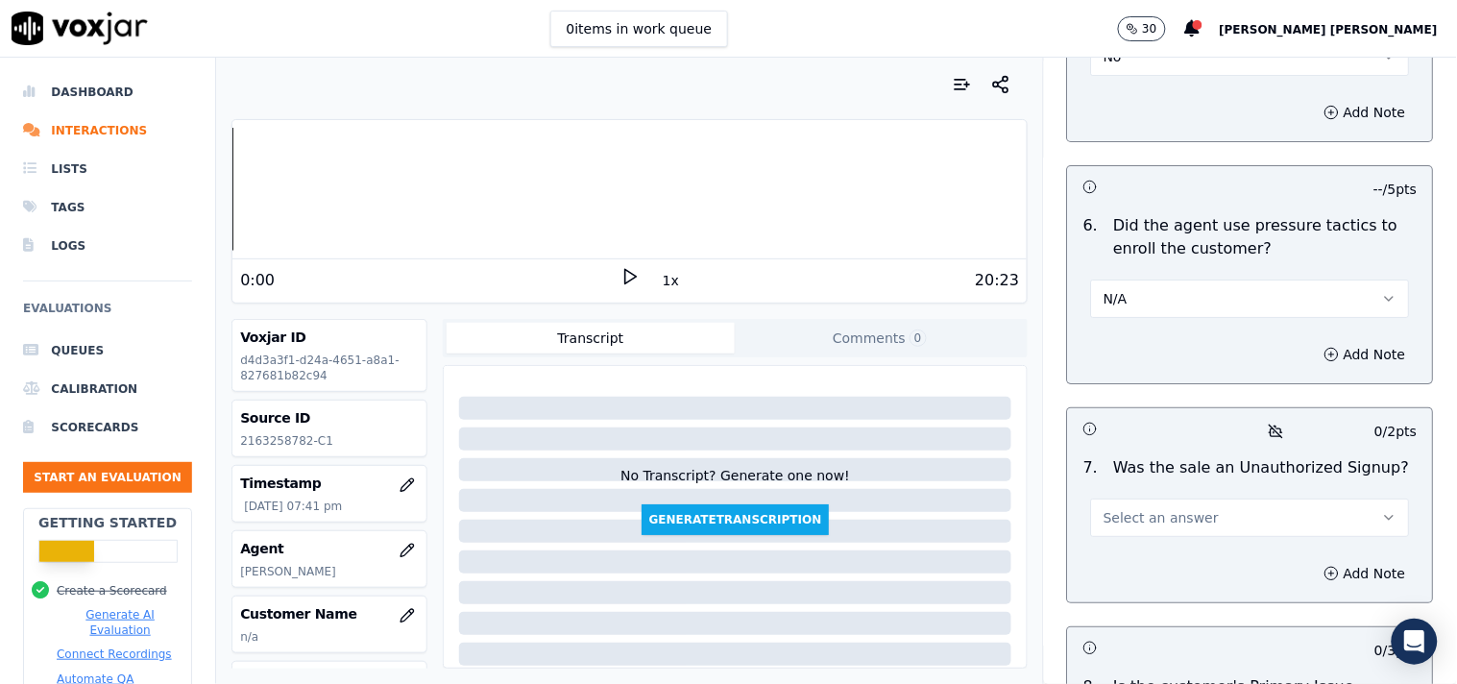
scroll to position [5831, 0]
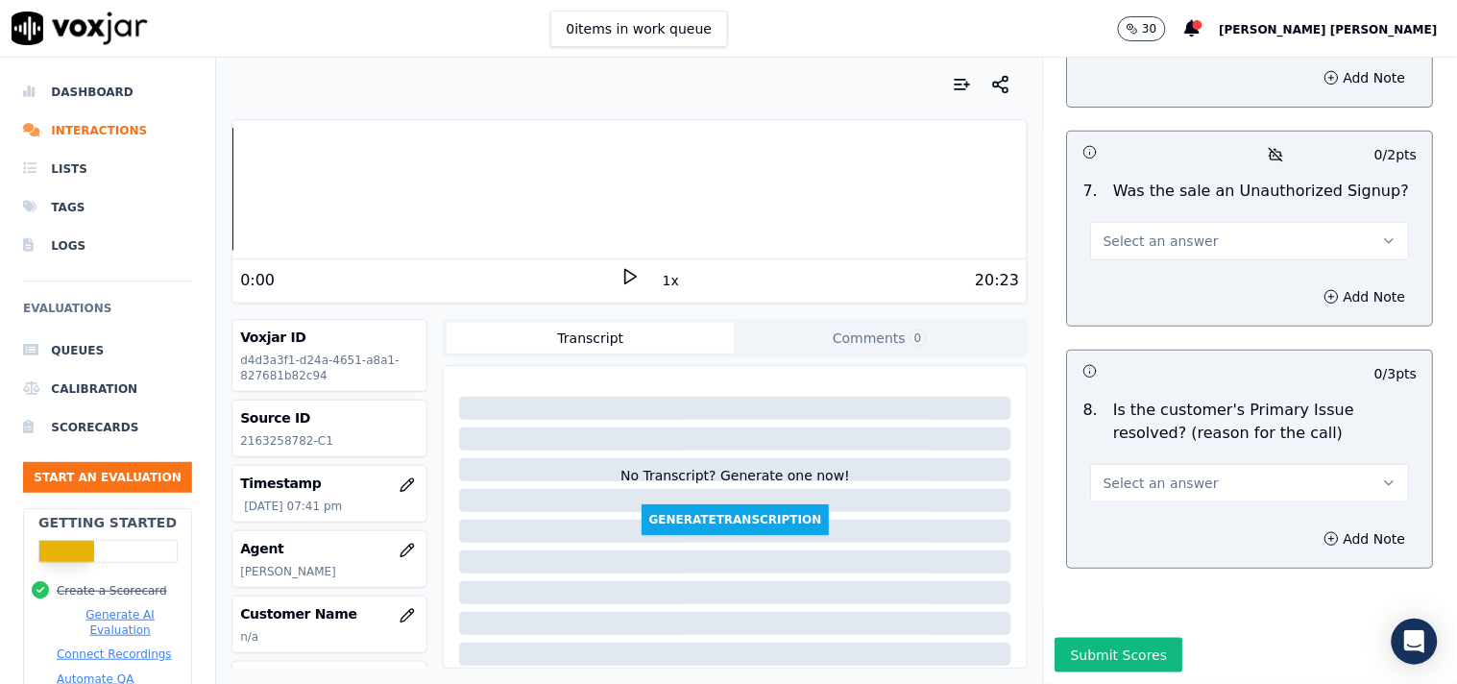
click at [1201, 203] on div "Select an answer" at bounding box center [1250, 232] width 350 height 58
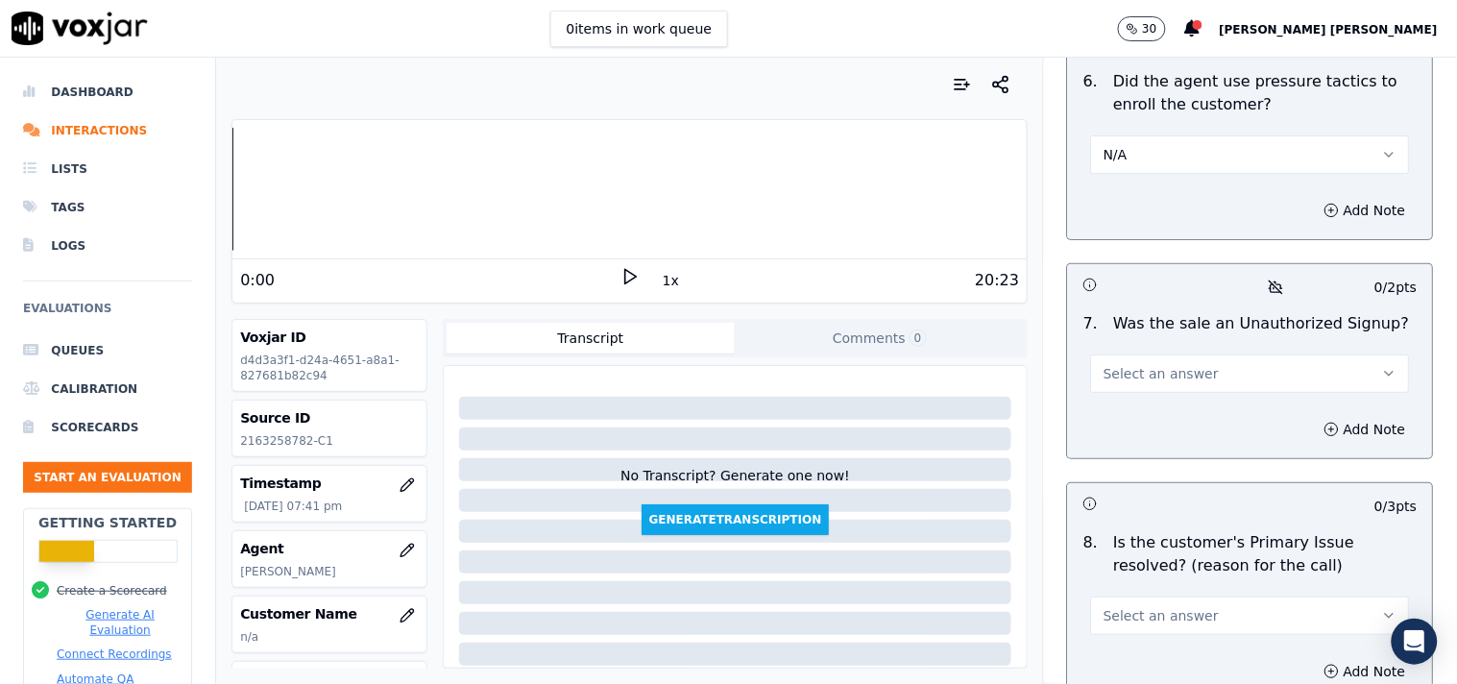
scroll to position [5618, 0]
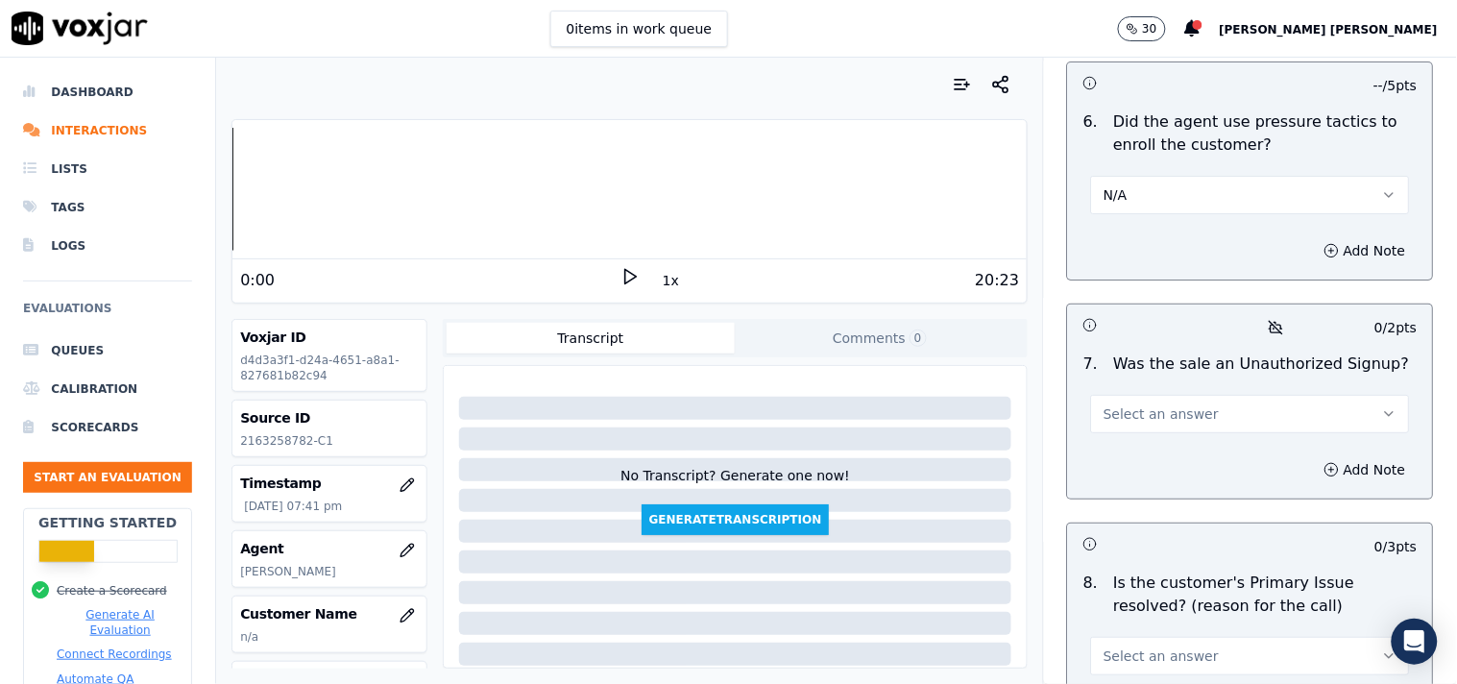
click at [1191, 189] on button "N/A" at bounding box center [1250, 195] width 319 height 38
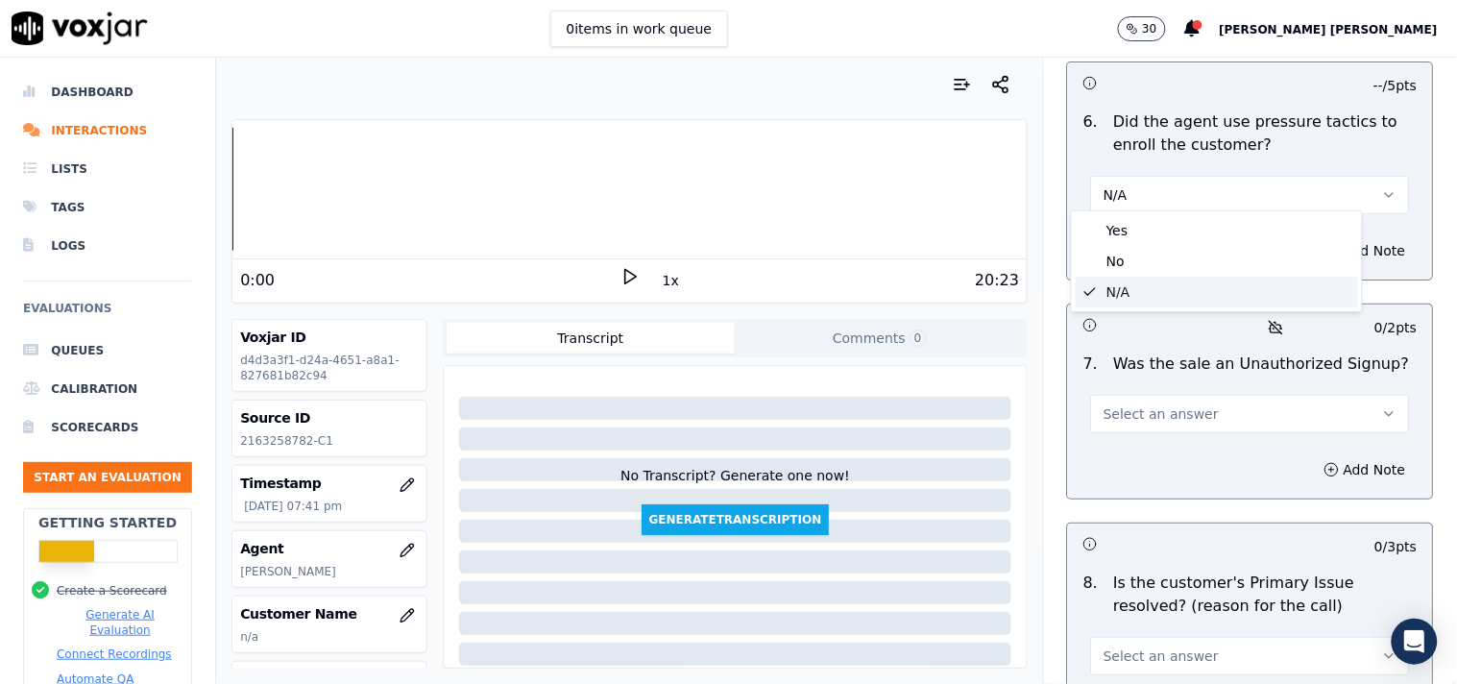
click at [1150, 277] on div "N/A" at bounding box center [1216, 292] width 282 height 31
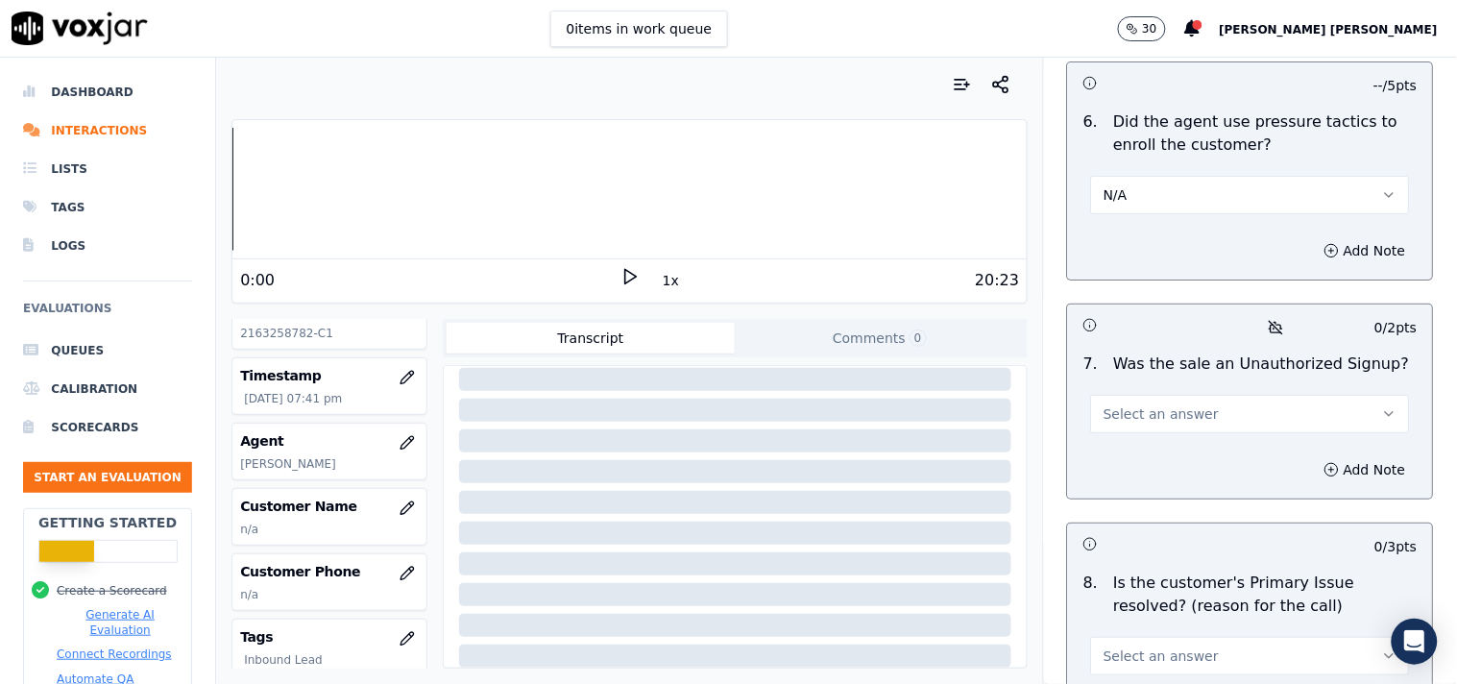
scroll to position [107, 0]
click at [388, 519] on button "button" at bounding box center [407, 509] width 38 height 38
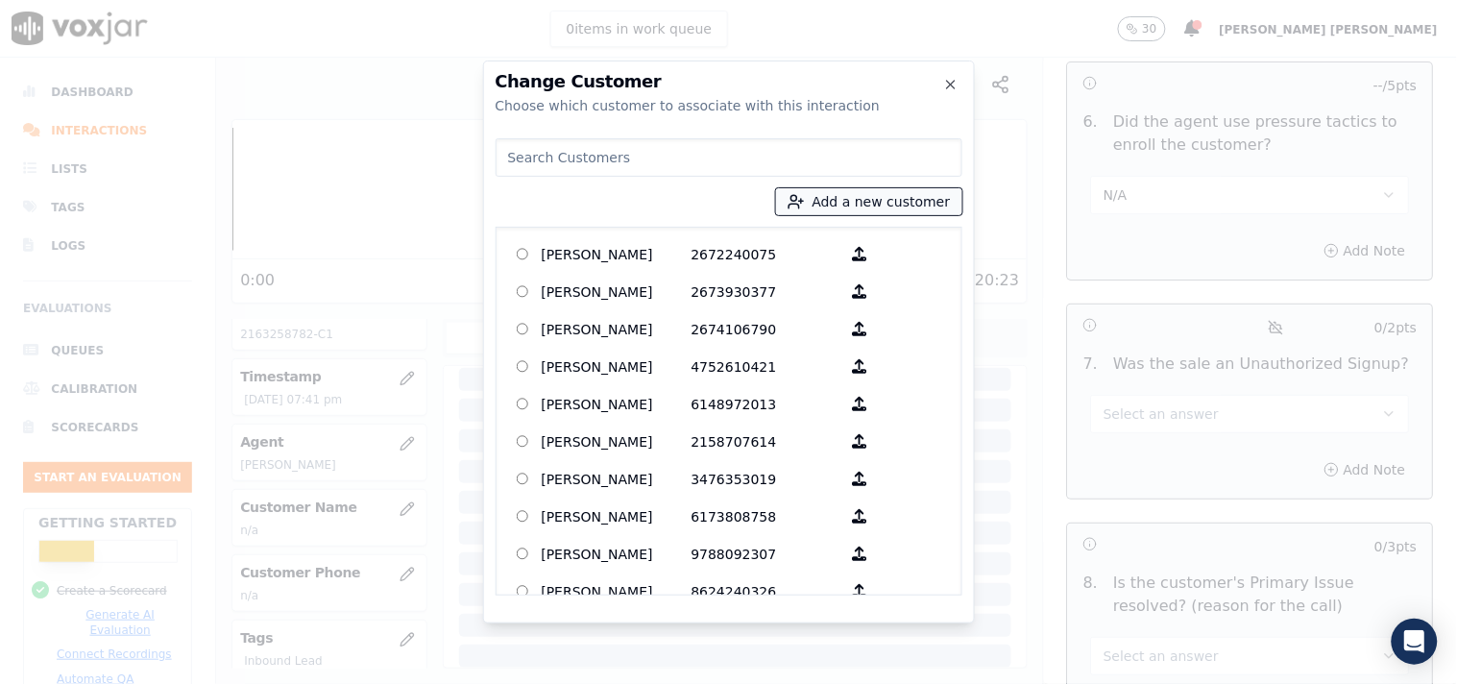
paste input "2163258782"
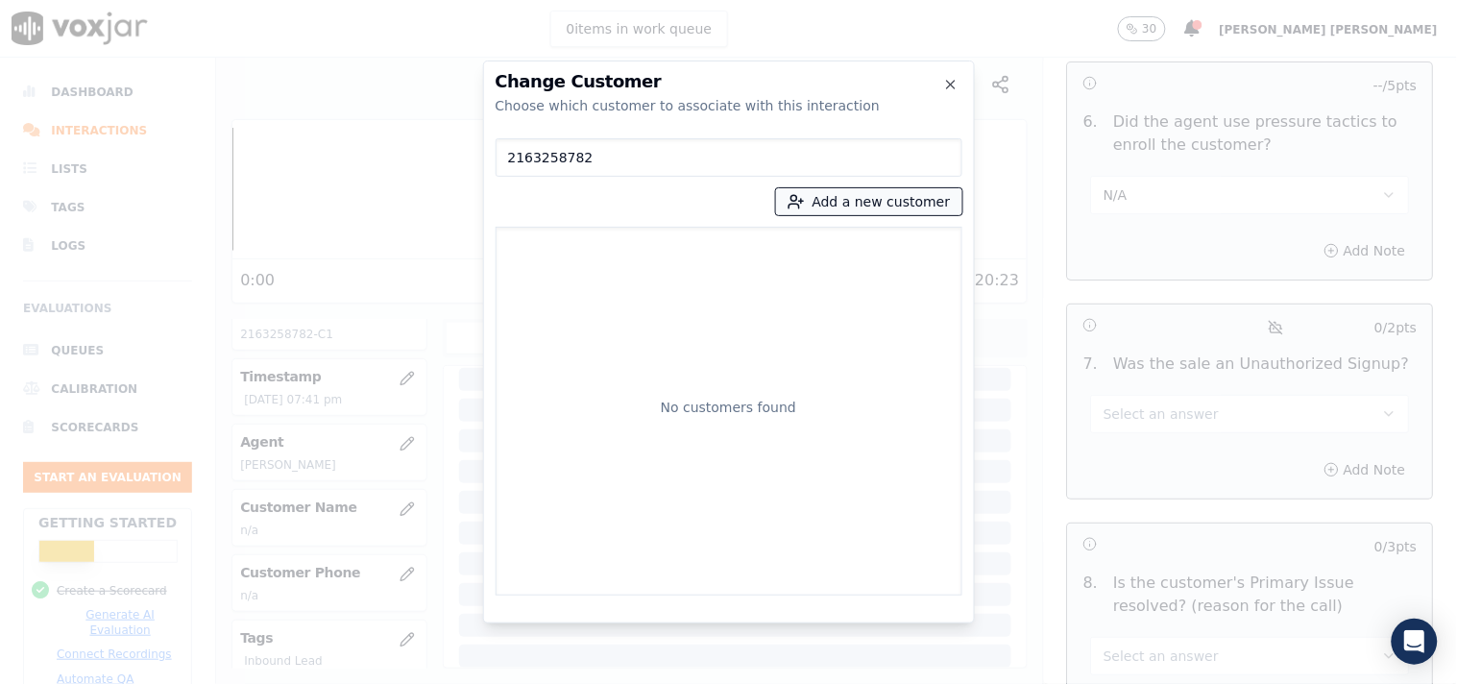
type input "2163258782"
click at [818, 188] on button "Add a new customer" at bounding box center [869, 201] width 186 height 27
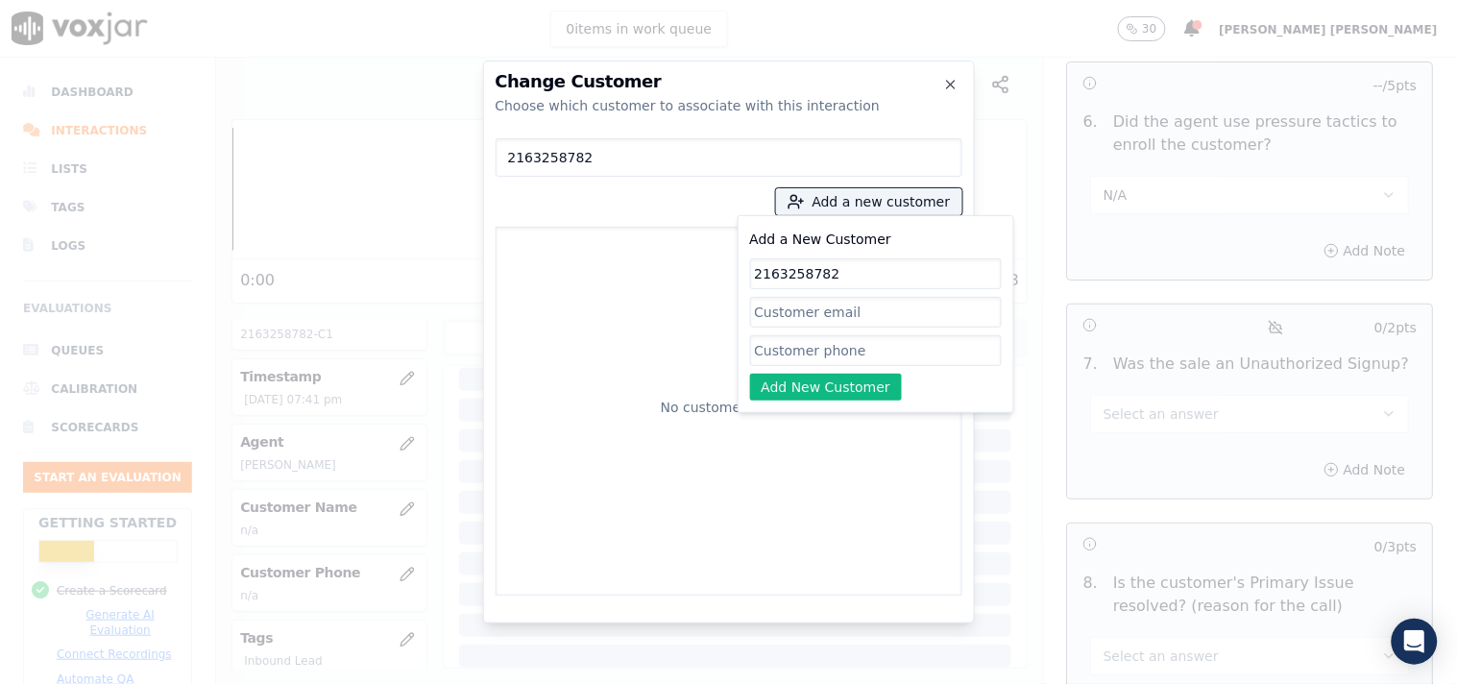
type input "2163258782"
click at [821, 339] on input "Add a New Customer" at bounding box center [876, 350] width 252 height 31
paste input "2163258782"
type input "2163258782"
drag, startPoint x: 858, startPoint y: 285, endPoint x: 650, endPoint y: 267, distance: 208.2
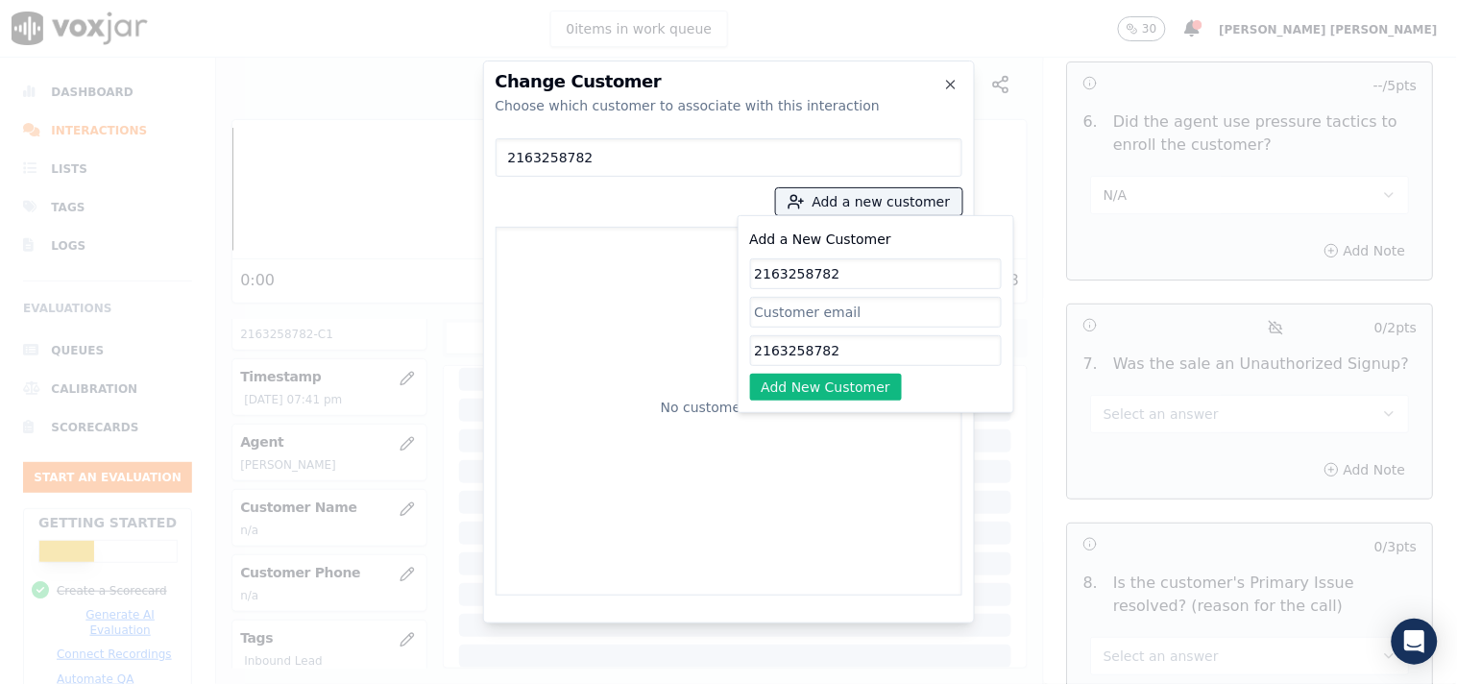
click at [650, 267] on div "2163258782 Add a new customer Add a New Customer 2163258782 2163258782 Add New …" at bounding box center [728, 363] width 467 height 465
paste input "[PERSON_NAME]"
type input "[PERSON_NAME]"
click at [810, 387] on button "Add New Customer" at bounding box center [826, 387] width 153 height 27
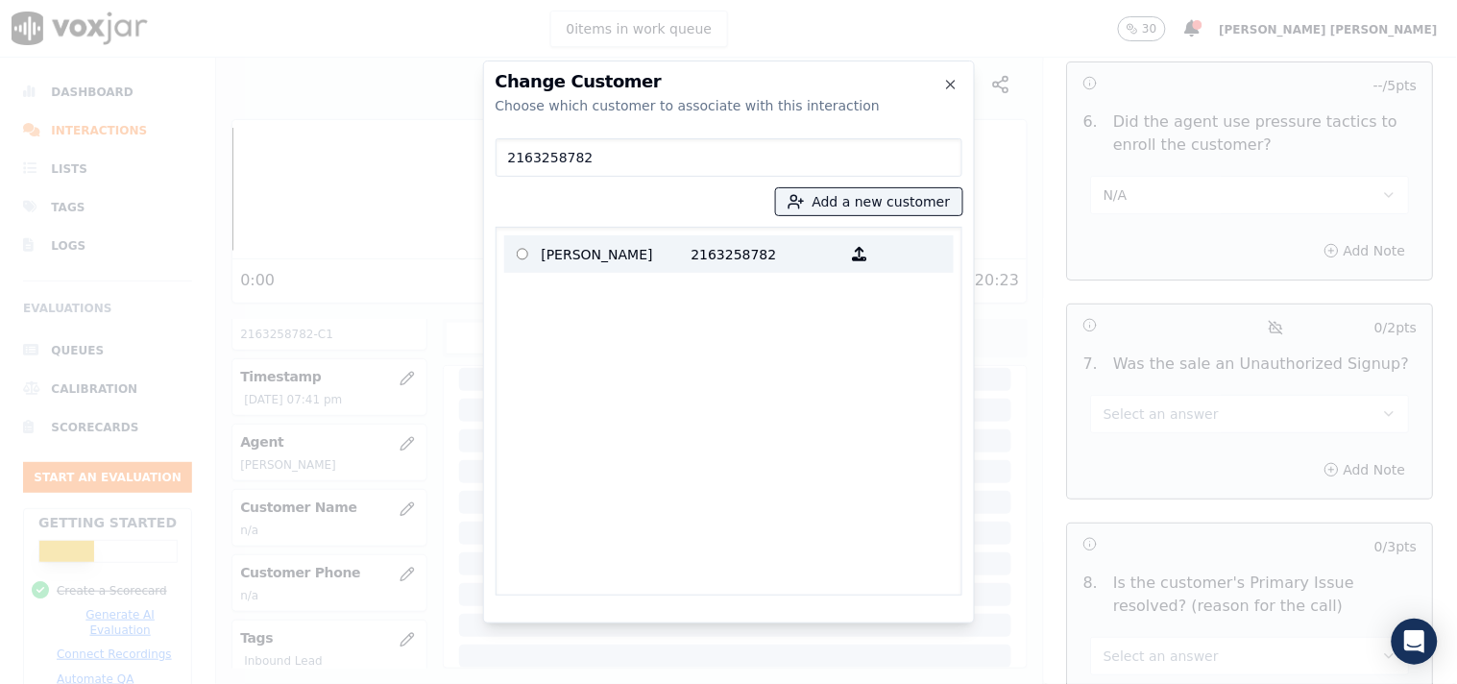
click at [733, 243] on p "2163258782" at bounding box center [766, 254] width 150 height 30
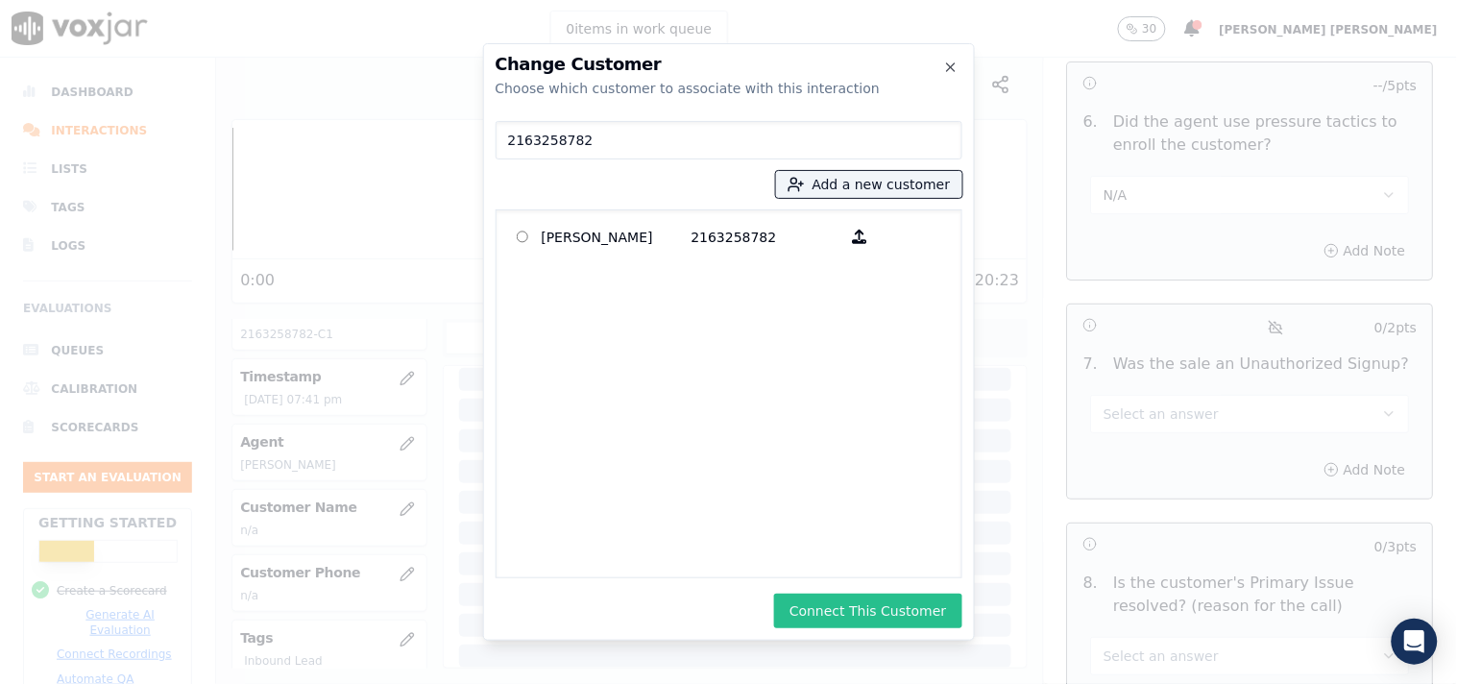
click at [878, 600] on button "Connect This Customer" at bounding box center [867, 610] width 187 height 35
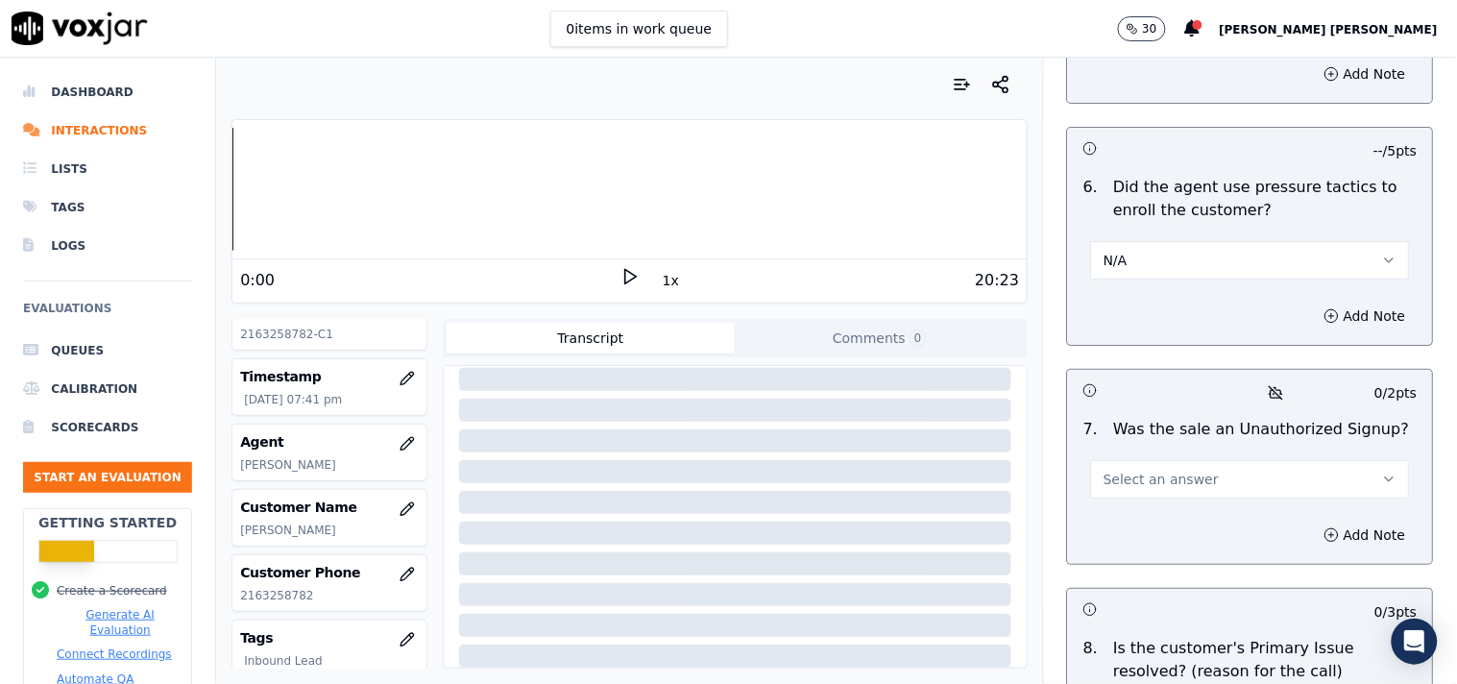
scroll to position [5510, 0]
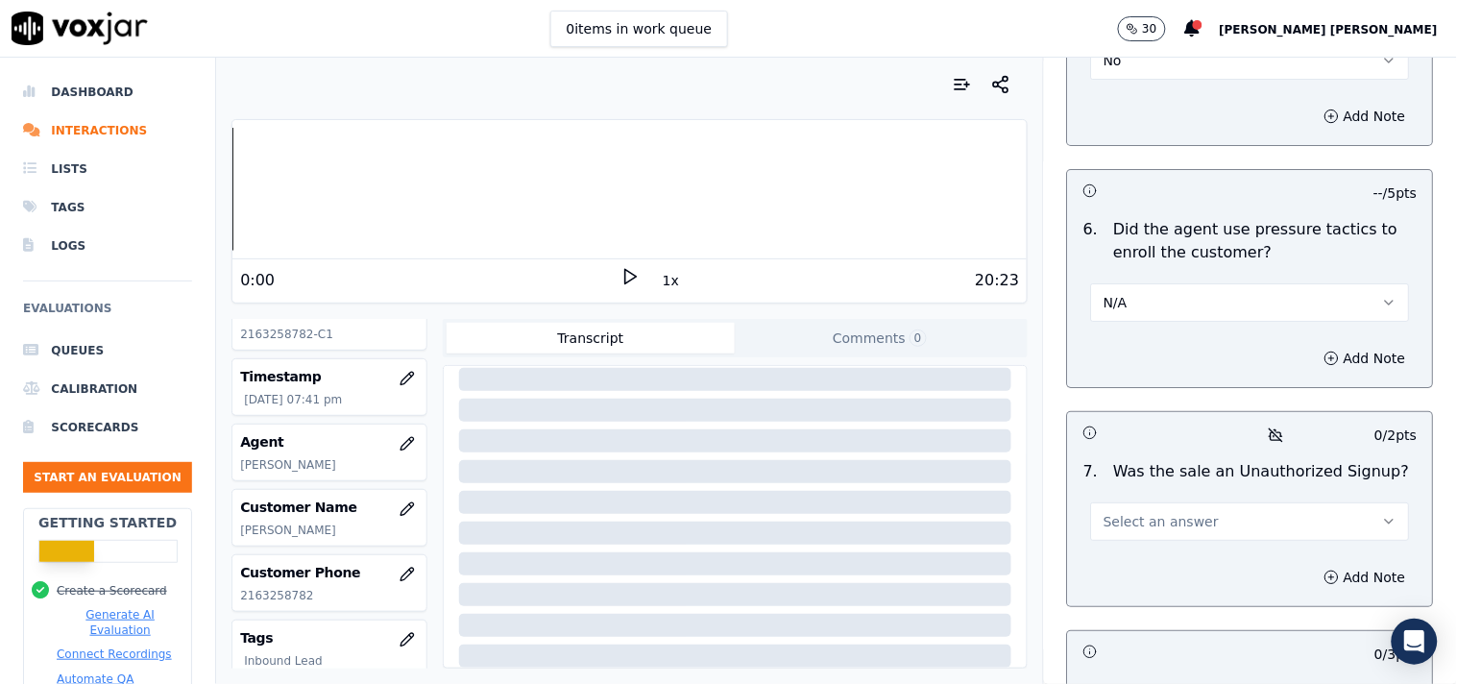
click at [1197, 525] on button "Select an answer" at bounding box center [1250, 521] width 319 height 38
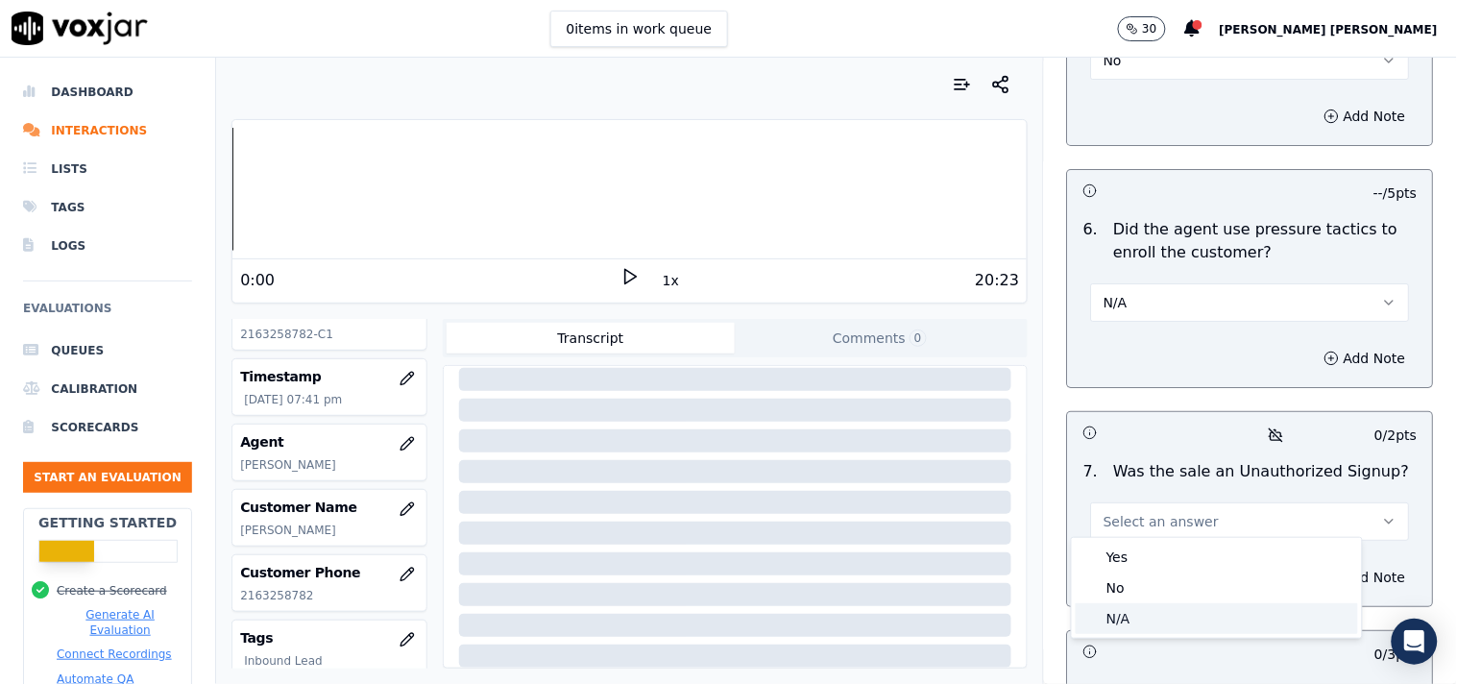
click at [1143, 625] on div "N/A" at bounding box center [1216, 618] width 282 height 31
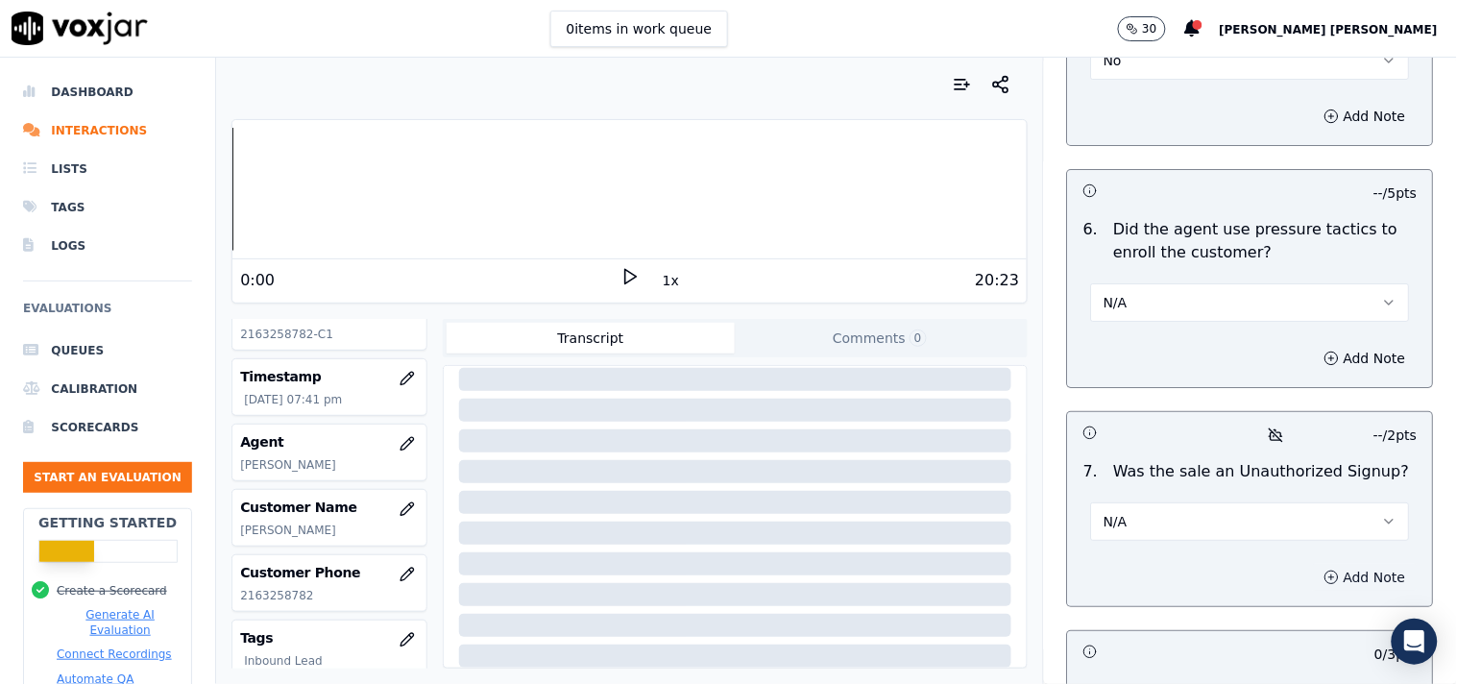
click at [1320, 580] on button "Add Note" at bounding box center [1365, 577] width 105 height 27
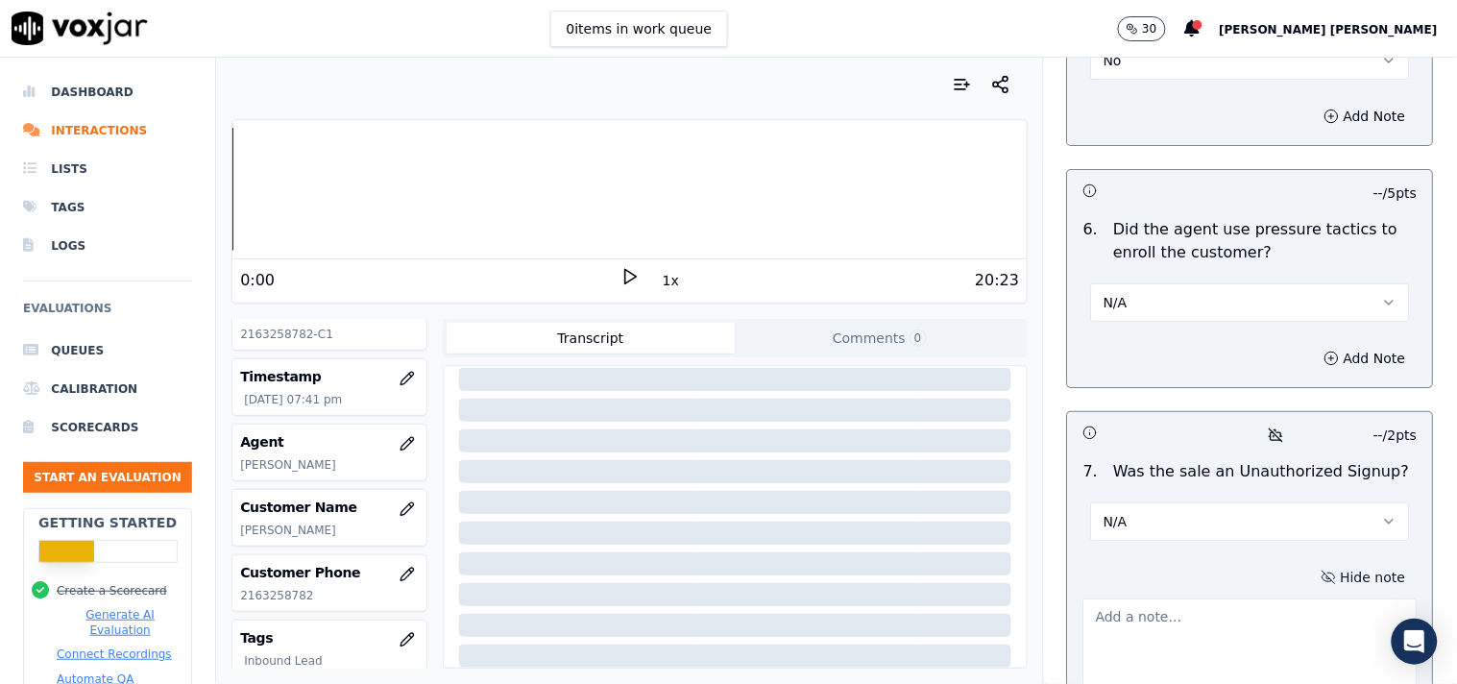
click at [1326, 568] on button "Hide note" at bounding box center [1364, 577] width 108 height 27
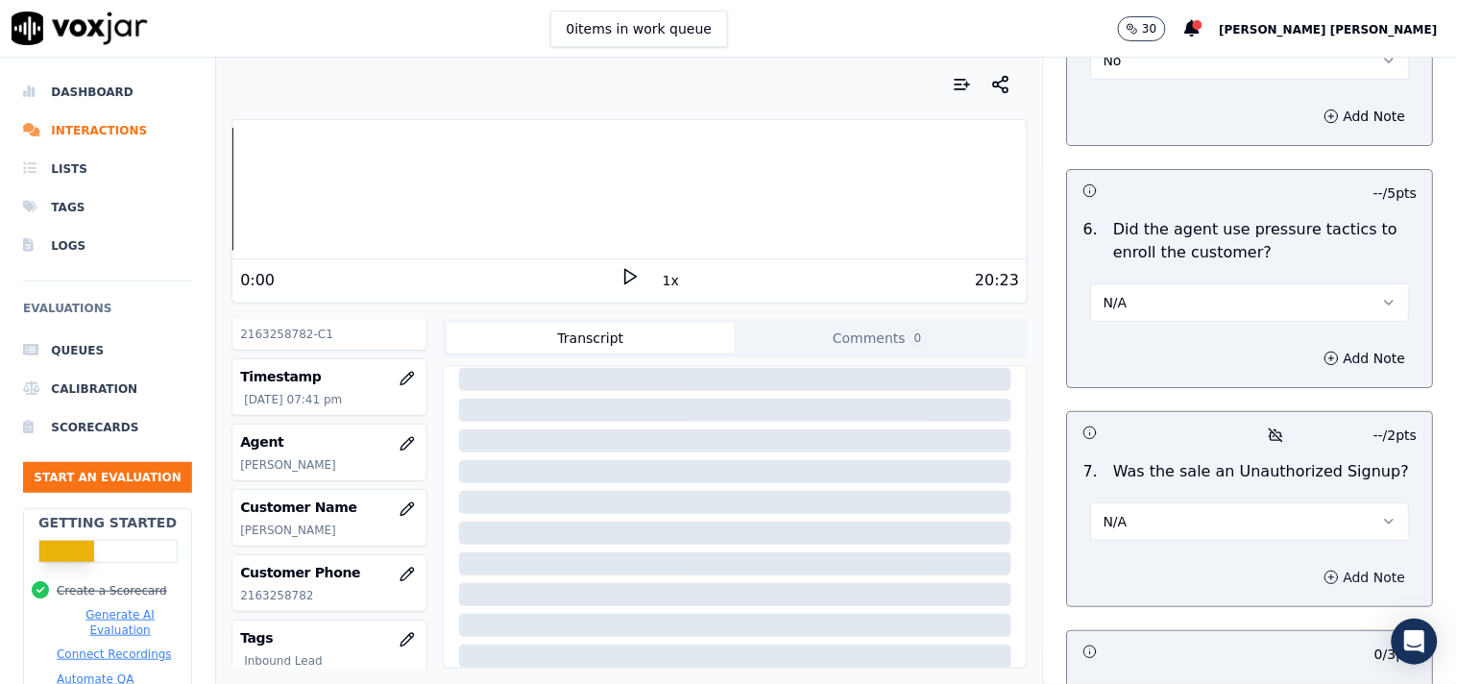
click at [1323, 568] on button "Add Note" at bounding box center [1365, 577] width 105 height 27
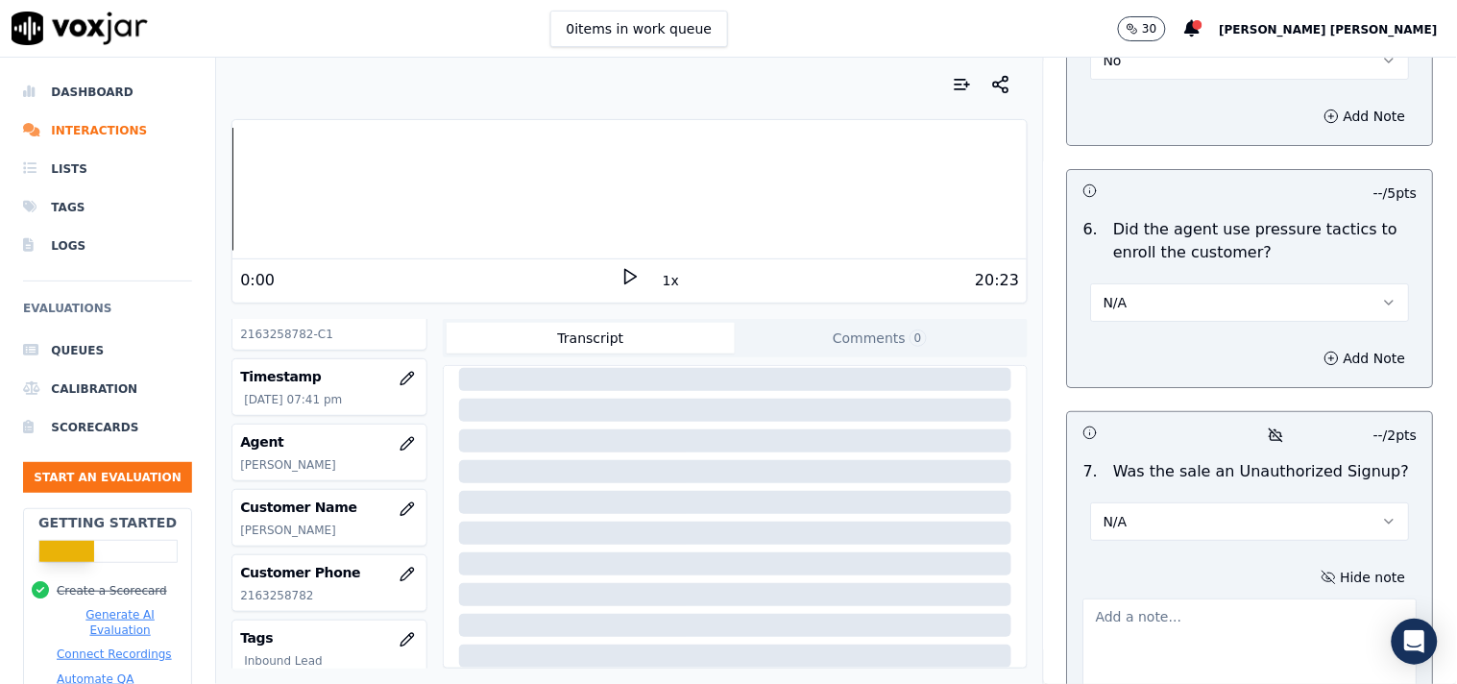
click at [1232, 603] on textarea at bounding box center [1250, 645] width 334 height 94
paste textarea "Call id-20250912-144858 After the cts verification call transferred for tp veri…"
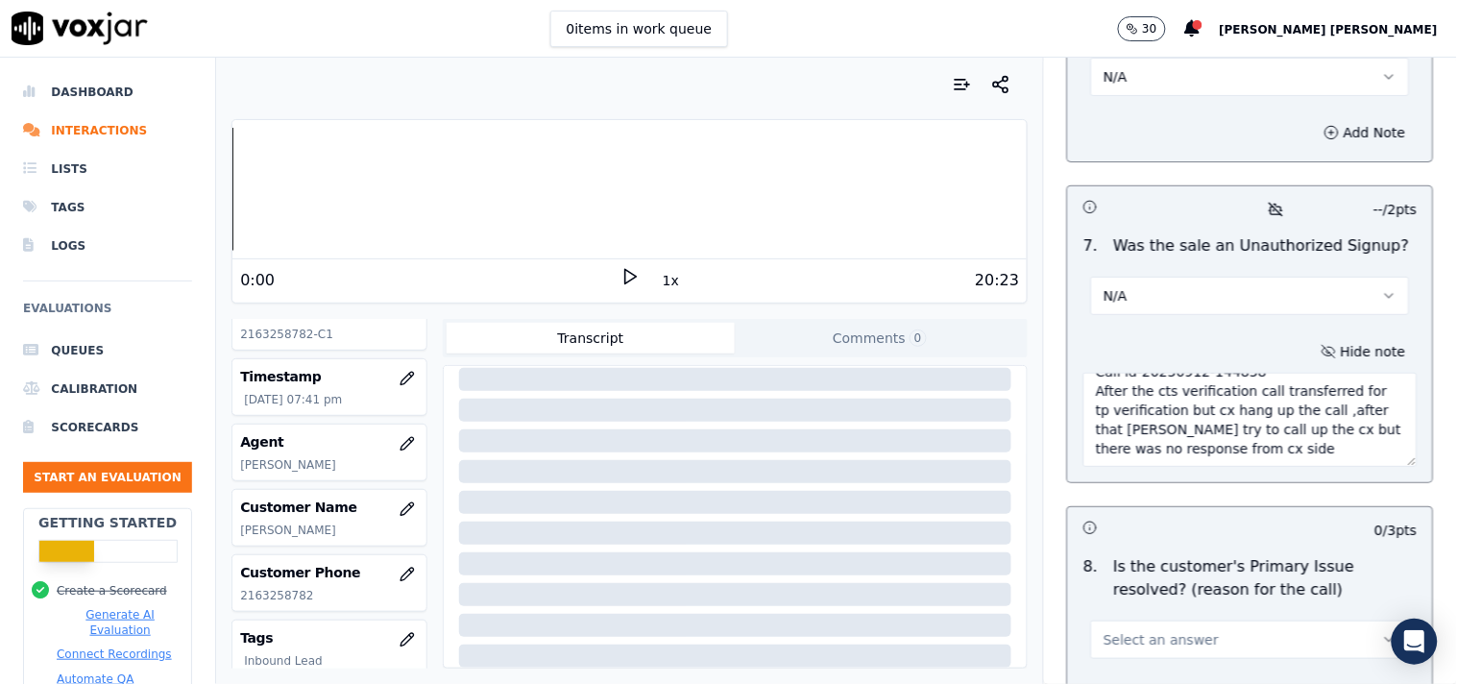
scroll to position [5933, 0]
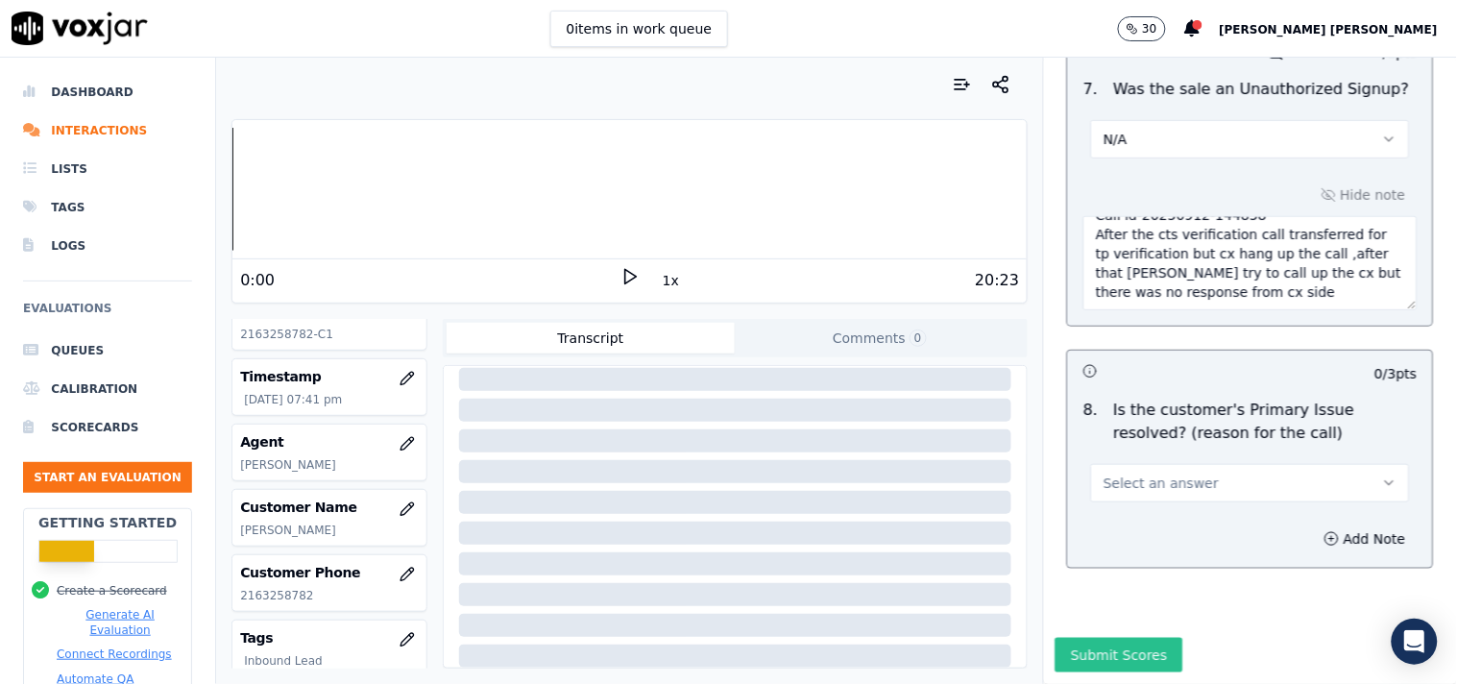
click at [1107, 638] on button "Submit Scores" at bounding box center [1119, 655] width 128 height 35
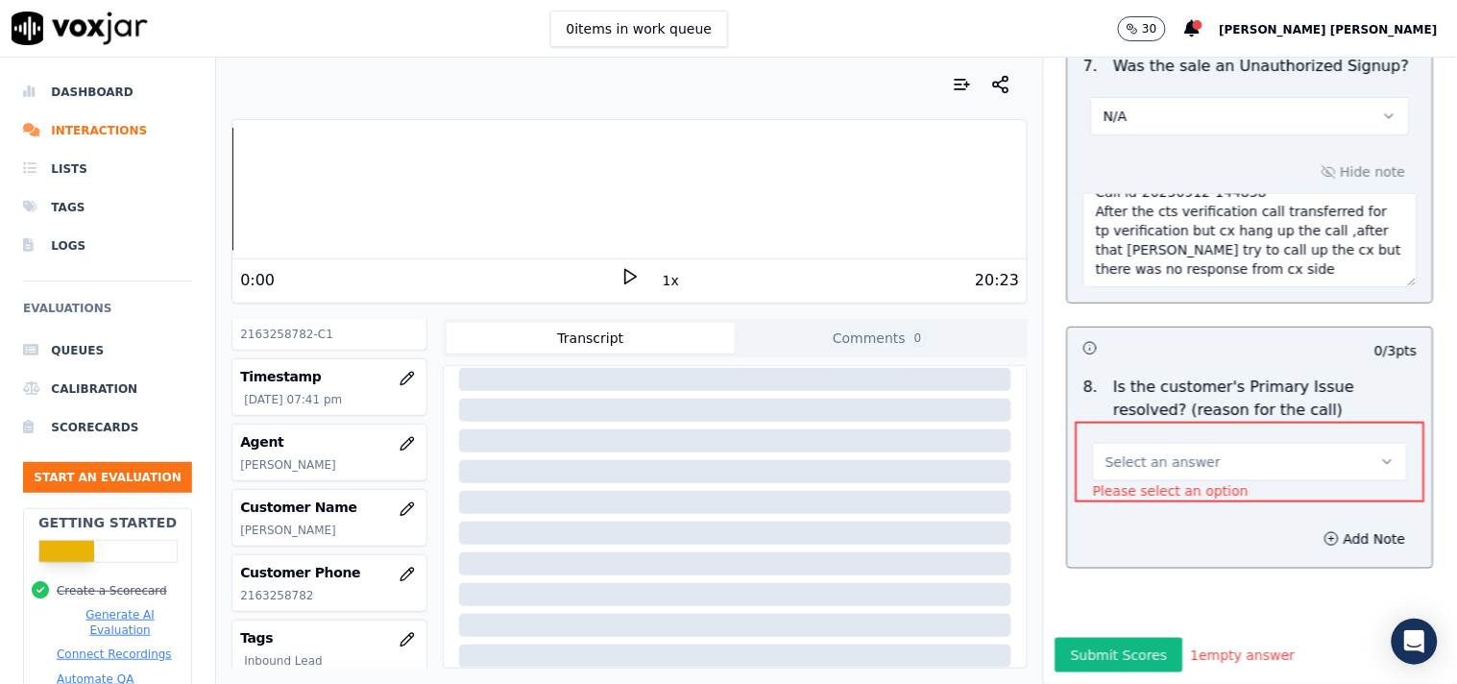
click at [1137, 452] on span "Select an answer" at bounding box center [1162, 461] width 115 height 19
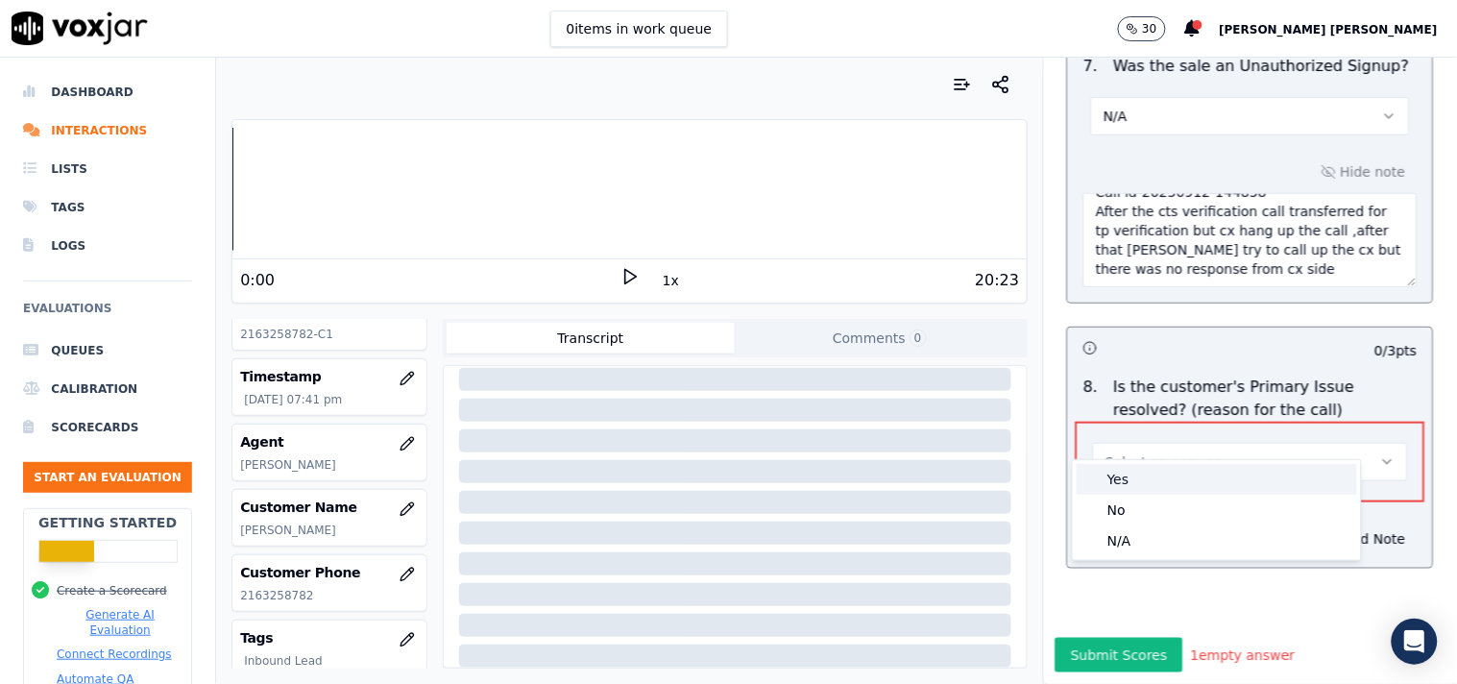
click at [1133, 473] on div "Yes" at bounding box center [1216, 479] width 280 height 31
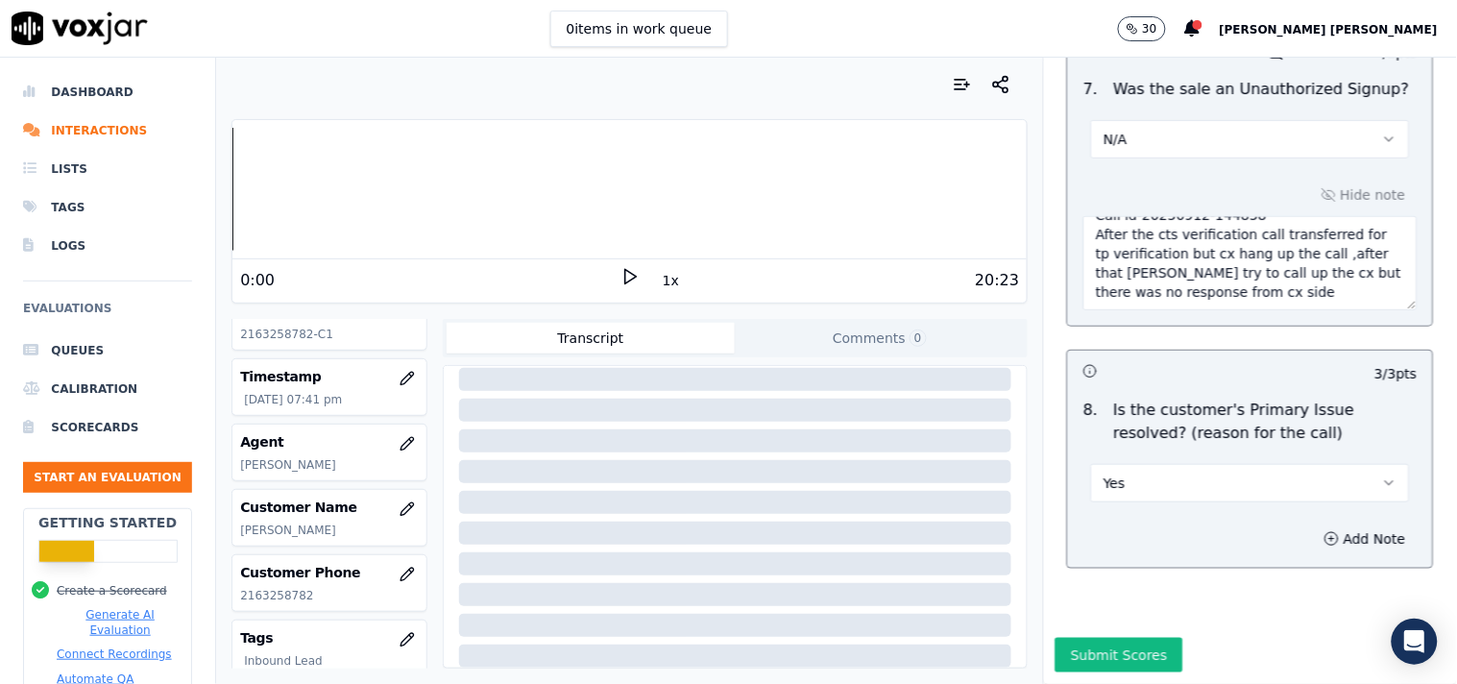
type textarea "Call id-20250912-144858 After the cts verification call transferred for tp veri…"
click at [1119, 638] on button "Submit Scores" at bounding box center [1119, 655] width 128 height 35
